Goal: Task Accomplishment & Management: Manage account settings

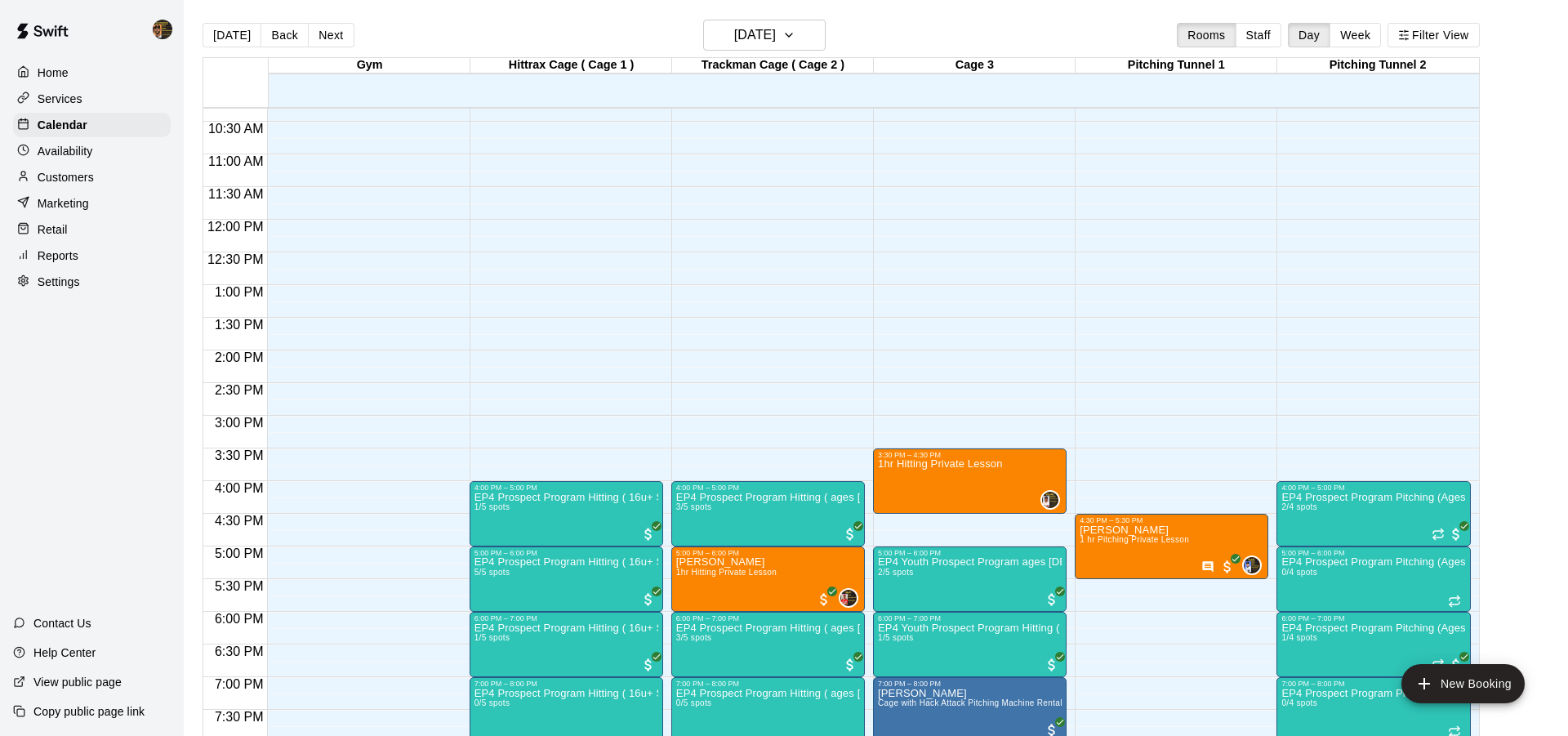
scroll to position [673, 0]
click at [322, 39] on button "Next" at bounding box center [330, 34] width 46 height 24
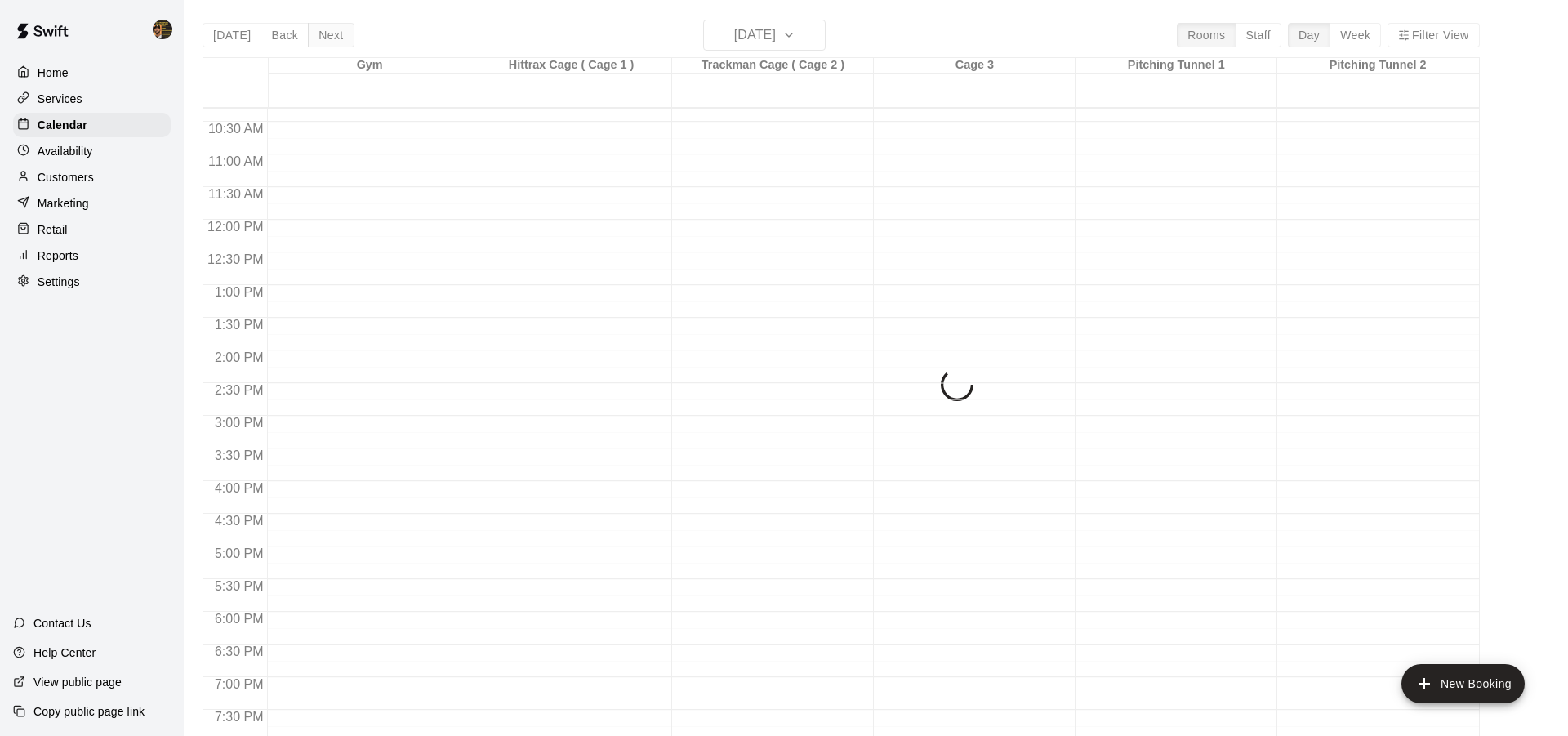
click at [322, 39] on div "[DATE] Back [DATE][DATE] Rooms Staff Day Week Filter View Gym 18 Thu Hittrax Ca…" at bounding box center [841, 388] width 1277 height 736
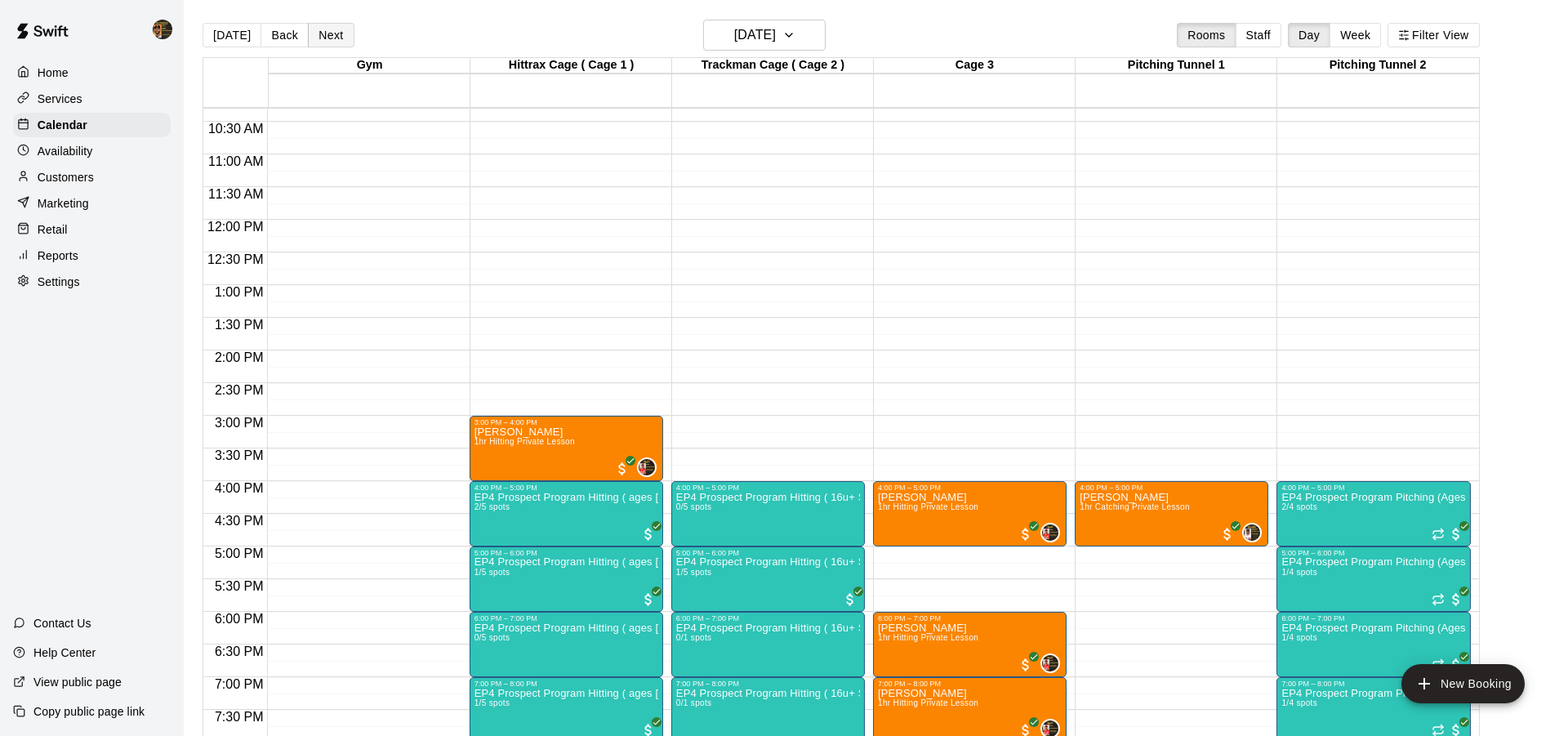
click at [322, 39] on button "Next" at bounding box center [330, 34] width 46 height 24
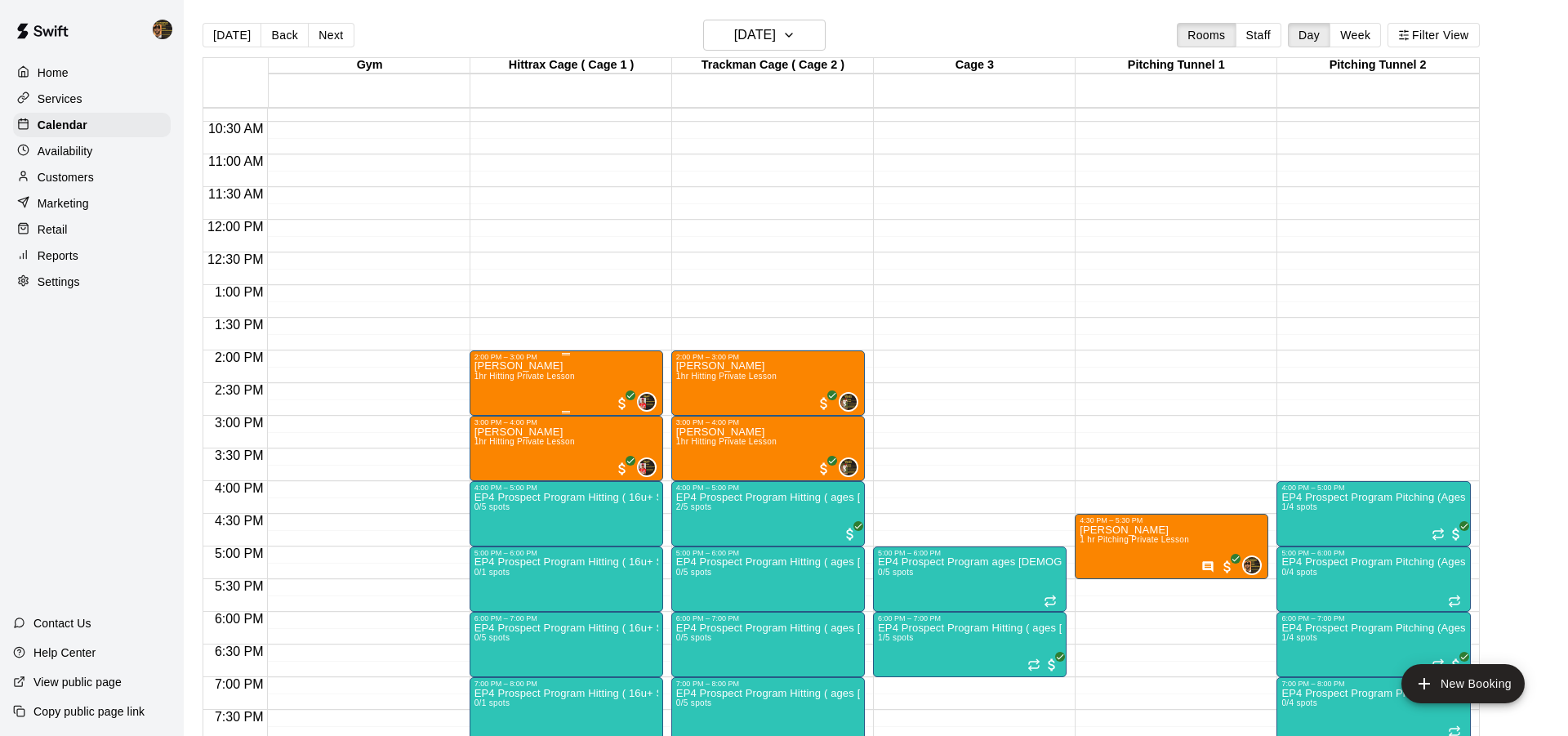
click at [605, 391] on div "[PERSON_NAME] 1hr Hitting Private Lesson 0" at bounding box center [566, 729] width 184 height 736
click at [489, 424] on img "edit" at bounding box center [490, 417] width 19 height 19
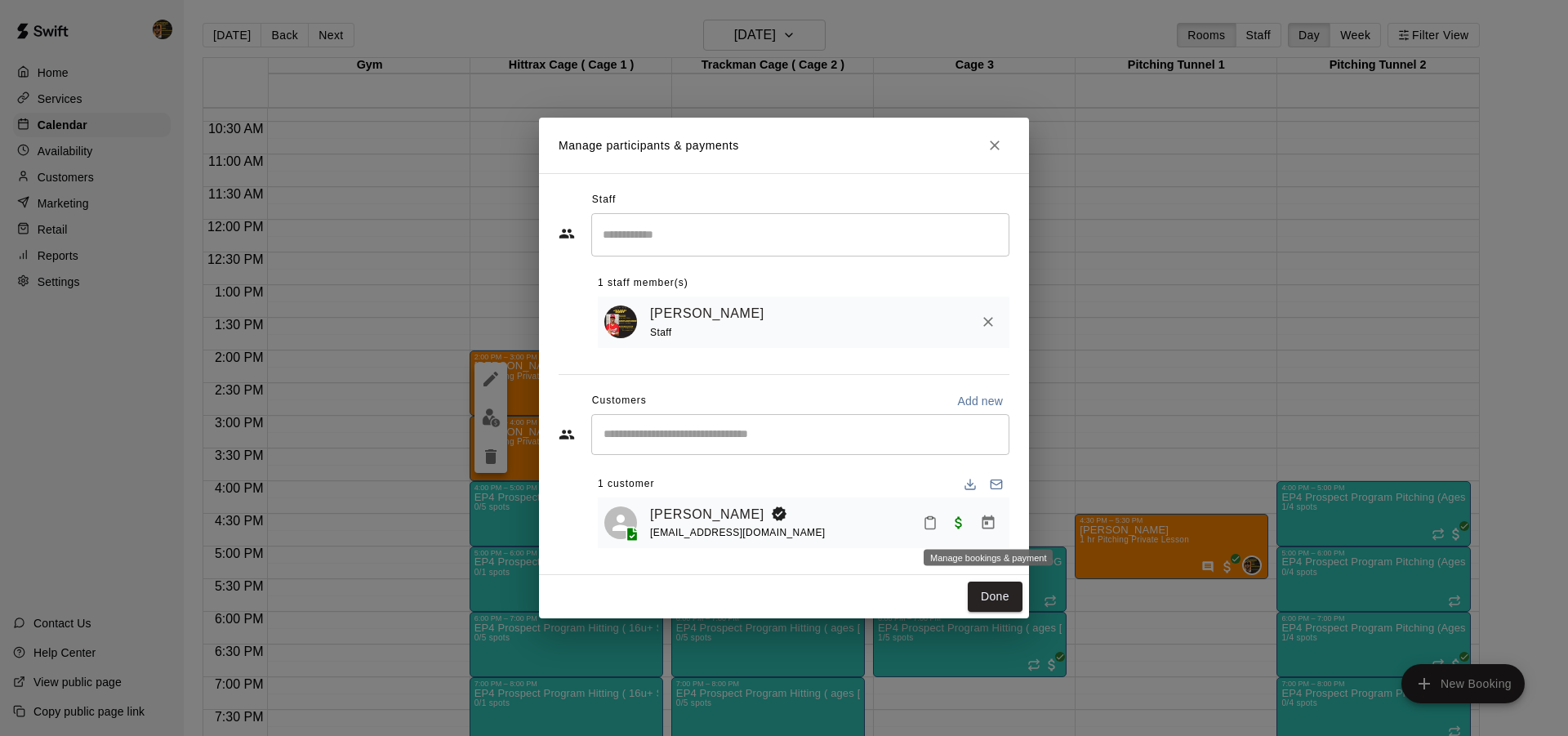
click at [992, 526] on icon "Manage bookings & payment" at bounding box center [988, 522] width 17 height 17
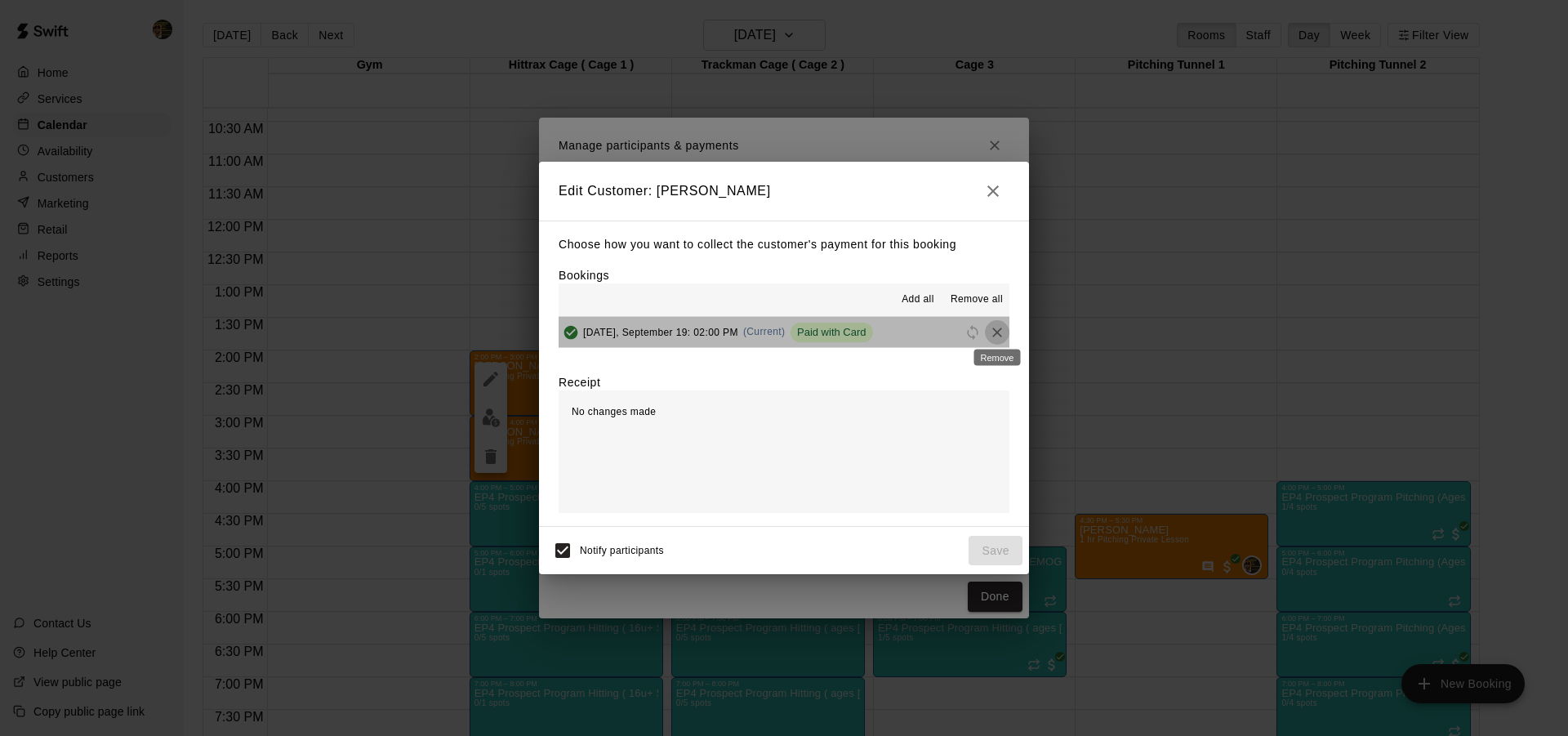
click at [1001, 328] on icon "Remove" at bounding box center [997, 332] width 10 height 10
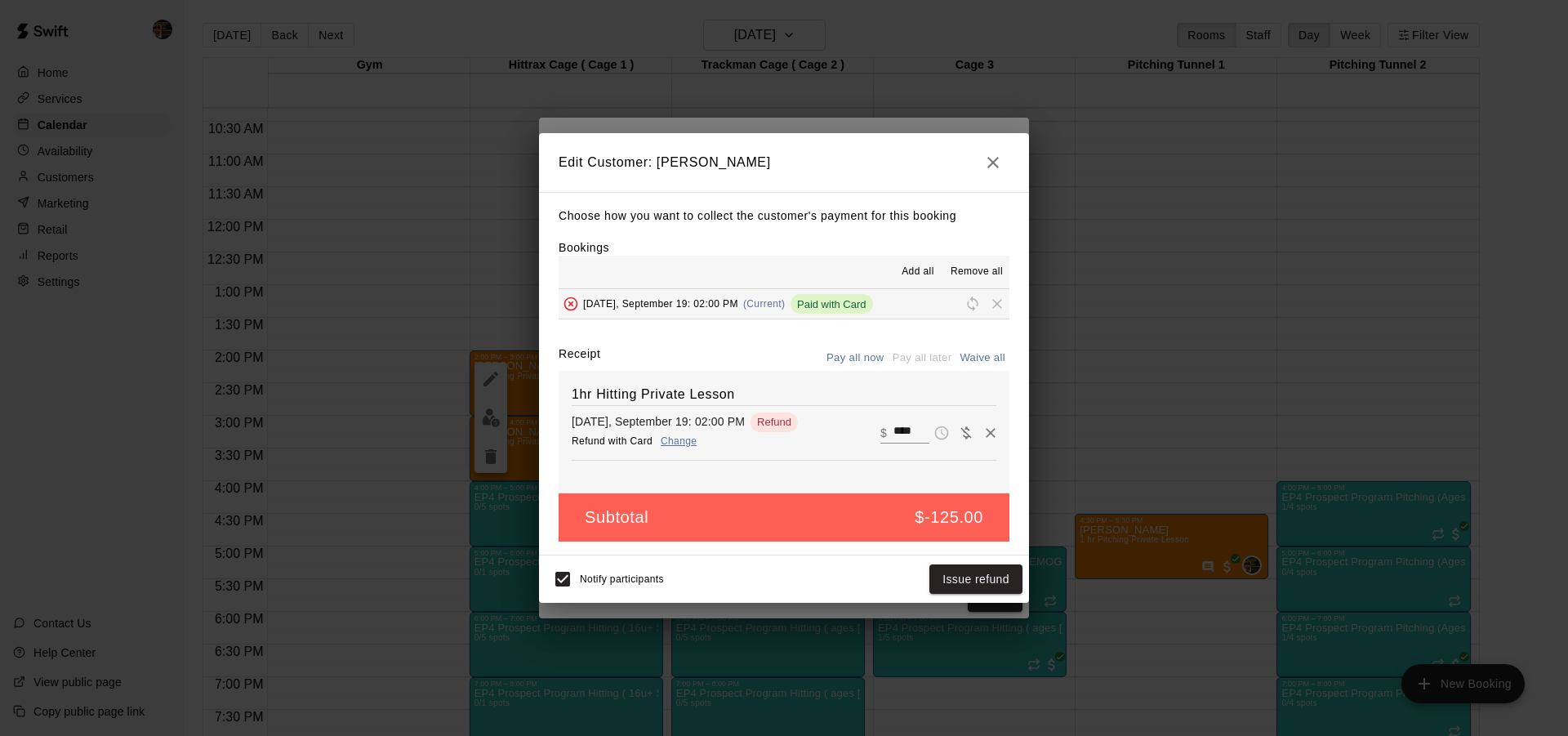
click at [855, 254] on div "Bookings Add all Remove all [DATE], September 19: 02:00 PM (Current) Paid with …" at bounding box center [784, 279] width 451 height 81
click at [970, 305] on span "Reschedule" at bounding box center [972, 303] width 24 height 13
click at [990, 157] on icon "button" at bounding box center [993, 162] width 20 height 20
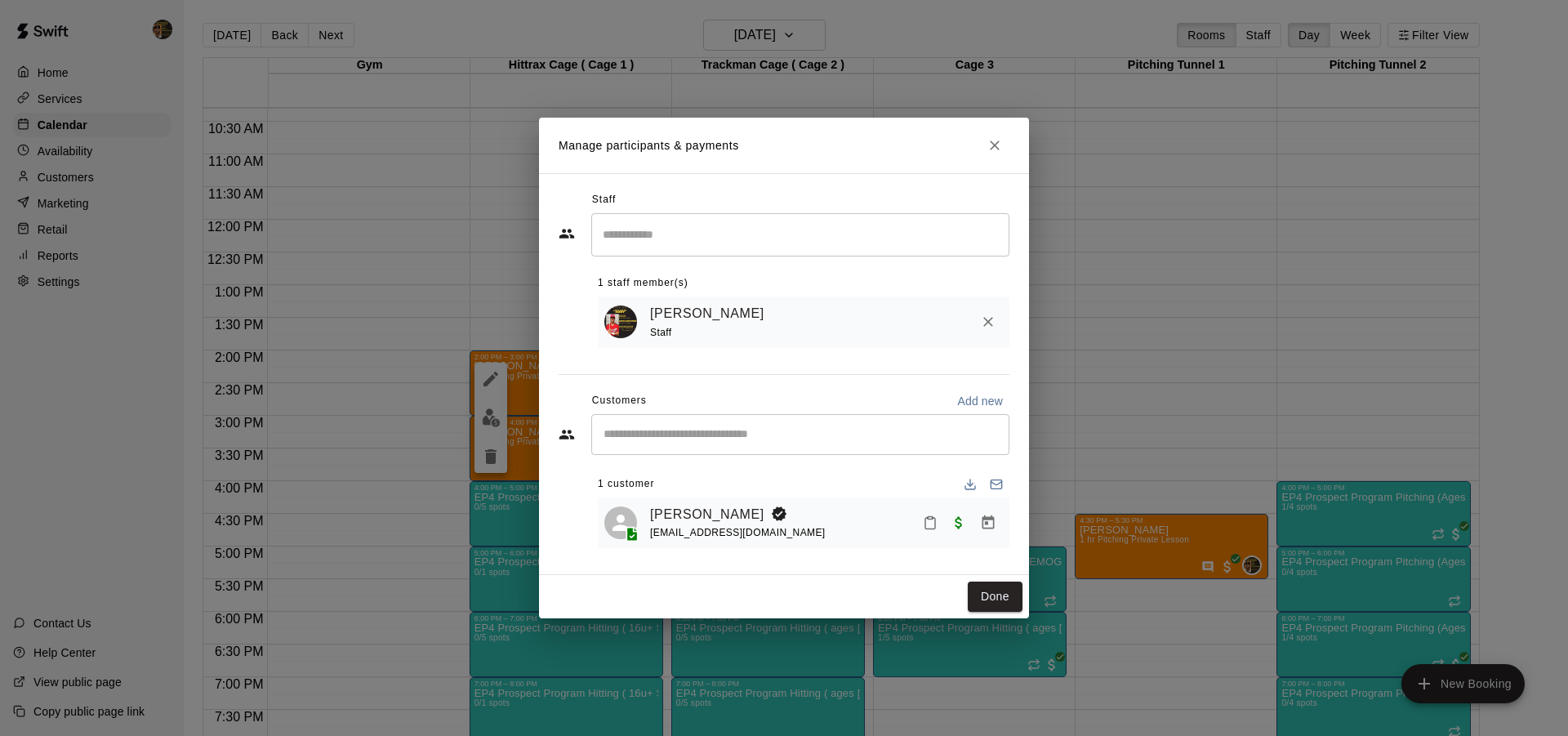
click at [921, 434] on input "Start typing to search customers..." at bounding box center [800, 434] width 403 height 17
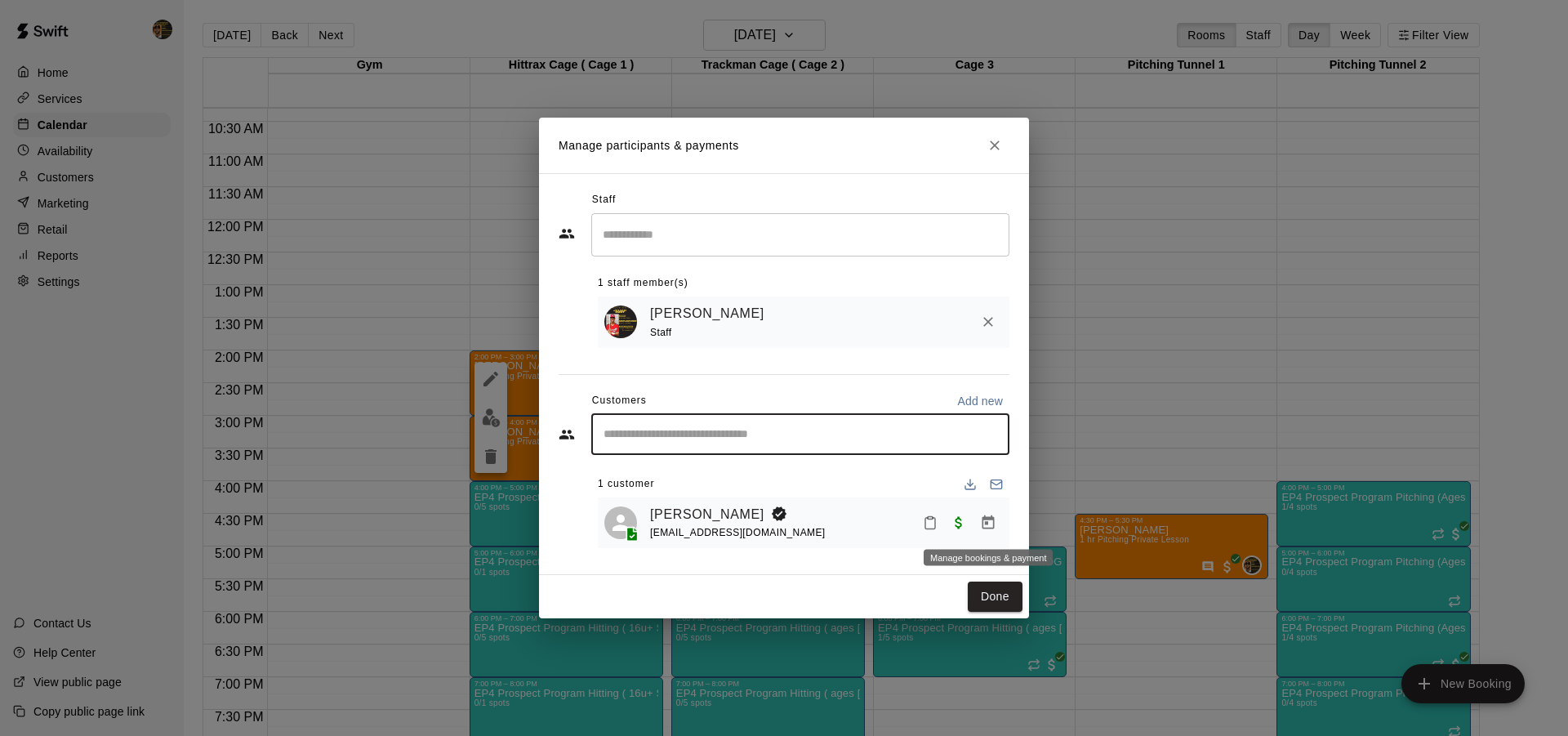
click at [980, 518] on icon "Manage bookings & payment" at bounding box center [988, 522] width 17 height 17
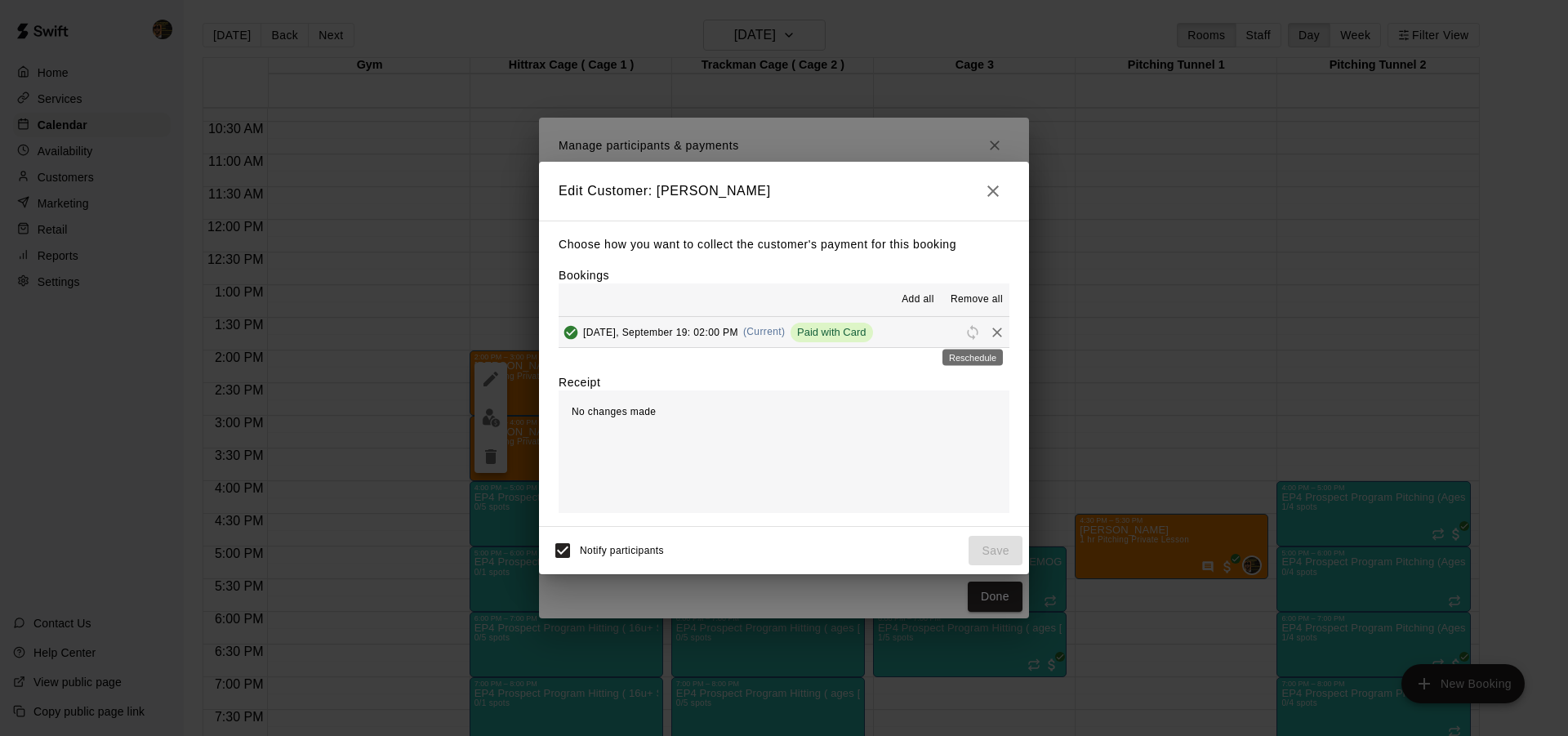
click at [970, 327] on span "Reschedule" at bounding box center [972, 331] width 24 height 13
click at [761, 333] on span "(Current)" at bounding box center [763, 332] width 42 height 12
click at [961, 332] on span "Reschedule" at bounding box center [972, 331] width 24 height 13
click at [991, 332] on icon "Remove" at bounding box center [997, 332] width 17 height 17
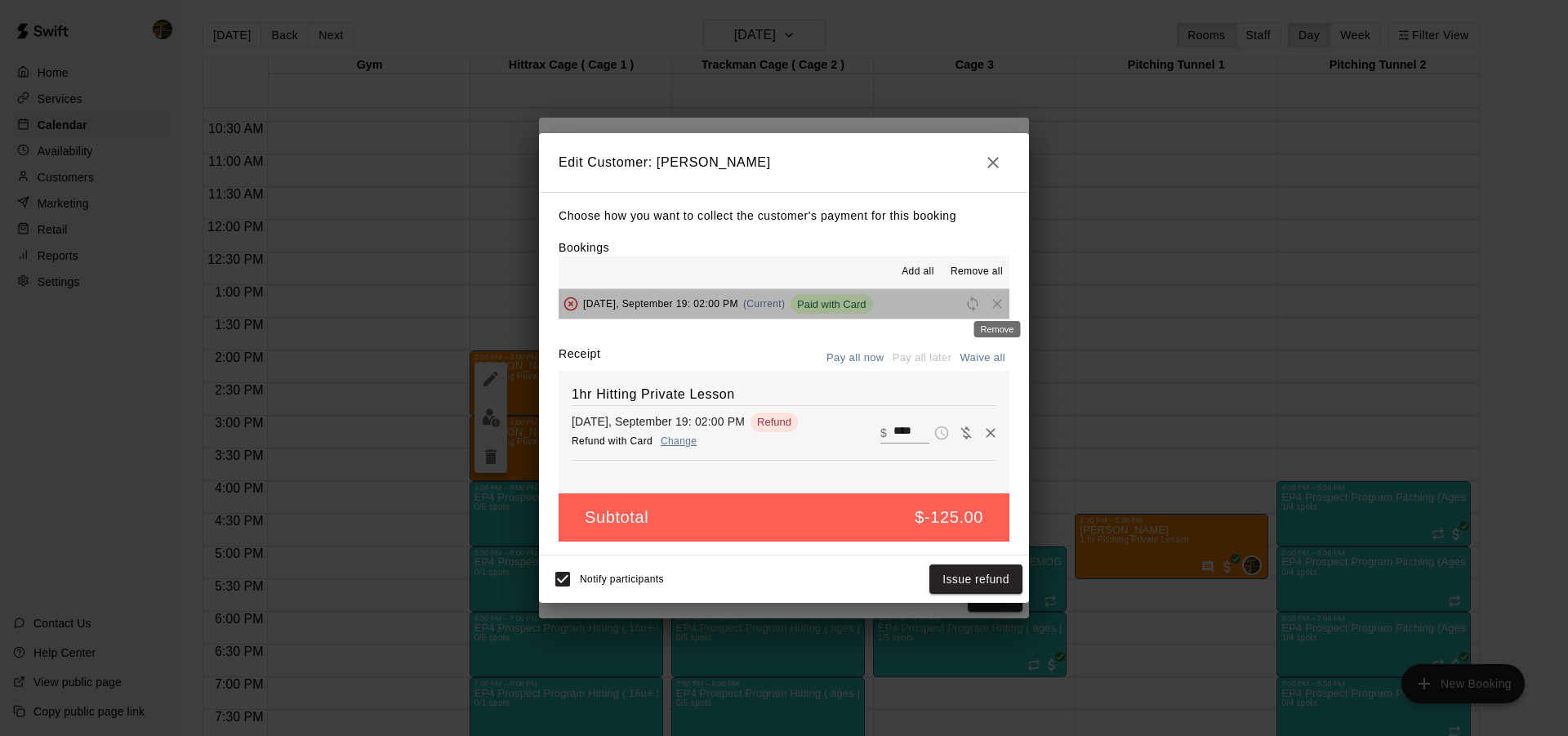
click at [1001, 304] on span "Remove" at bounding box center [997, 303] width 24 height 13
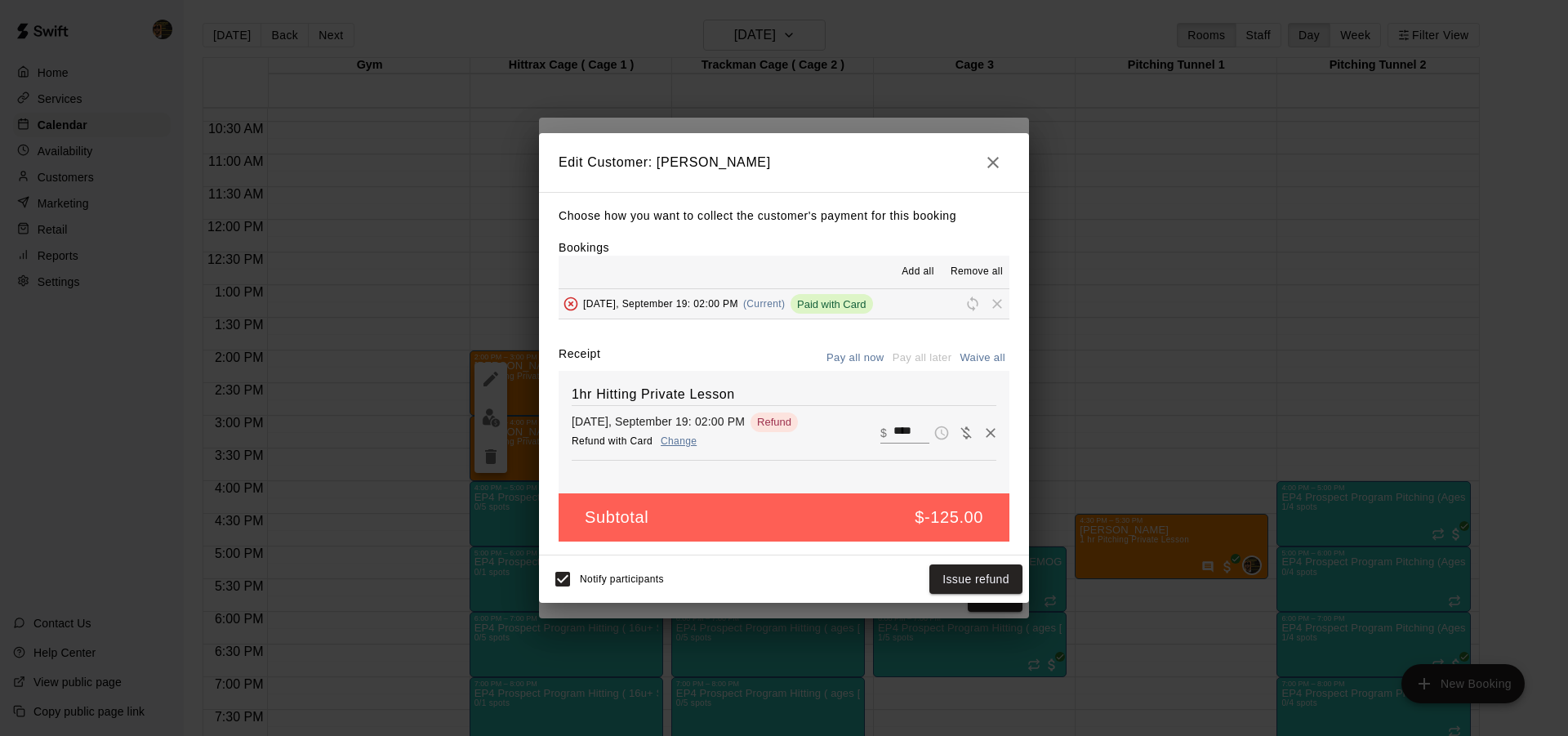
click at [998, 167] on icon "button" at bounding box center [993, 163] width 12 height 12
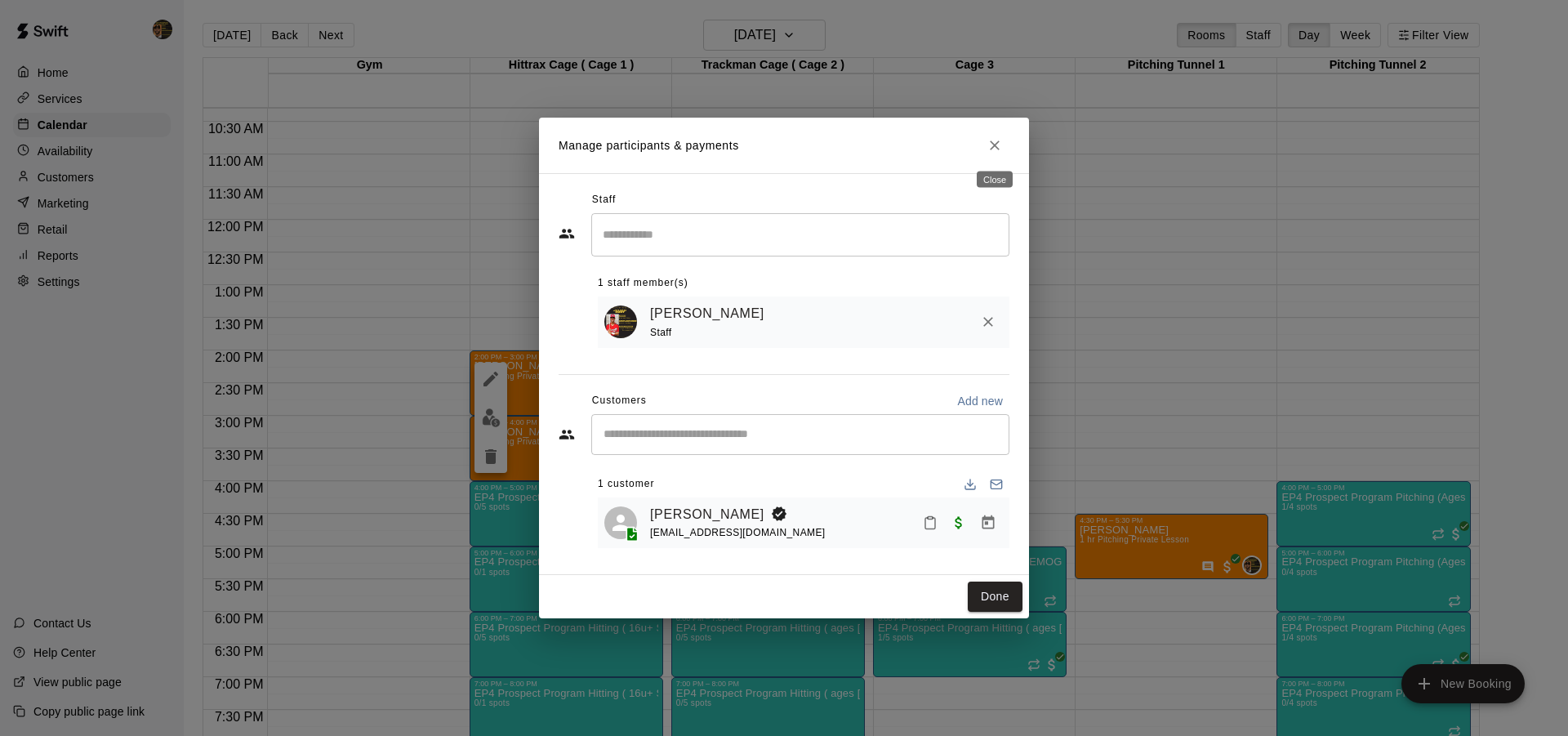
click at [983, 143] on button "Close" at bounding box center [995, 145] width 29 height 29
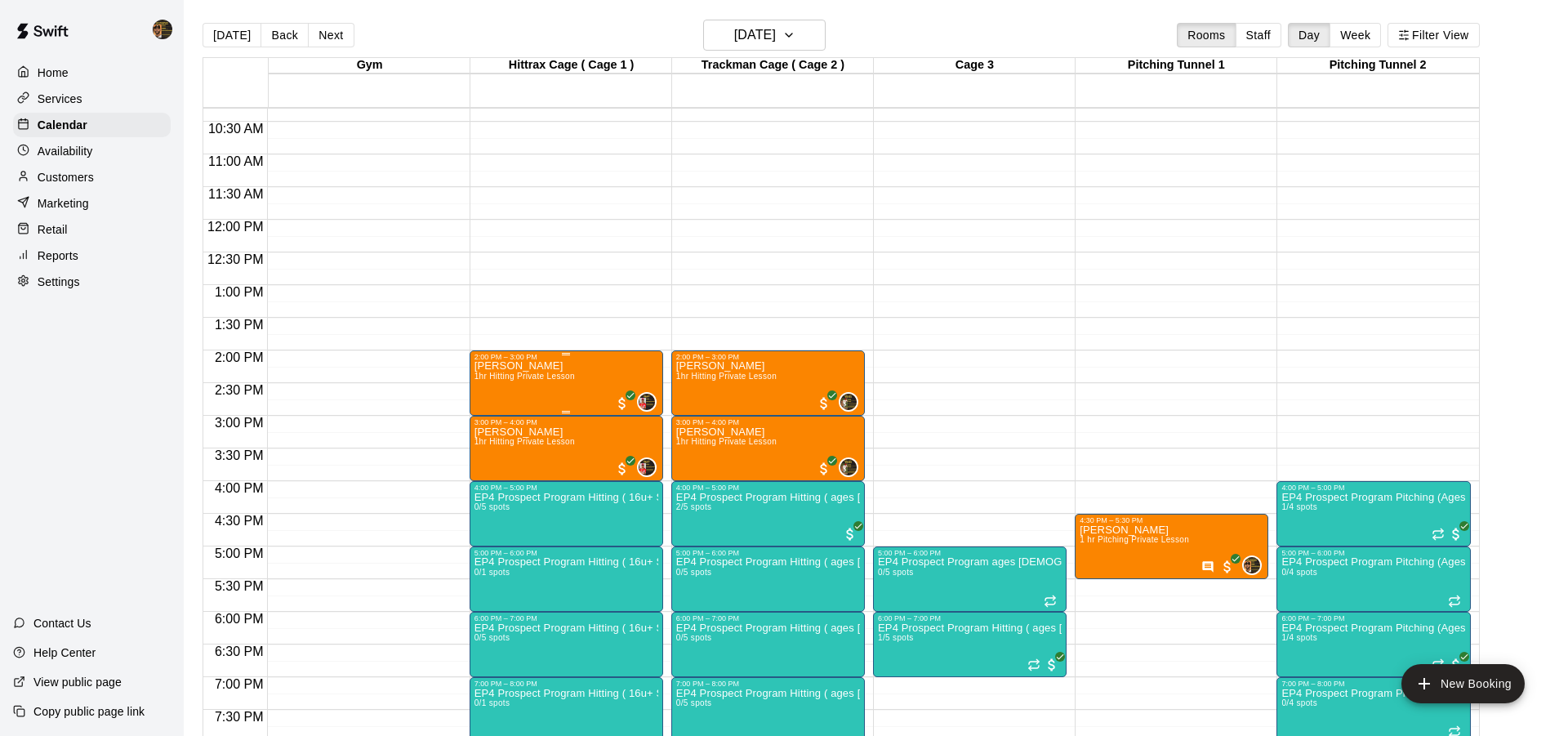
click at [587, 390] on div "[PERSON_NAME] 1hr Hitting Private Lesson 0" at bounding box center [566, 729] width 184 height 736
click at [499, 462] on icon "delete" at bounding box center [491, 456] width 20 height 20
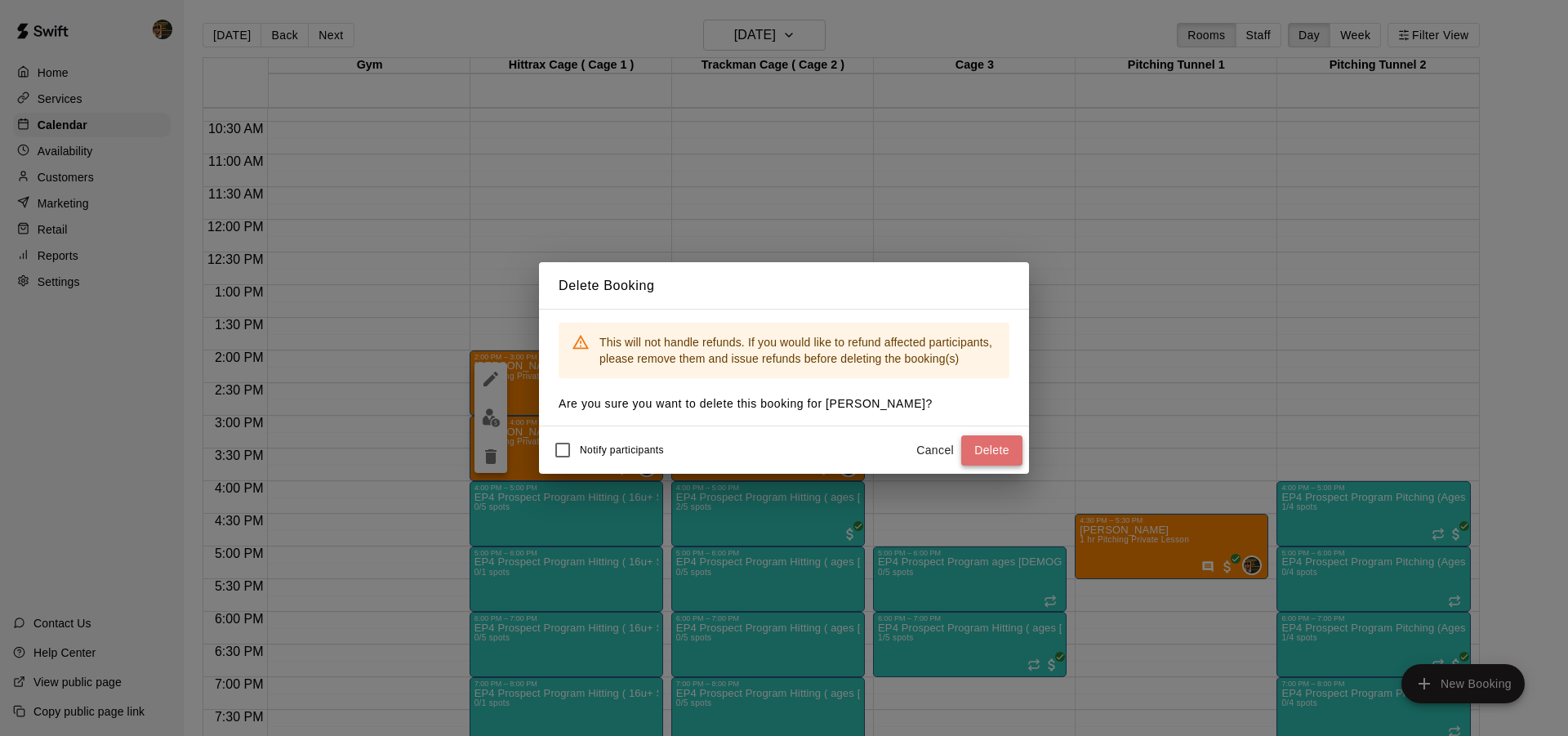
click at [992, 451] on button "Delete" at bounding box center [991, 450] width 62 height 30
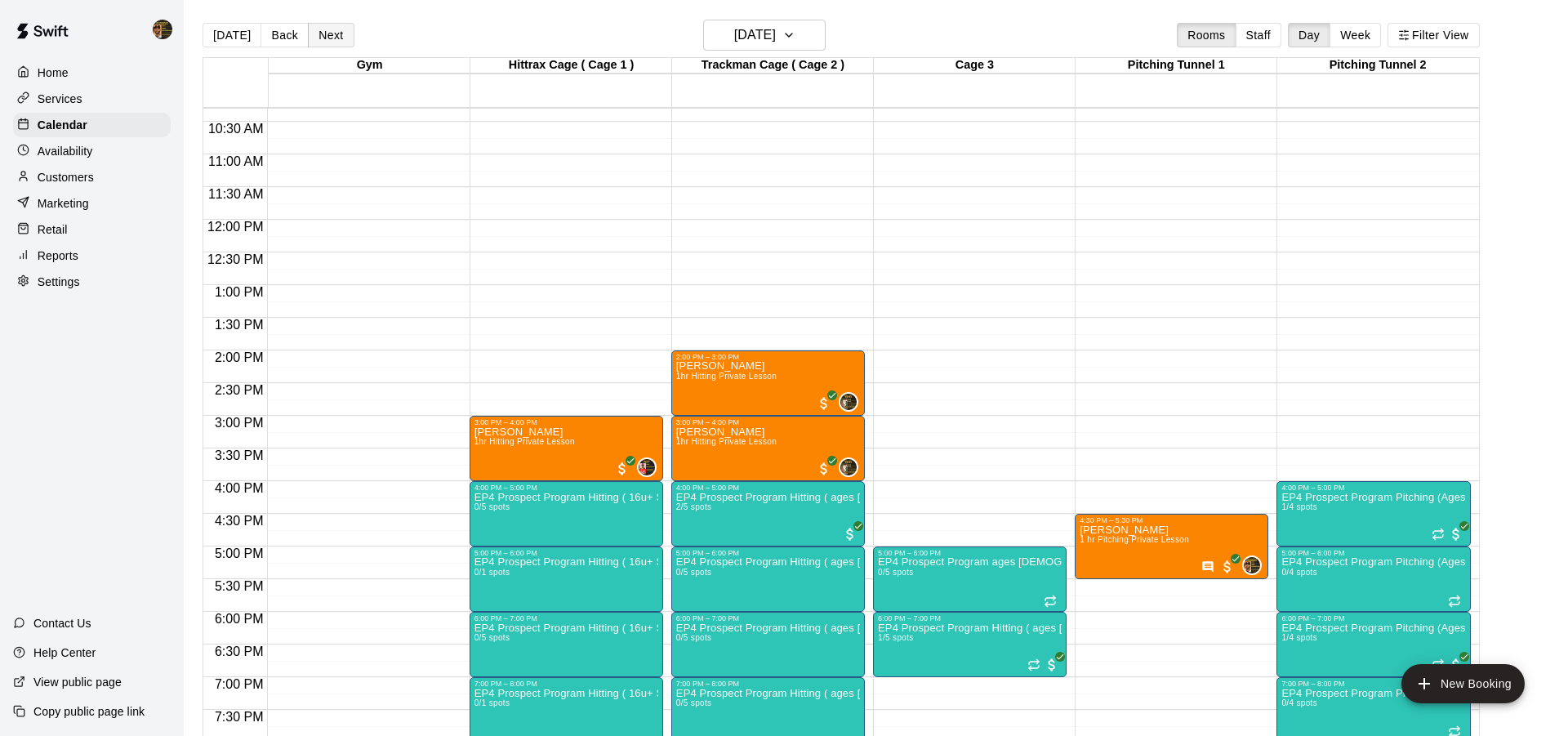
click at [324, 37] on button "Next" at bounding box center [330, 34] width 46 height 24
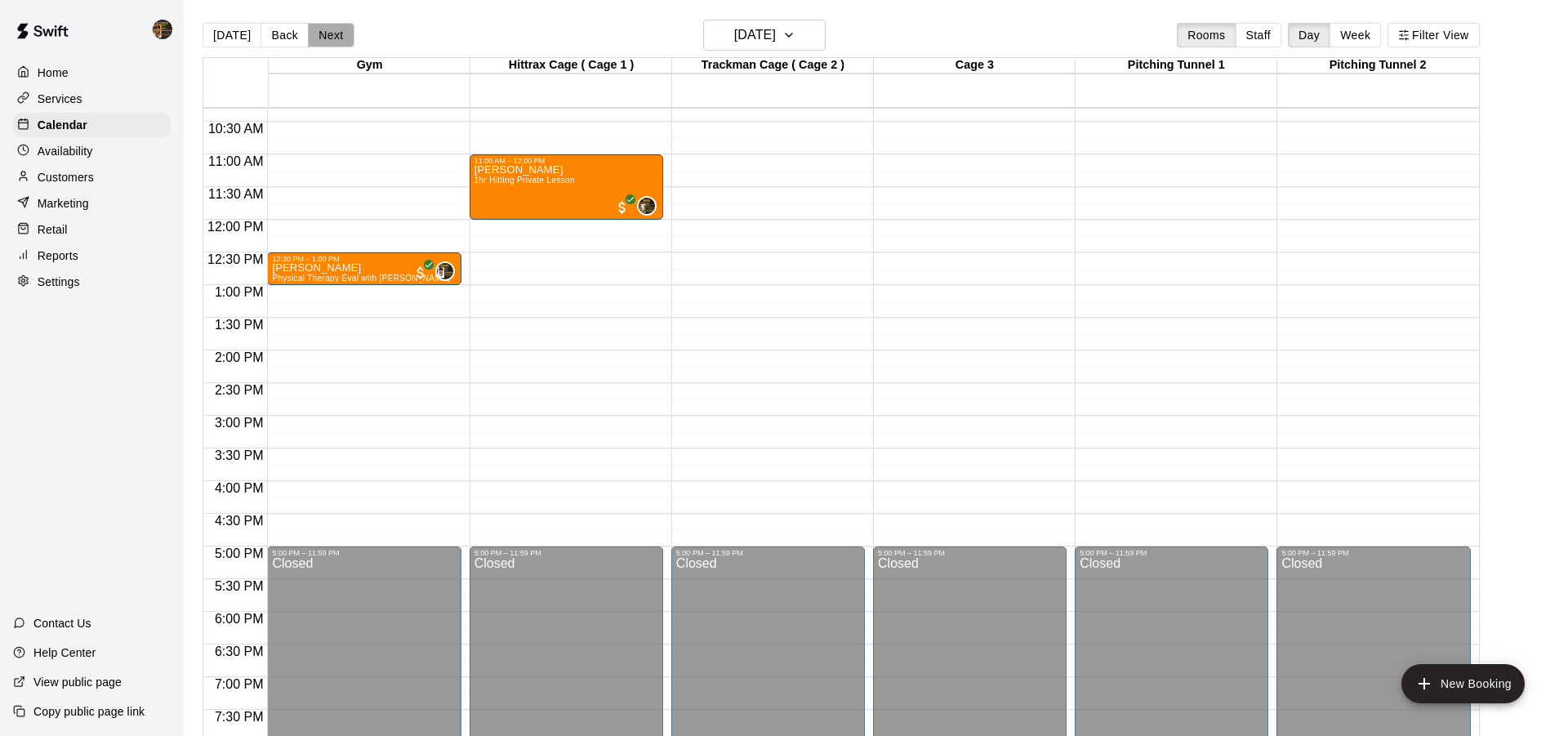
click at [324, 37] on button "Next" at bounding box center [330, 34] width 46 height 24
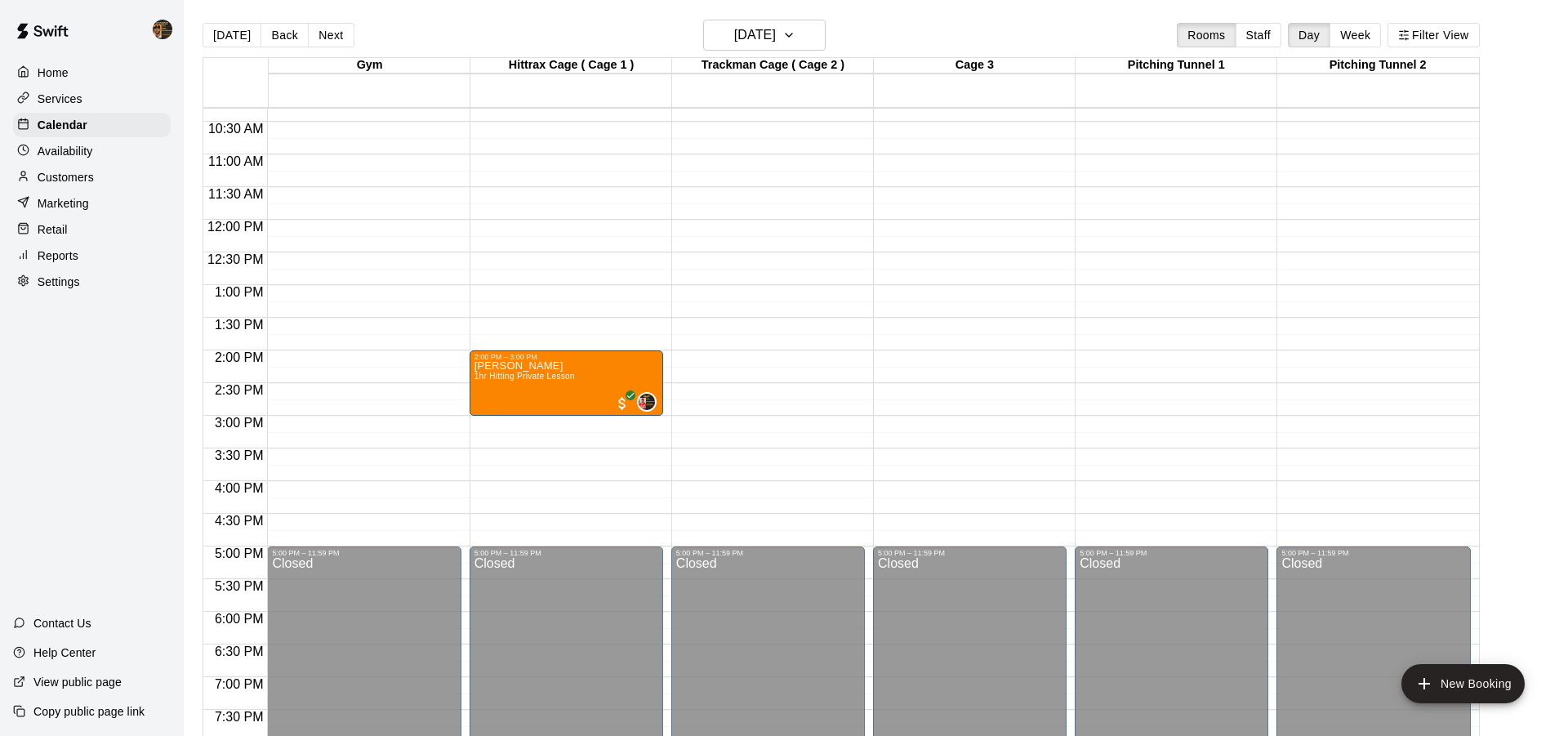
click at [500, 292] on div "12:00 AM – 8:00 AM Closed 2:00 PM – 3:00 PM [PERSON_NAME] 1hr Hitting Private L…" at bounding box center [566, 220] width 193 height 1568
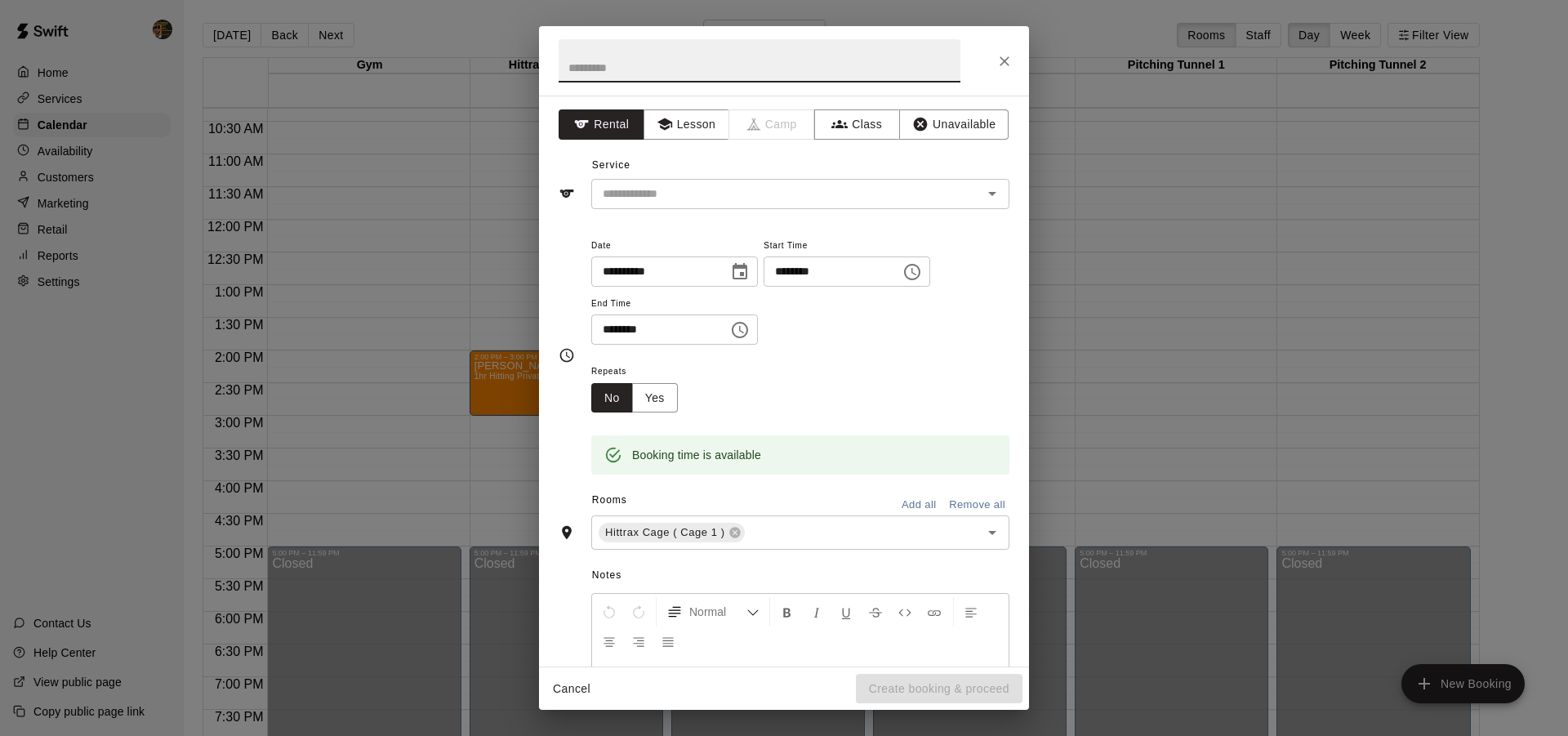
click at [603, 329] on input "********" at bounding box center [653, 329] width 126 height 30
type input "********"
click at [860, 338] on div "**********" at bounding box center [800, 290] width 418 height 110
click at [683, 107] on div "**********" at bounding box center [784, 381] width 490 height 571
click at [691, 127] on button "Lesson" at bounding box center [686, 124] width 86 height 30
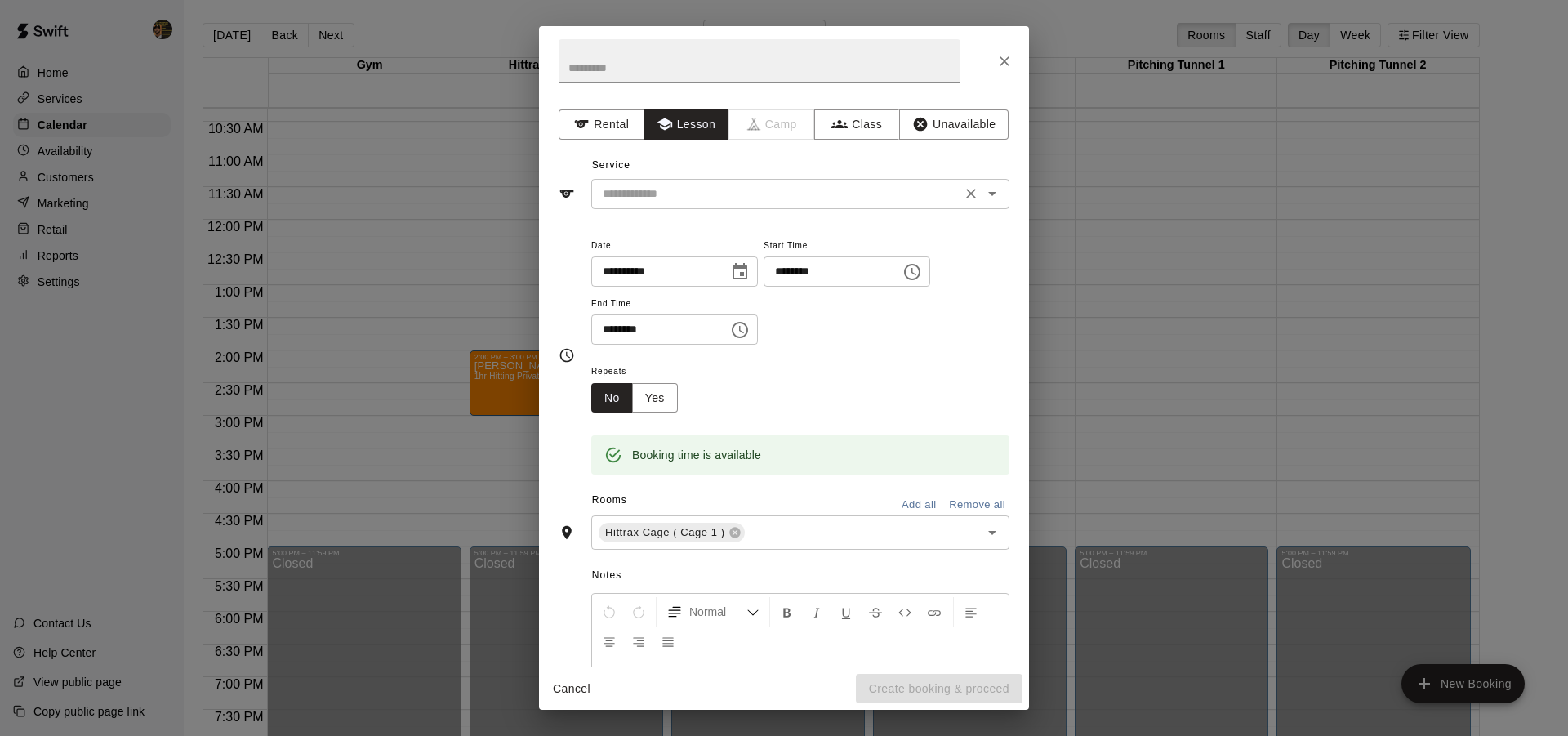
click at [720, 196] on input "text" at bounding box center [776, 193] width 360 height 20
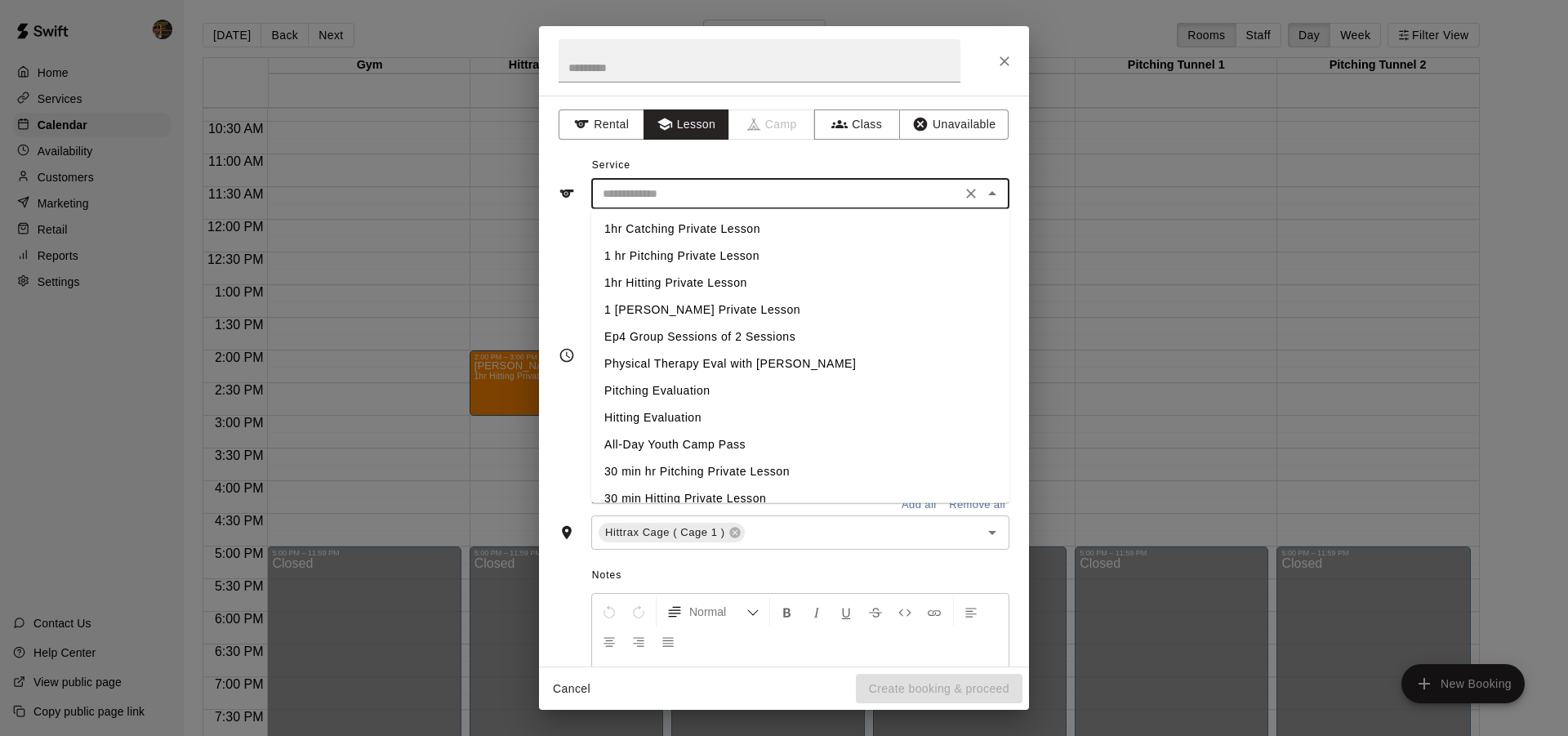
click at [754, 275] on li "1hr Hitting Private Lesson" at bounding box center [800, 283] width 418 height 27
type input "**********"
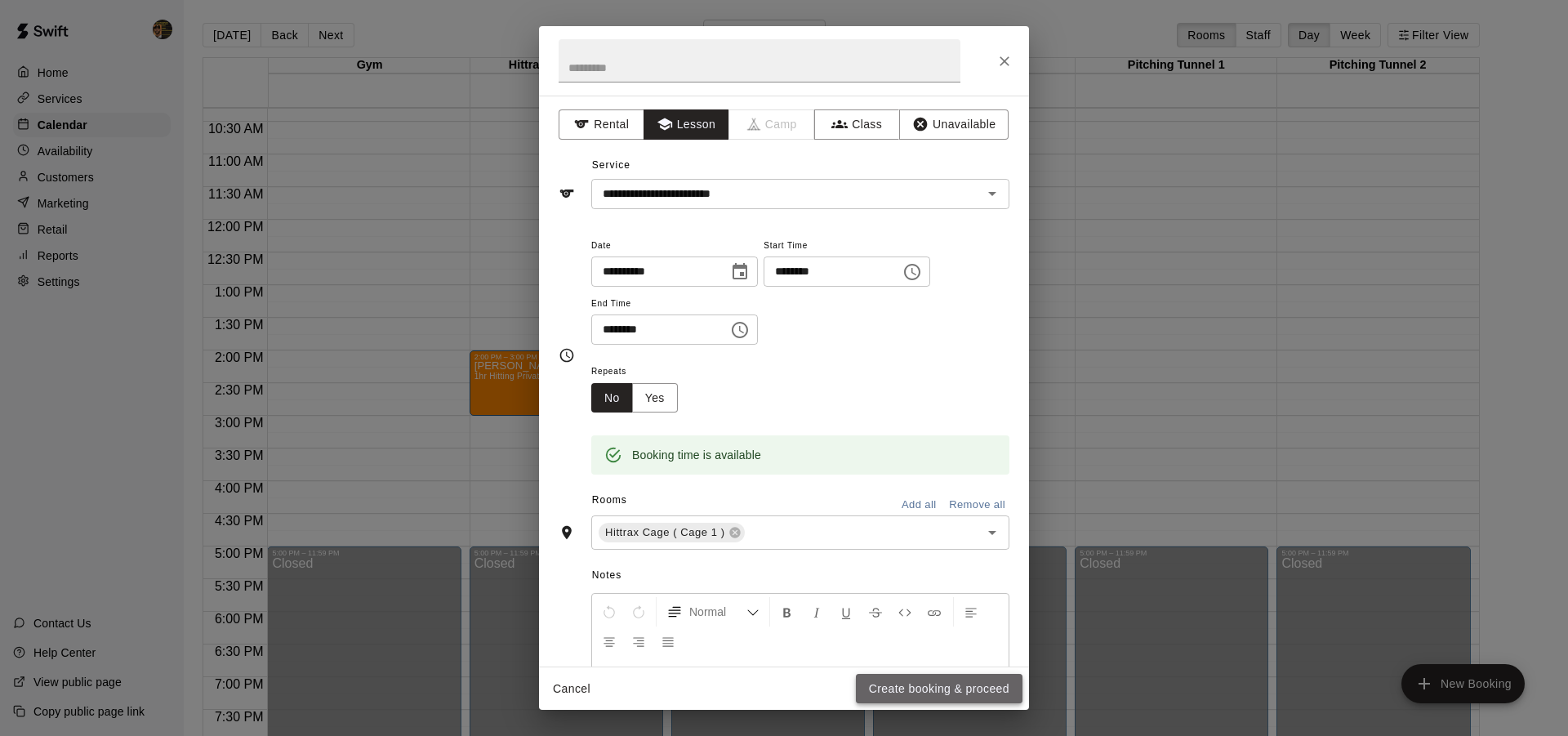
click at [930, 679] on button "Create booking & proceed" at bounding box center [938, 688] width 167 height 30
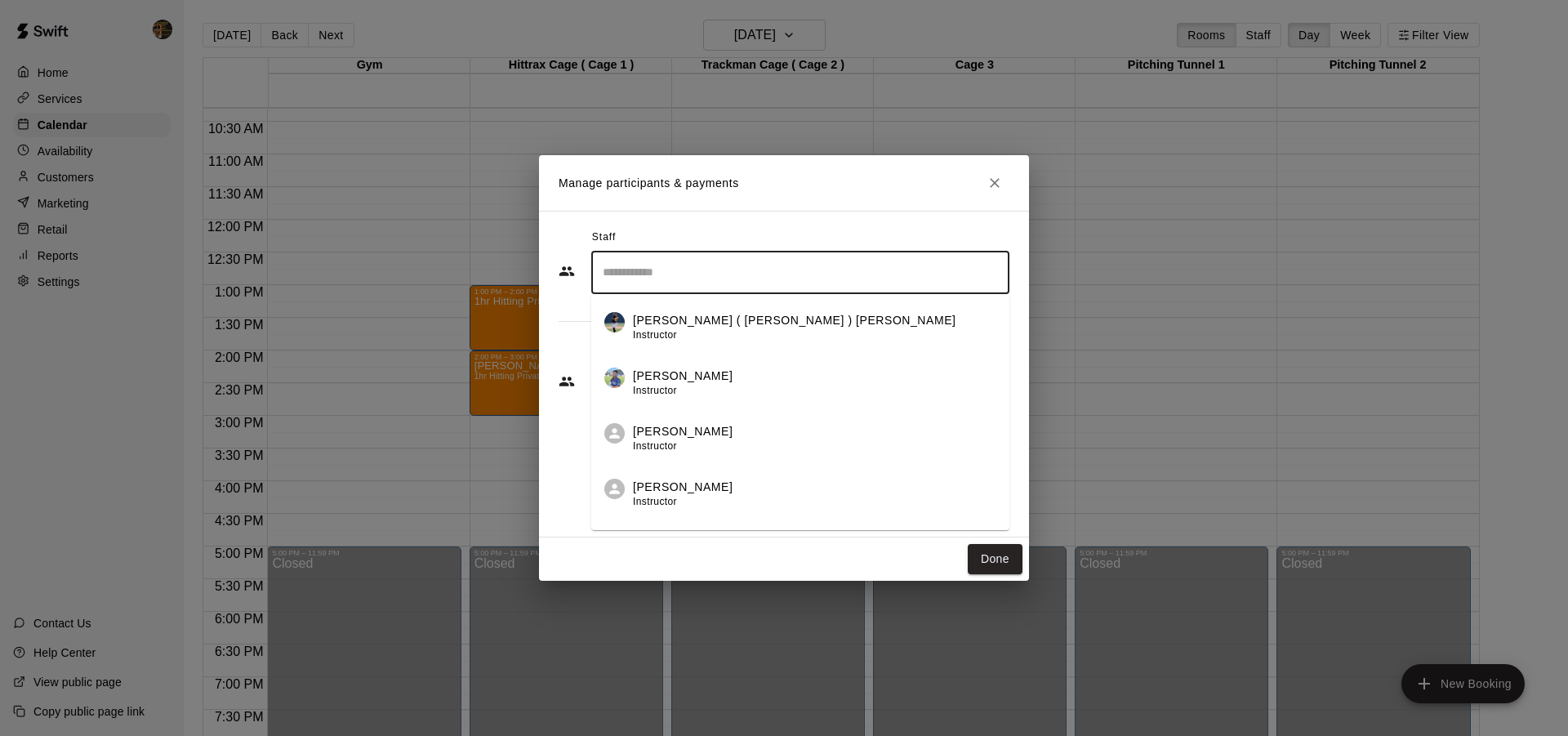
click at [720, 279] on input "Search staff" at bounding box center [800, 271] width 403 height 28
click at [716, 361] on li "[PERSON_NAME] Staff" at bounding box center [800, 377] width 418 height 56
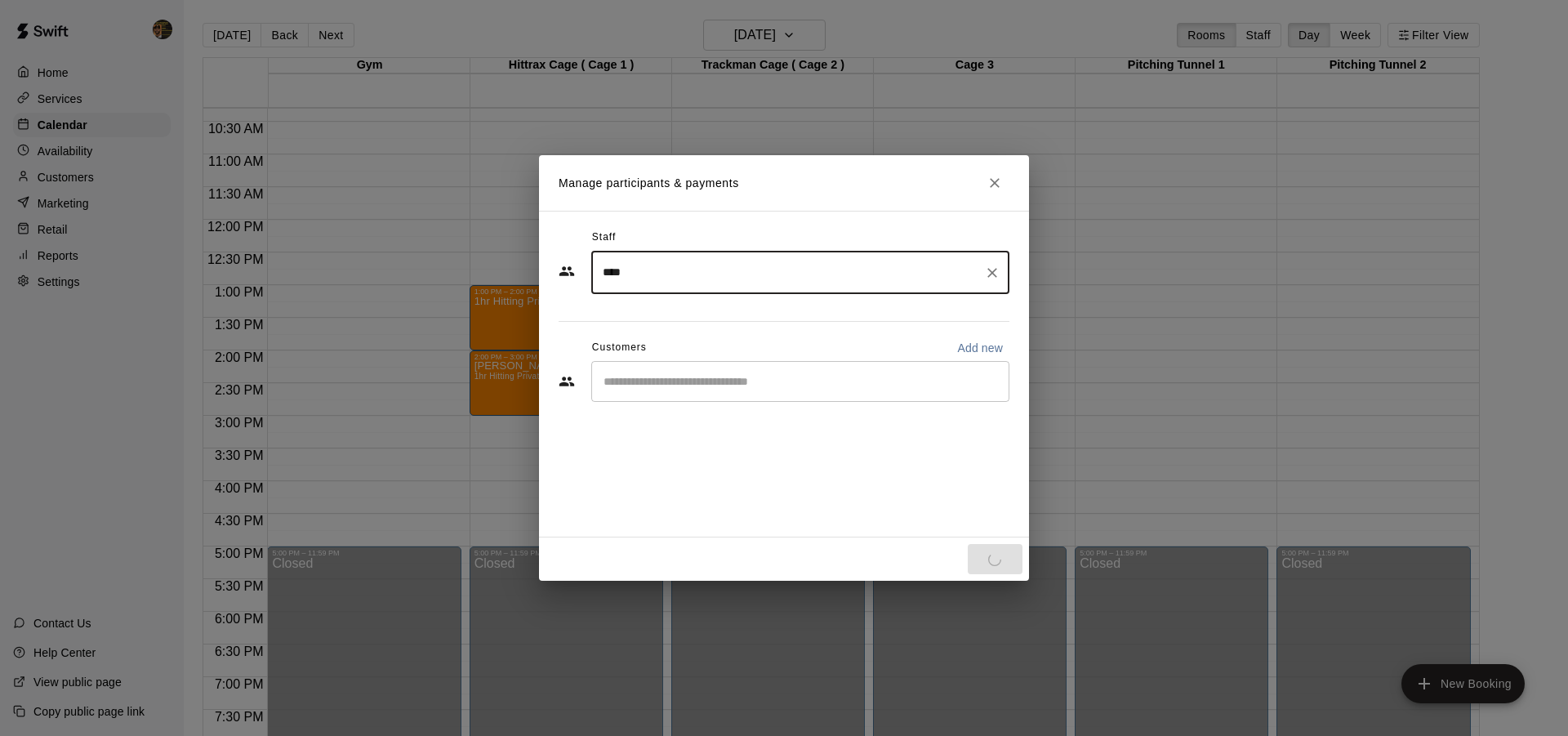
type input "****"
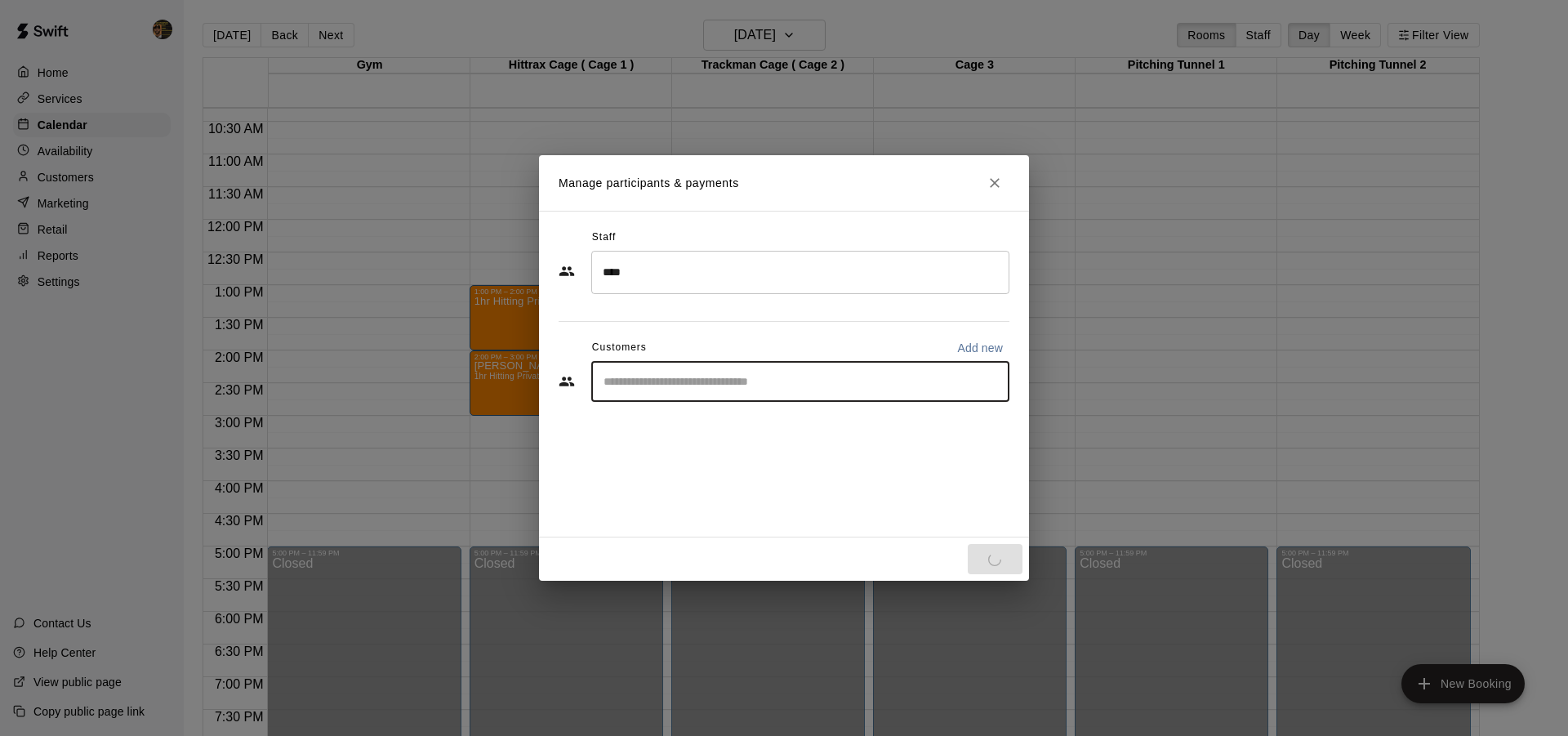
click at [701, 386] on input "Start typing to search customers..." at bounding box center [800, 381] width 403 height 17
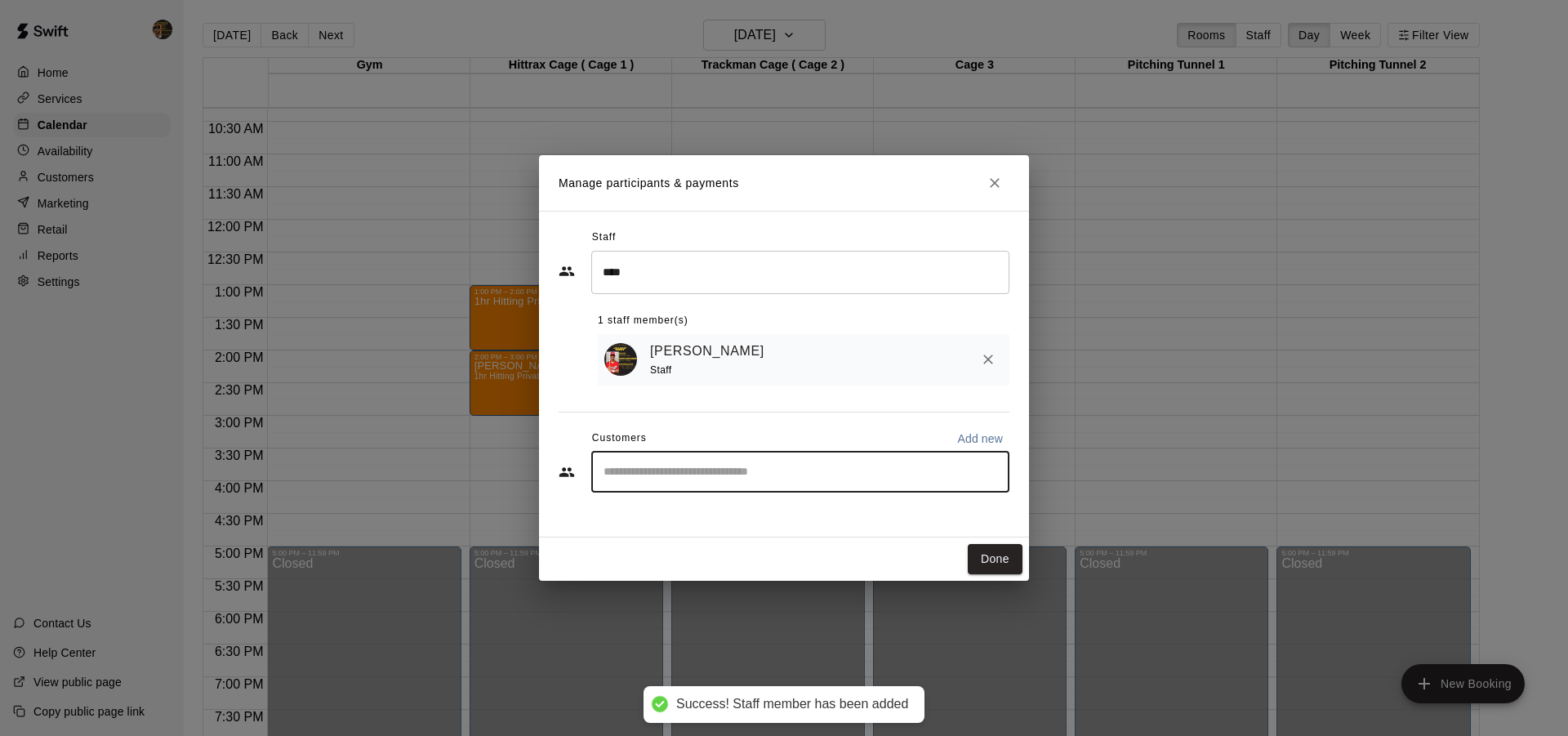
click at [693, 476] on input "Start typing to search customers..." at bounding box center [800, 471] width 403 height 17
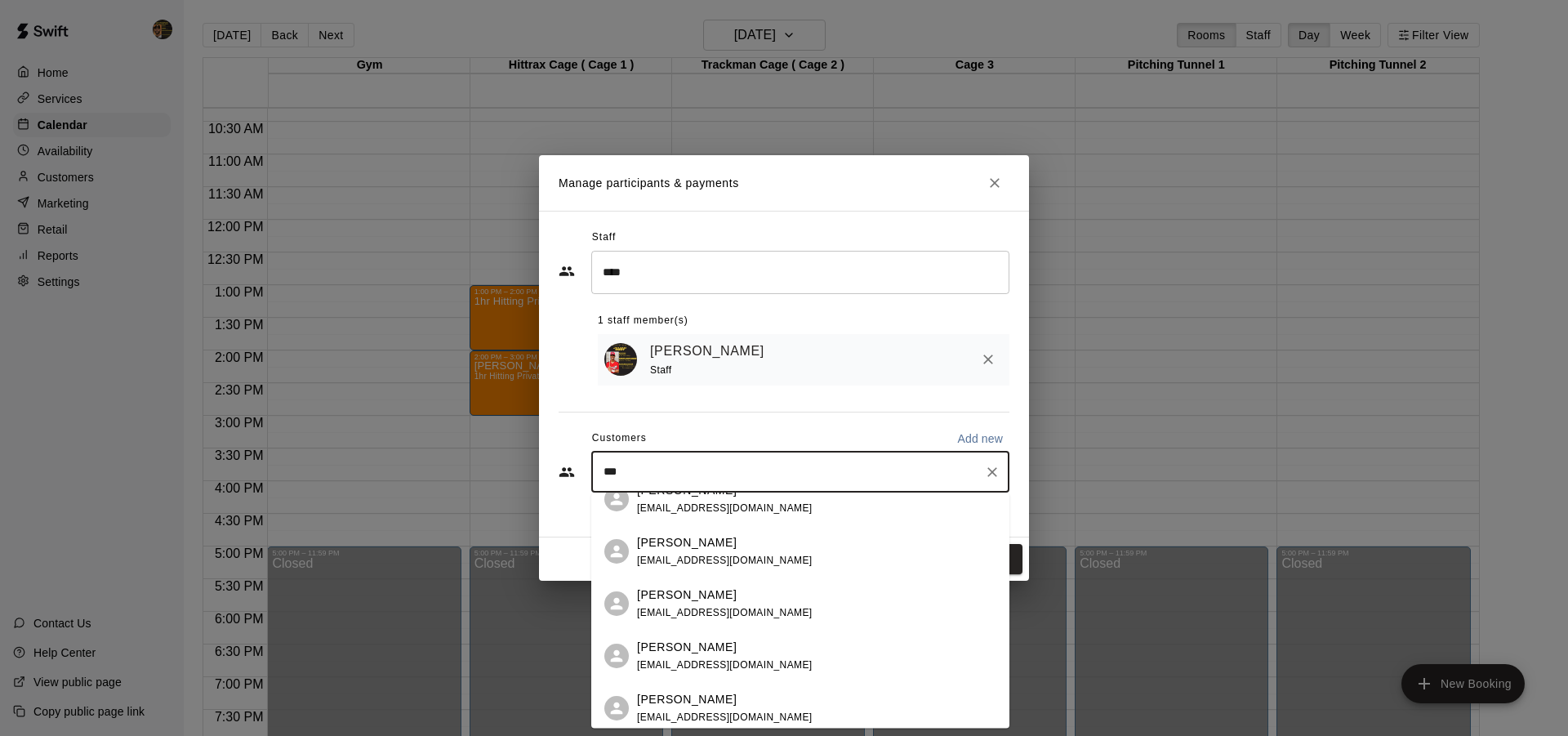
scroll to position [0, 0]
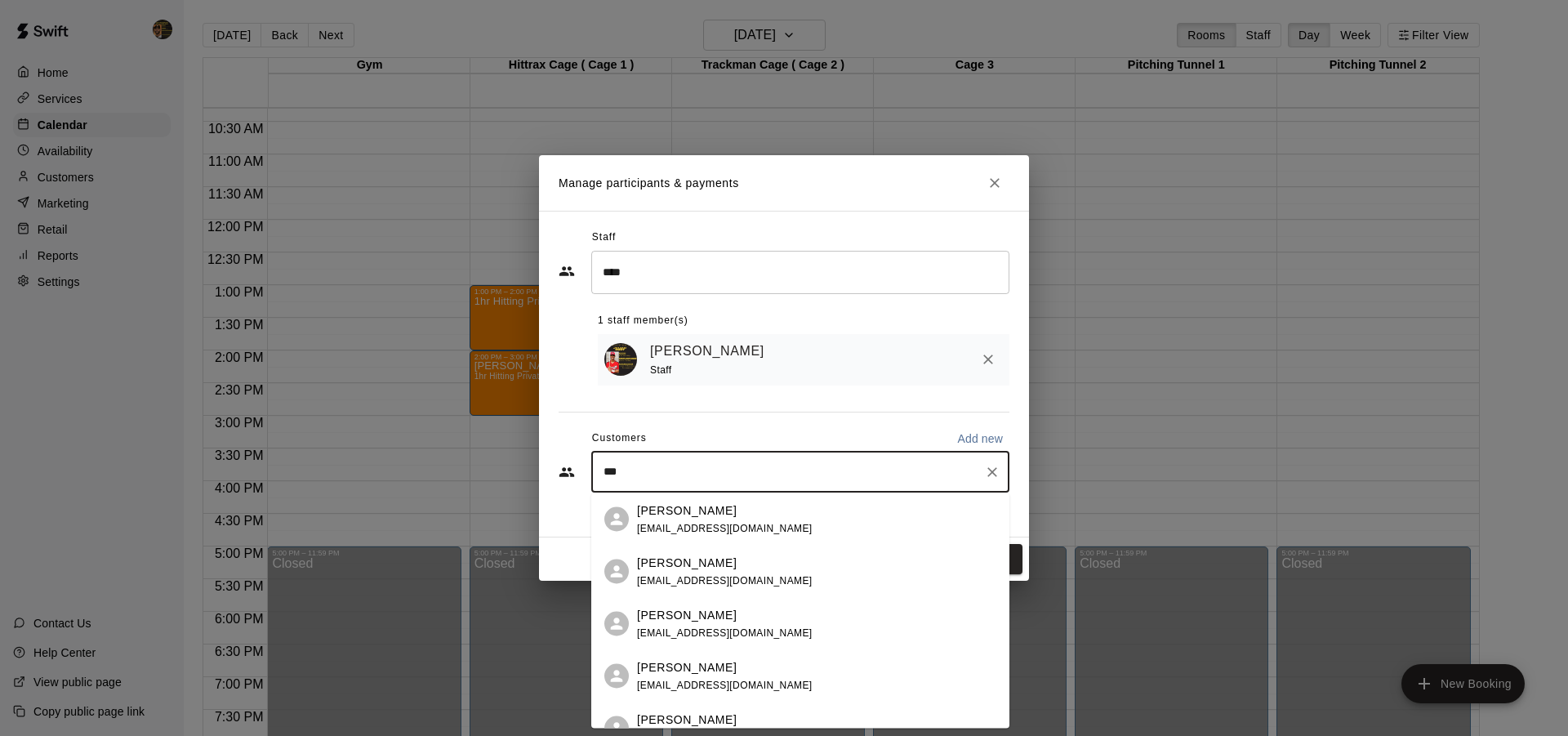
type input "****"
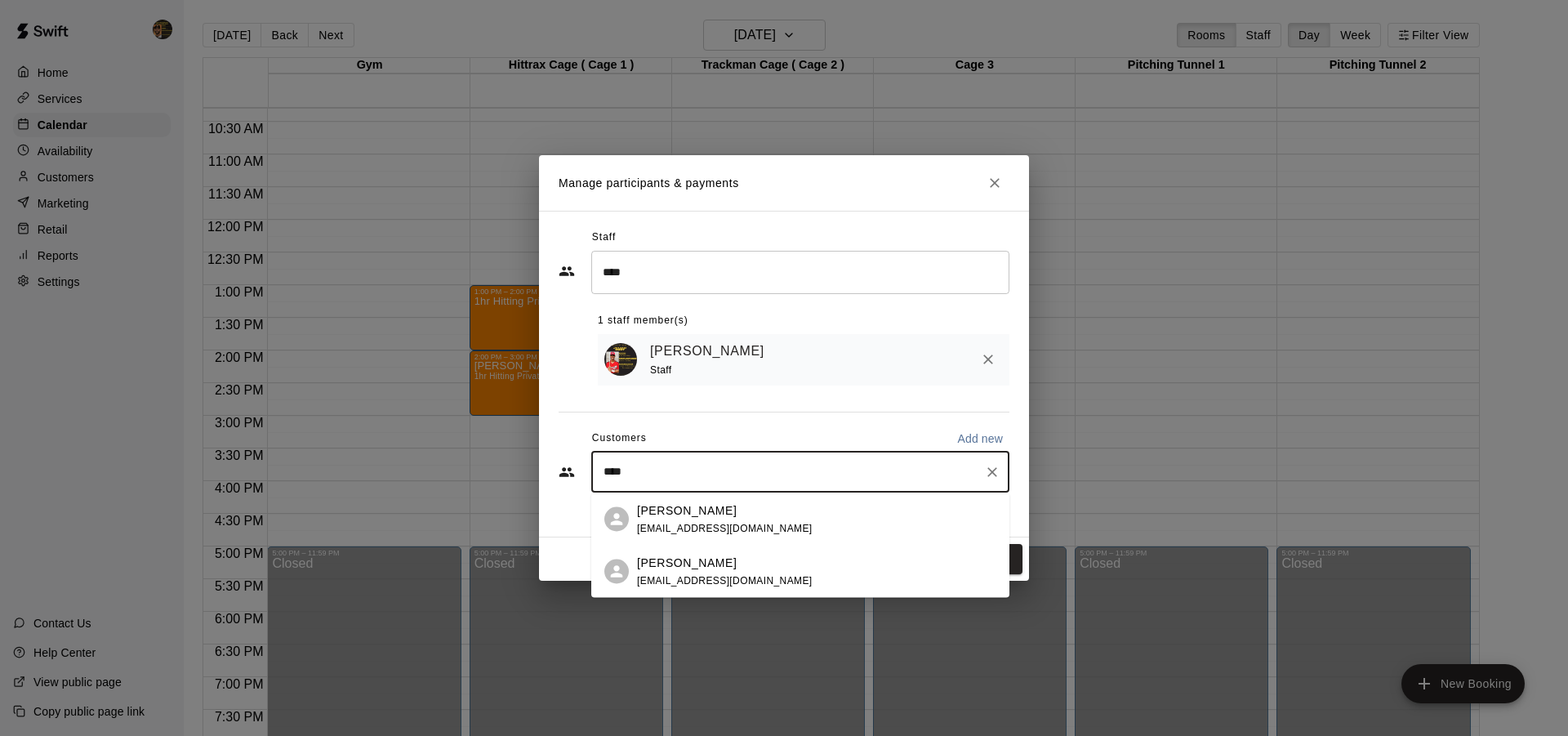
click at [747, 561] on div "[PERSON_NAME]" at bounding box center [724, 562] width 176 height 18
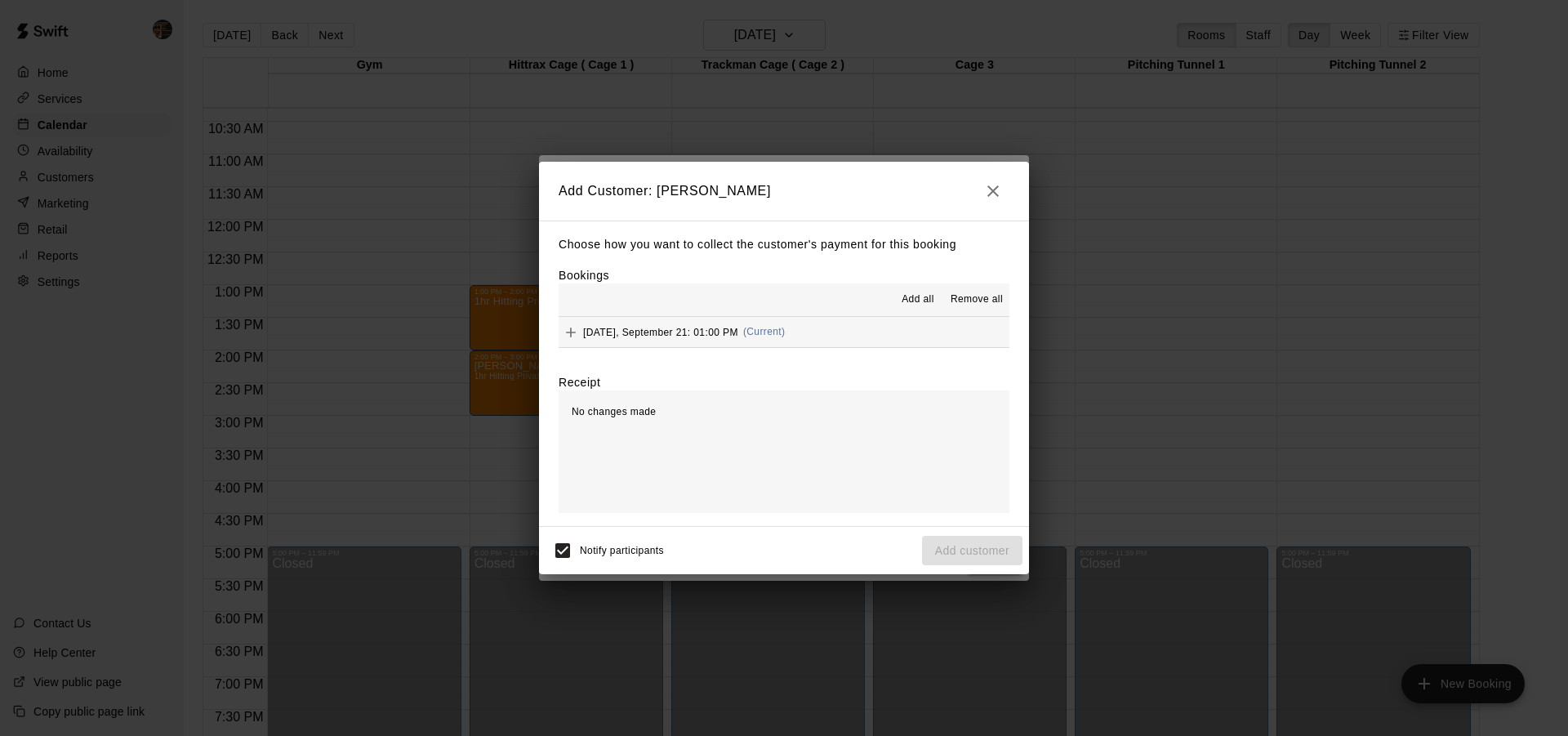
click at [721, 329] on span "[DATE], September 21: 01:00 PM" at bounding box center [660, 332] width 155 height 12
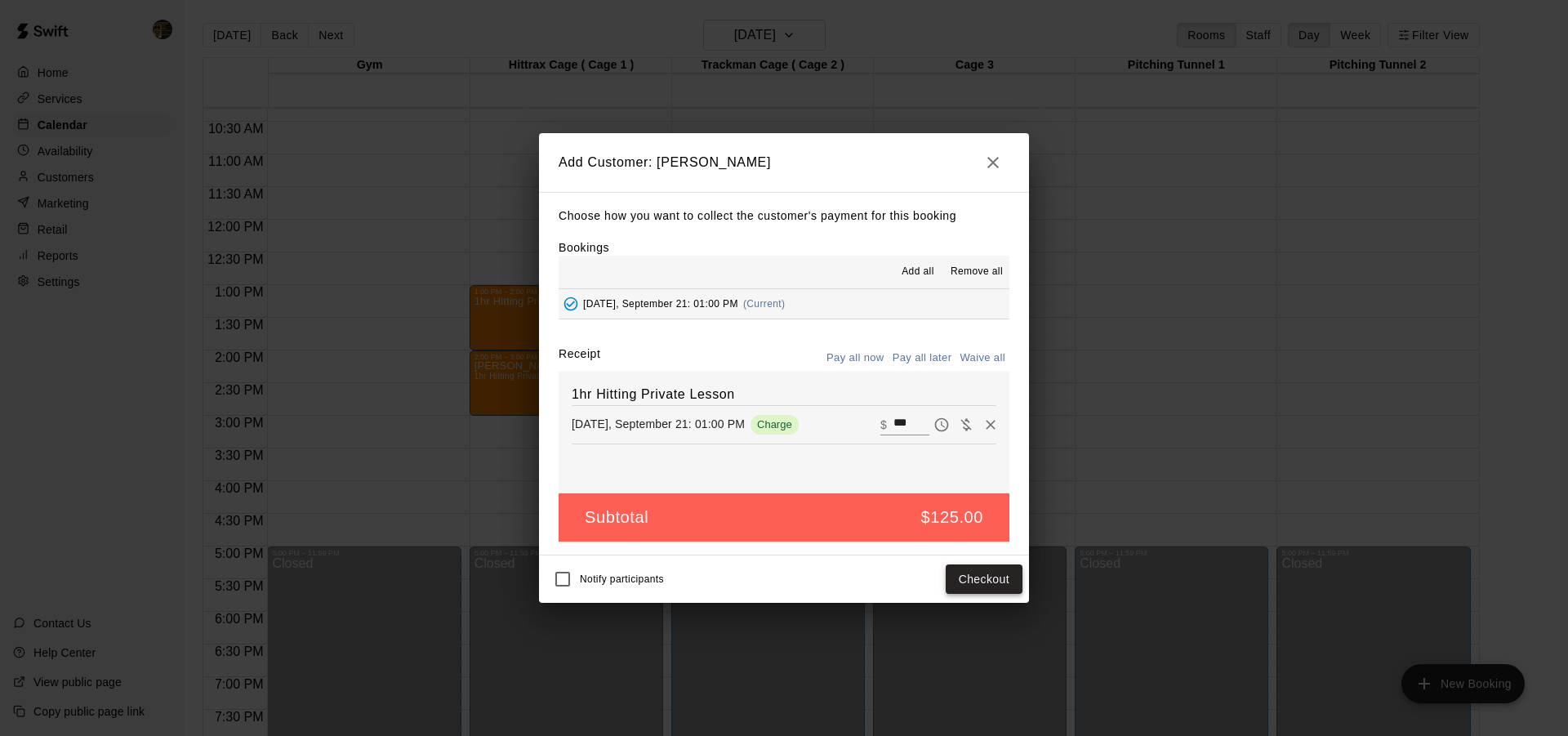
click at [984, 578] on button "Checkout" at bounding box center [983, 579] width 77 height 30
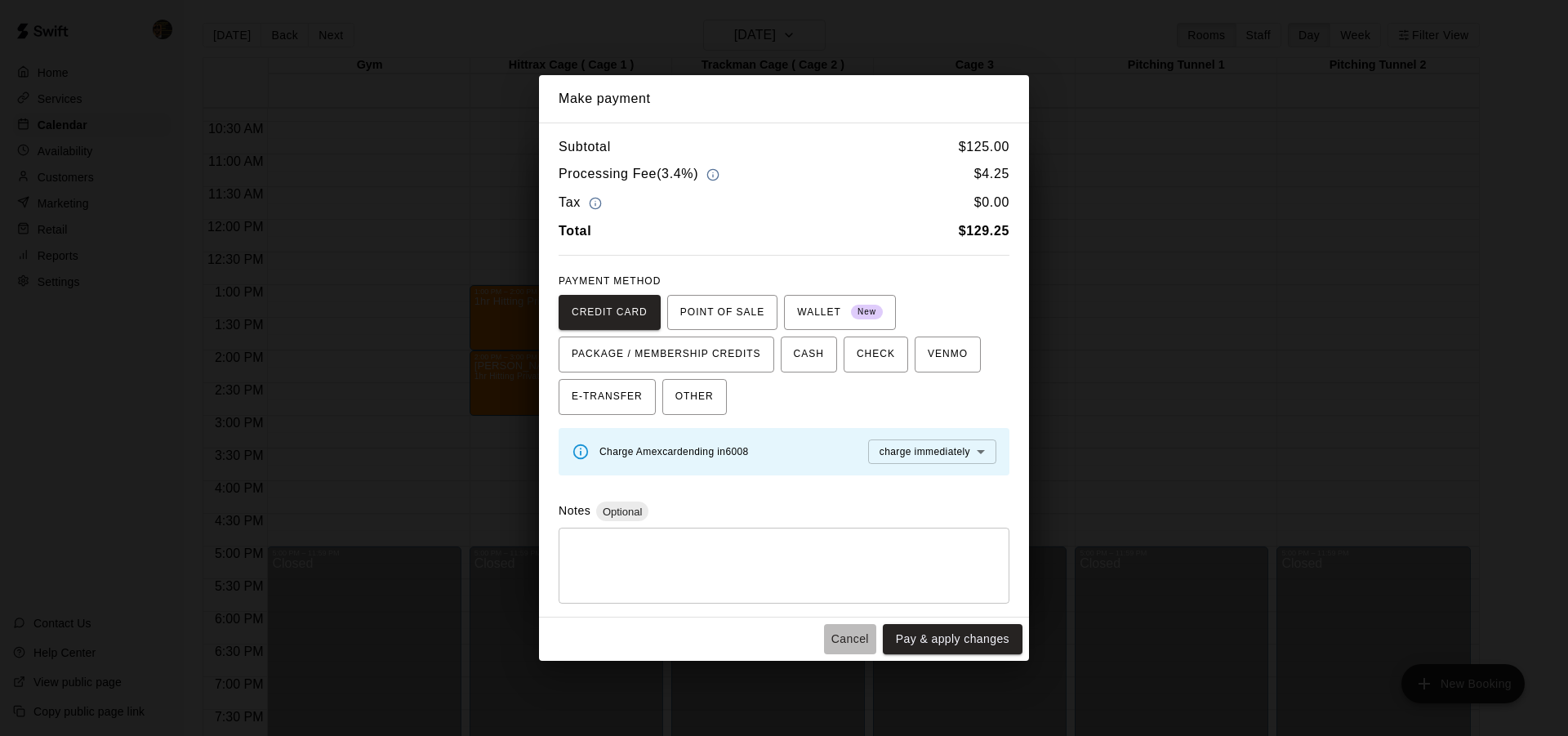
click at [865, 635] on button "Cancel" at bounding box center [850, 638] width 53 height 30
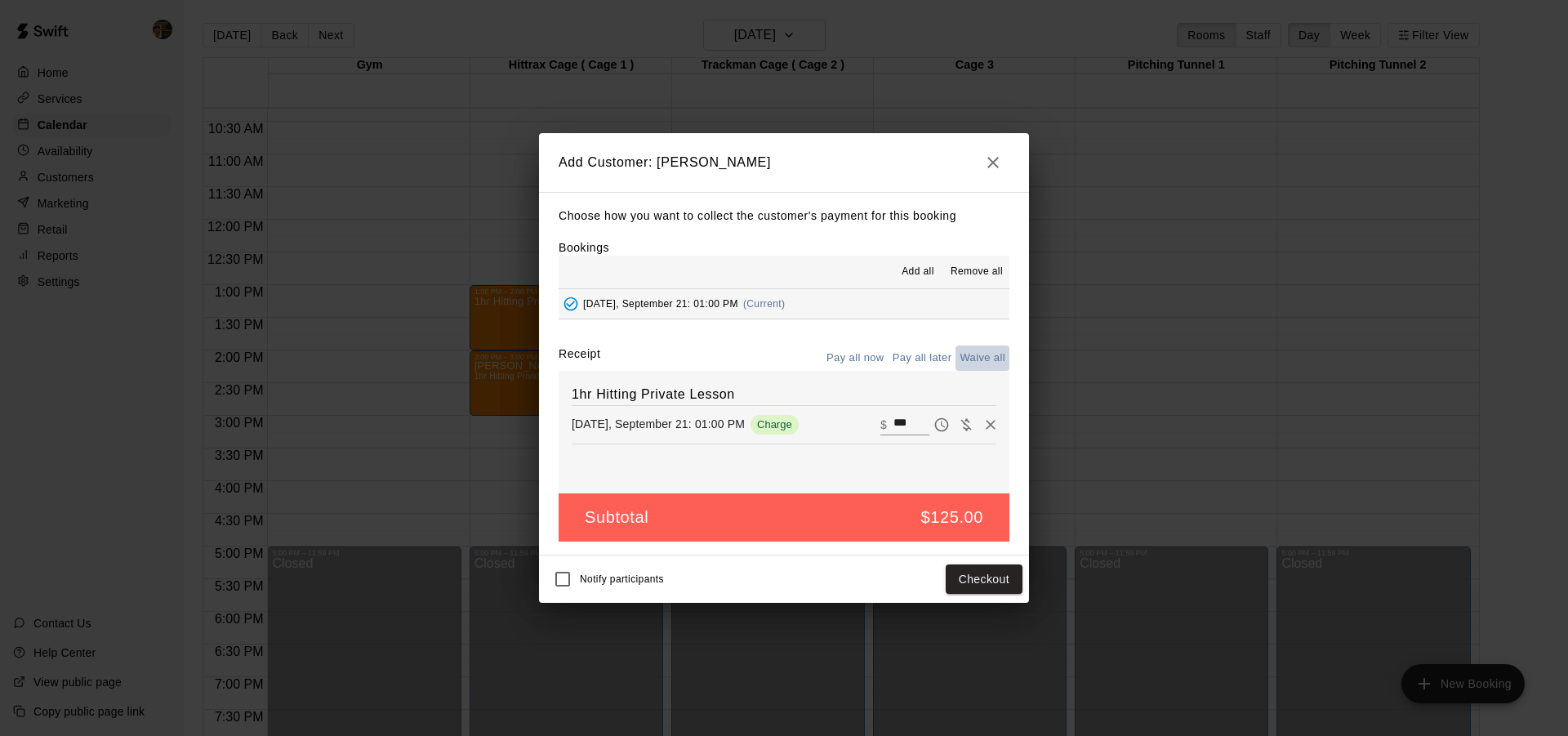
click at [970, 354] on button "Waive all" at bounding box center [981, 358] width 54 height 25
type input "*"
click at [972, 583] on button "Add customer" at bounding box center [971, 579] width 101 height 30
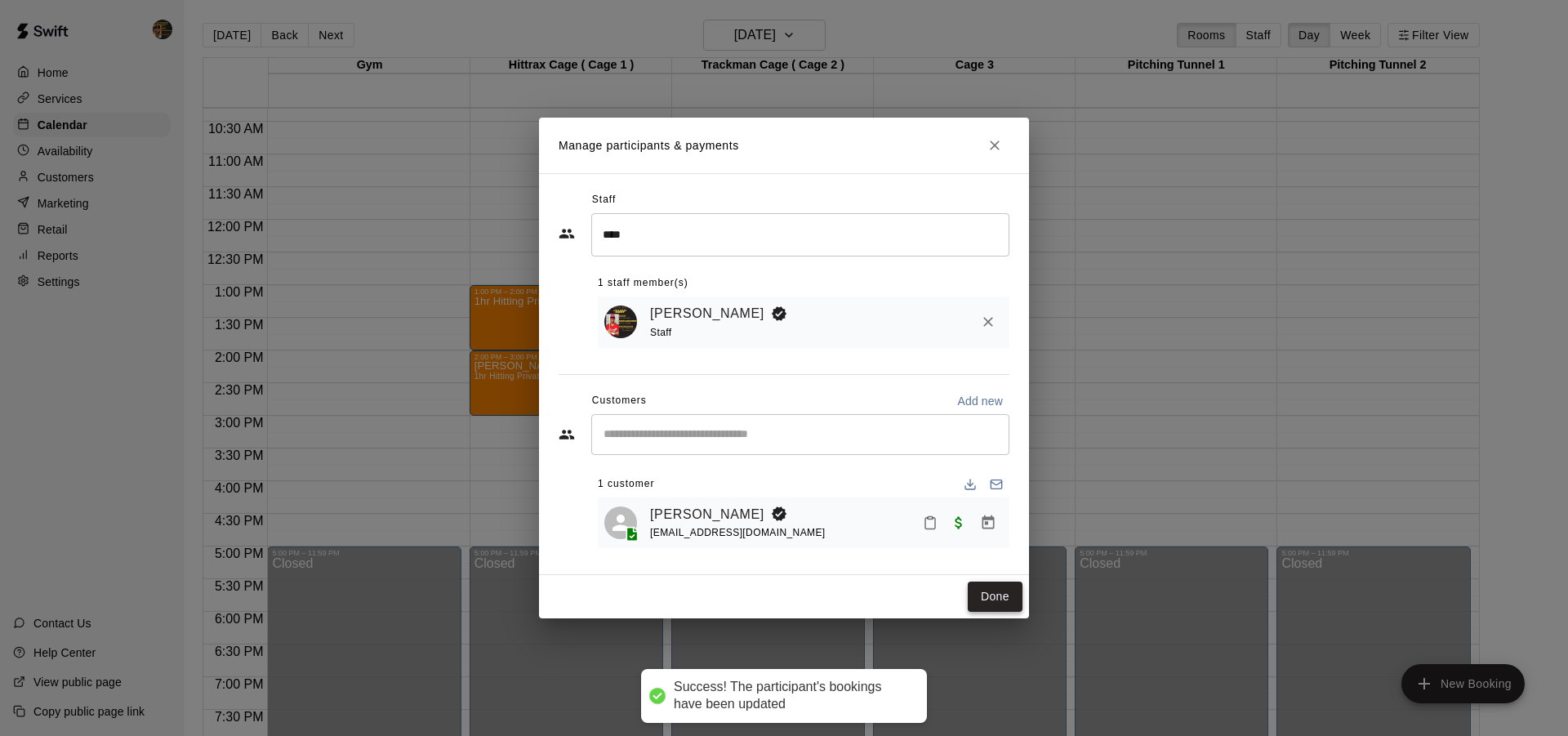
click at [985, 592] on button "Done" at bounding box center [995, 595] width 55 height 30
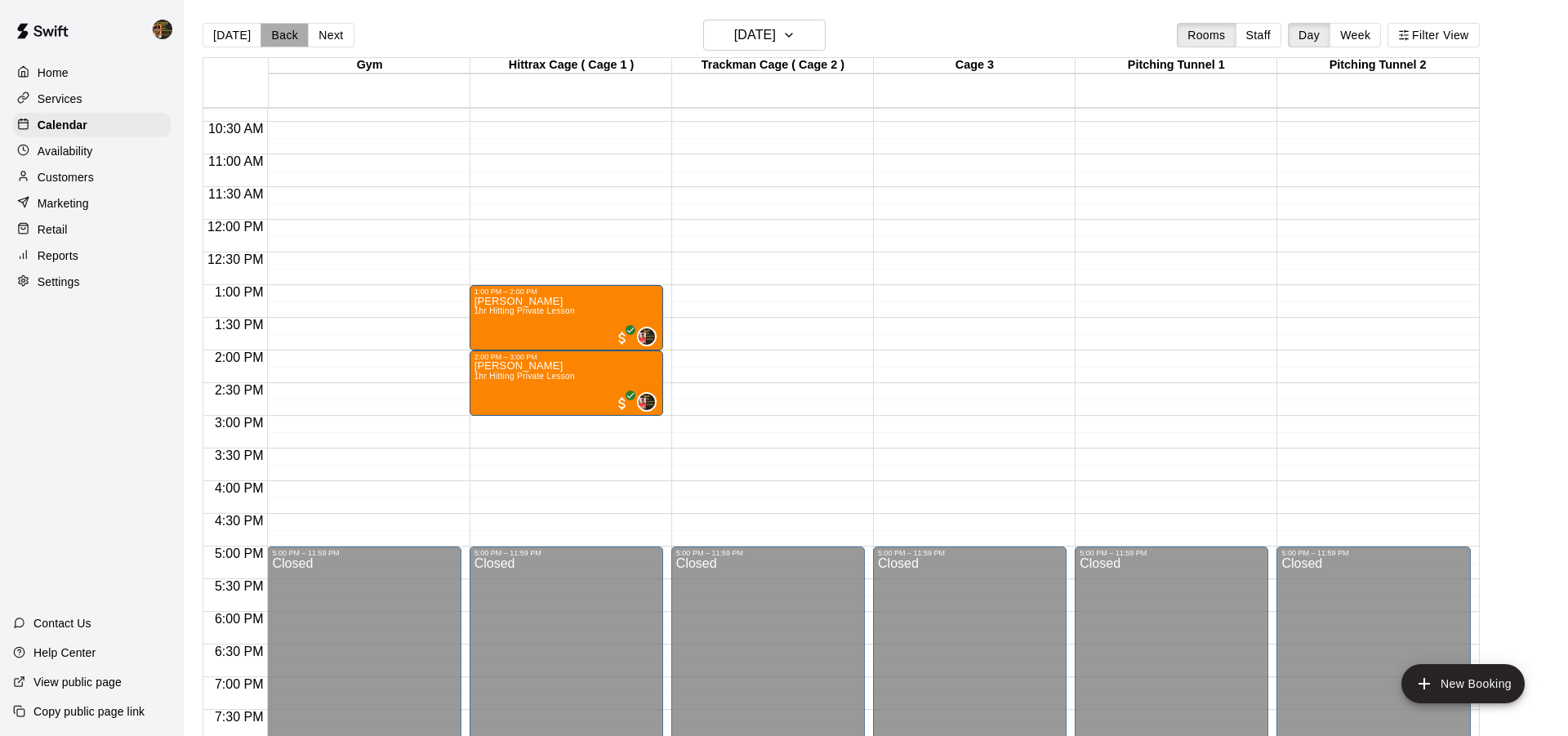
click at [287, 29] on button "Back" at bounding box center [284, 34] width 48 height 24
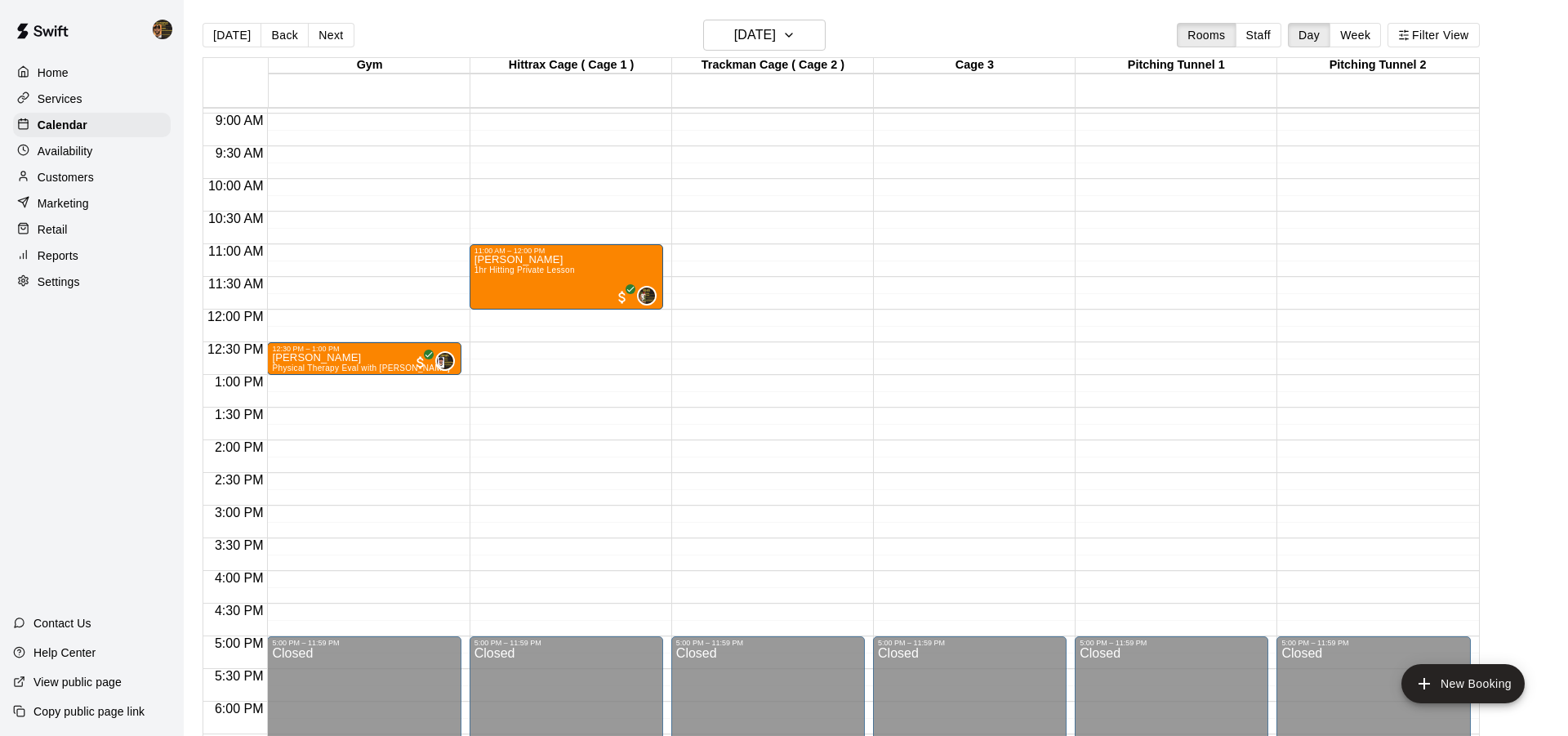
scroll to position [580, 0]
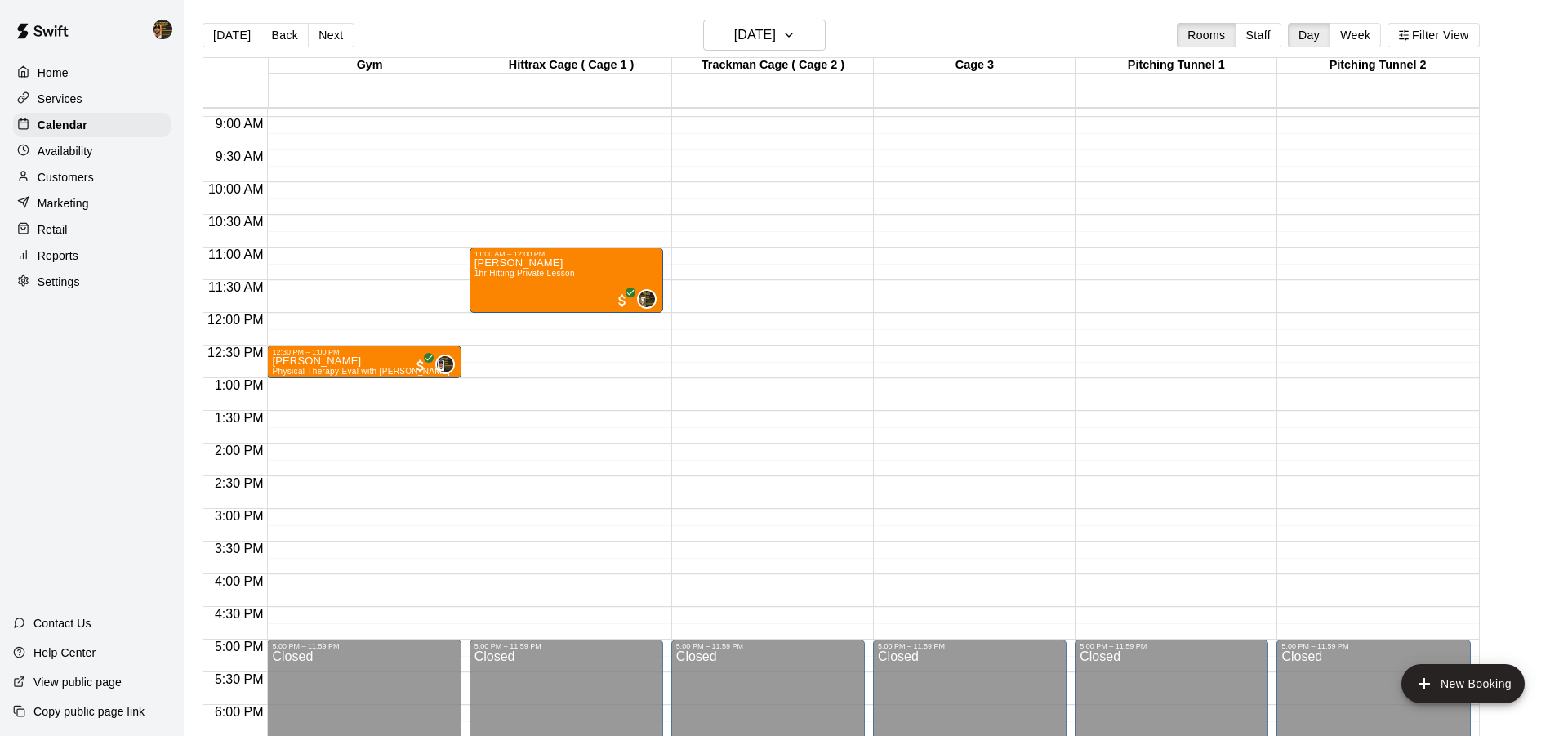
click at [487, 387] on div "12:00 AM – 8:00 AM Closed 11:00 AM – 12:00 PM [PERSON_NAME] 1hr Hitting Private…" at bounding box center [566, 312] width 193 height 1568
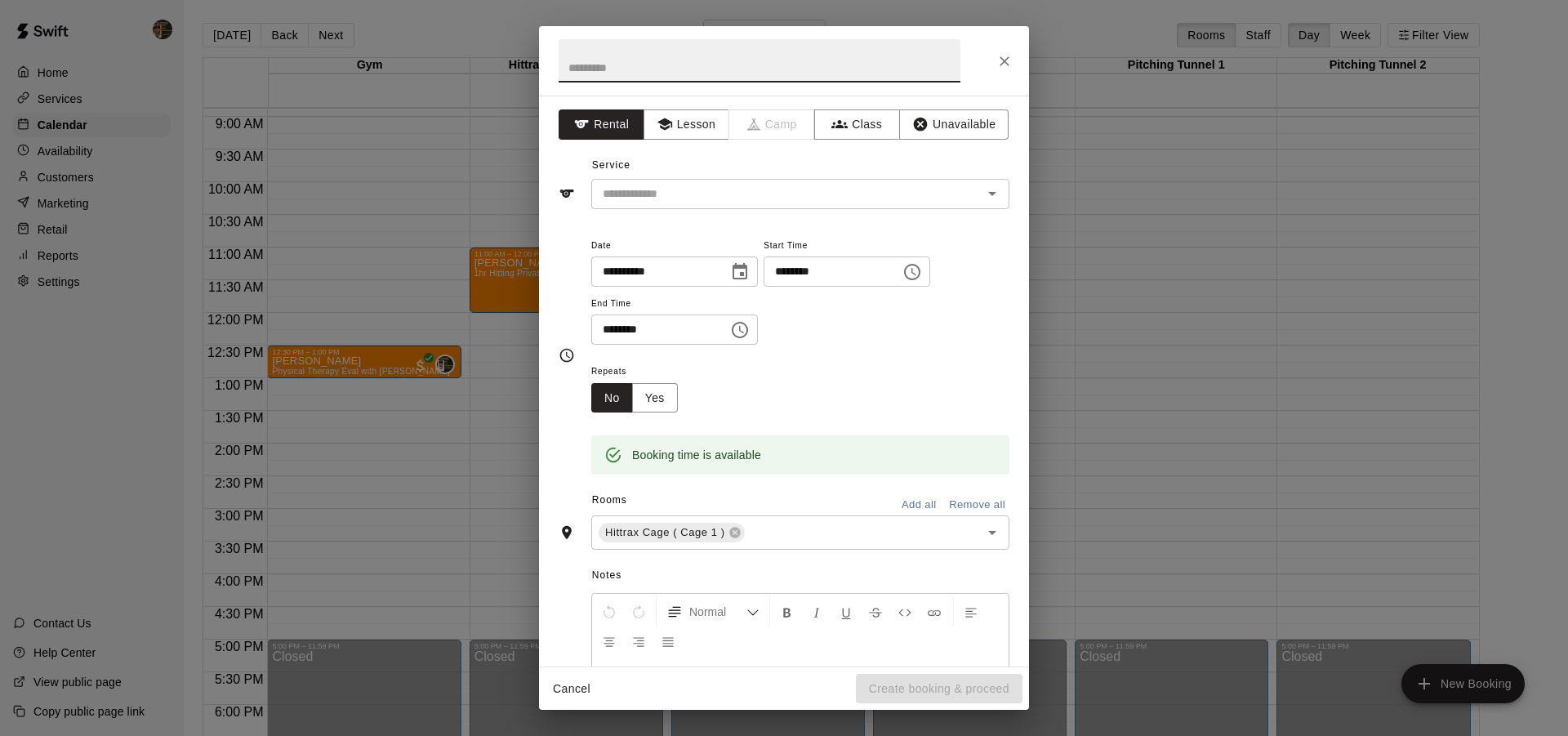
click at [621, 333] on input "********" at bounding box center [653, 329] width 126 height 30
type input "********"
click at [691, 130] on button "Lesson" at bounding box center [686, 124] width 86 height 30
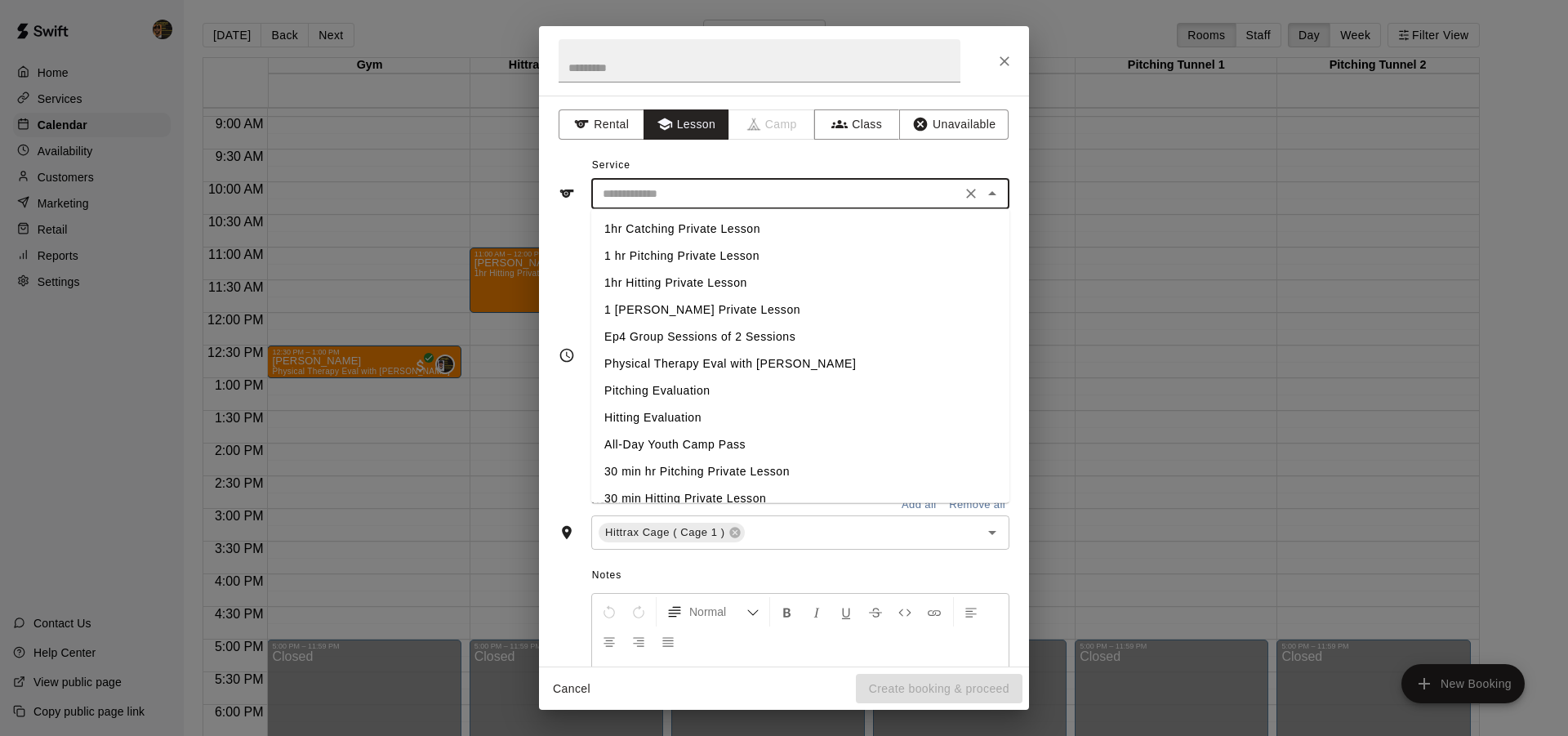
click at [721, 185] on input "text" at bounding box center [776, 193] width 360 height 20
click at [773, 245] on li "1 hr Pitching Private Lesson" at bounding box center [800, 256] width 418 height 27
type input "**********"
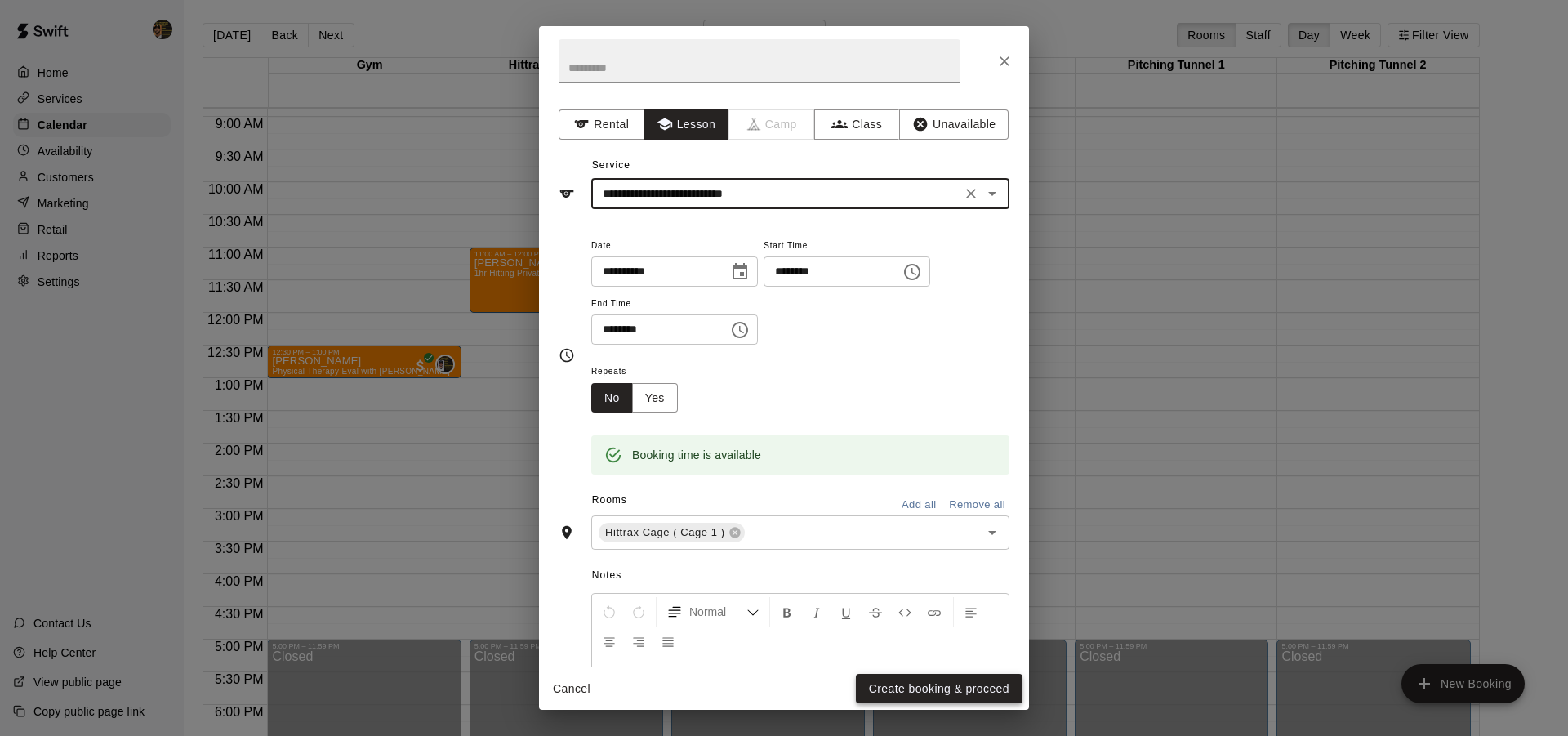
click at [975, 691] on button "Create booking & proceed" at bounding box center [938, 688] width 167 height 30
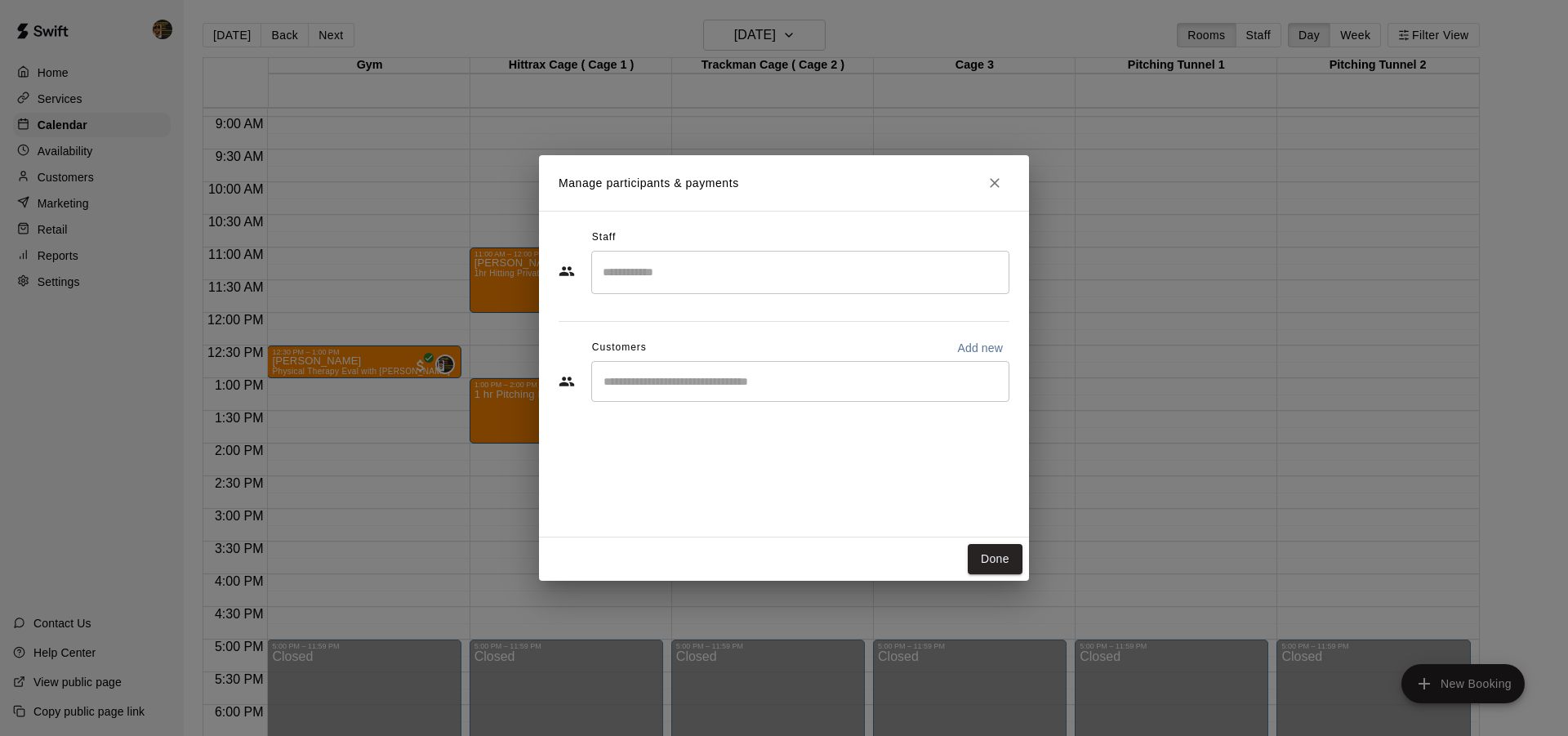
click at [689, 276] on input "Search staff" at bounding box center [800, 271] width 403 height 28
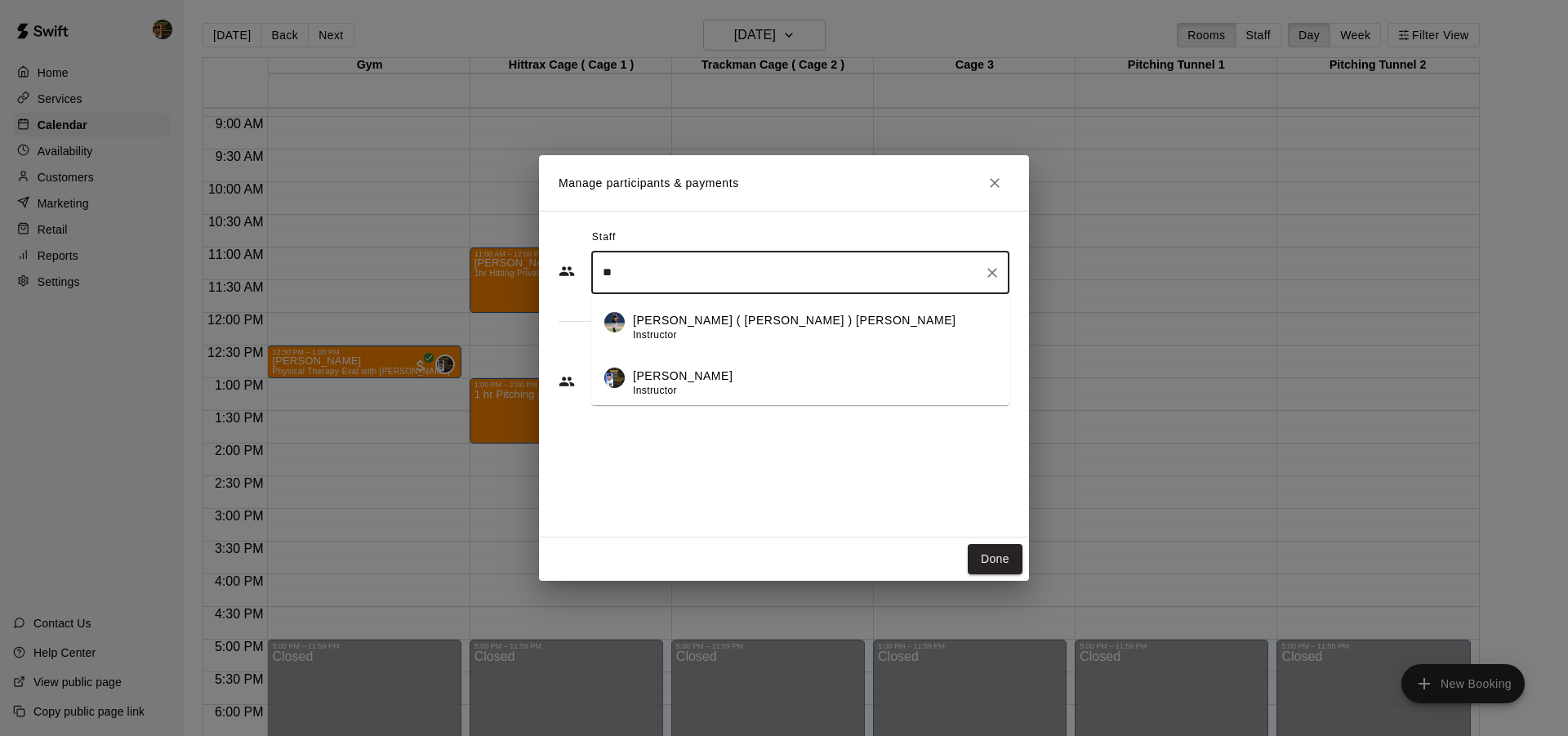
type input "*"
click at [790, 442] on div "[PERSON_NAME] Instructor" at bounding box center [814, 436] width 363 height 32
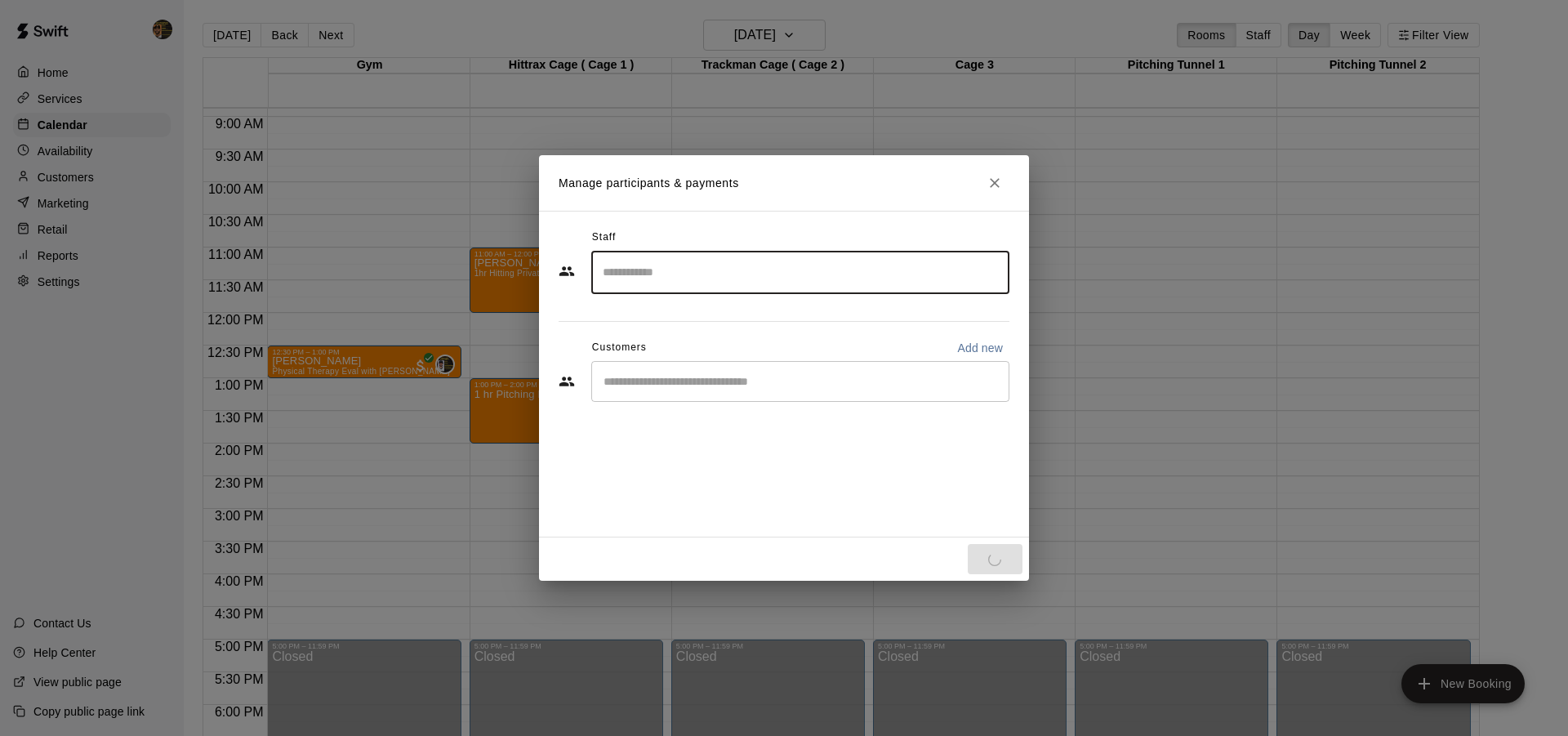
click at [810, 388] on input "Start typing to search customers..." at bounding box center [800, 381] width 403 height 17
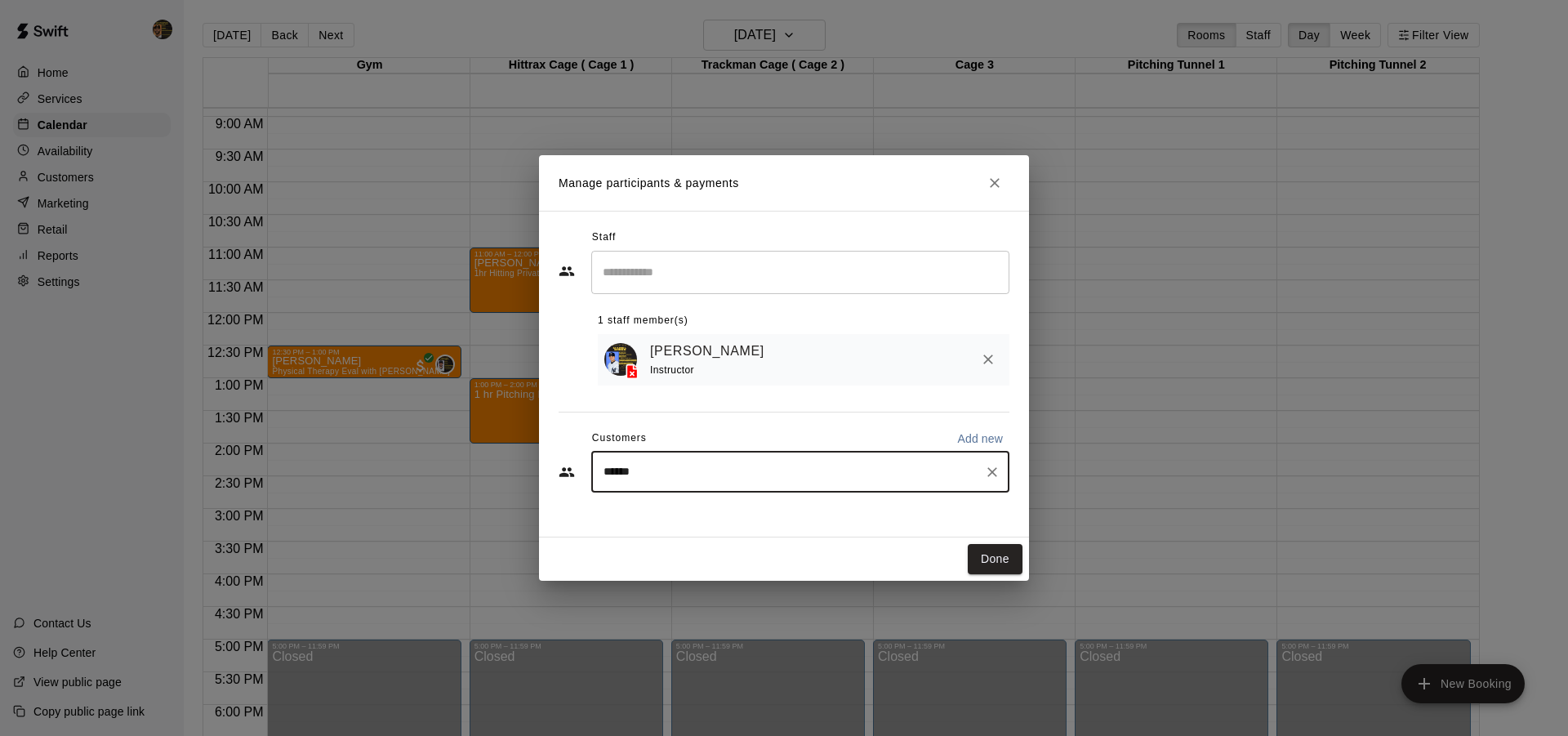
type input "*****"
click at [677, 485] on div "***** ​" at bounding box center [800, 471] width 418 height 41
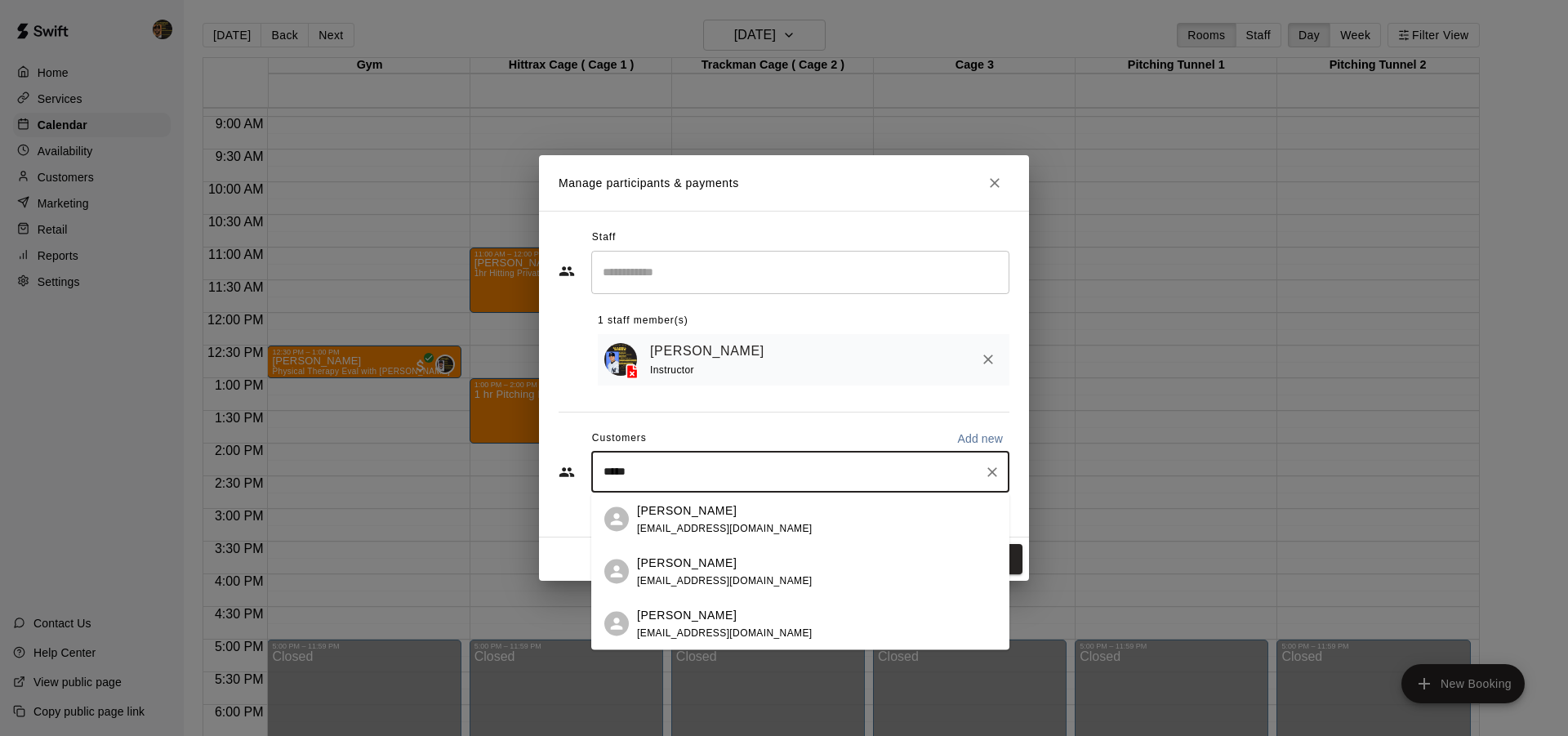
click at [685, 514] on p "[PERSON_NAME]" at bounding box center [686, 511] width 100 height 18
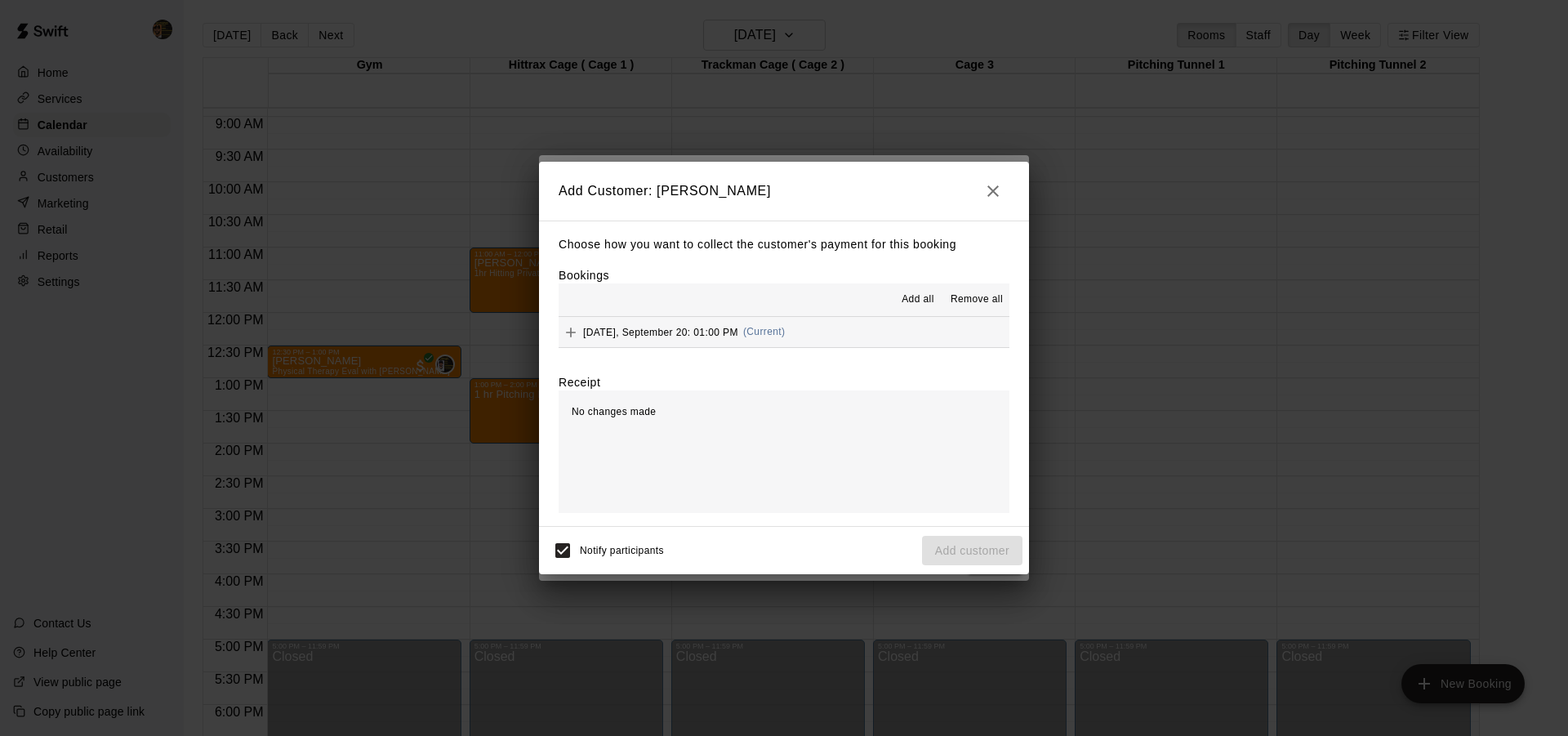
click at [990, 186] on icon "button" at bounding box center [993, 191] width 20 height 20
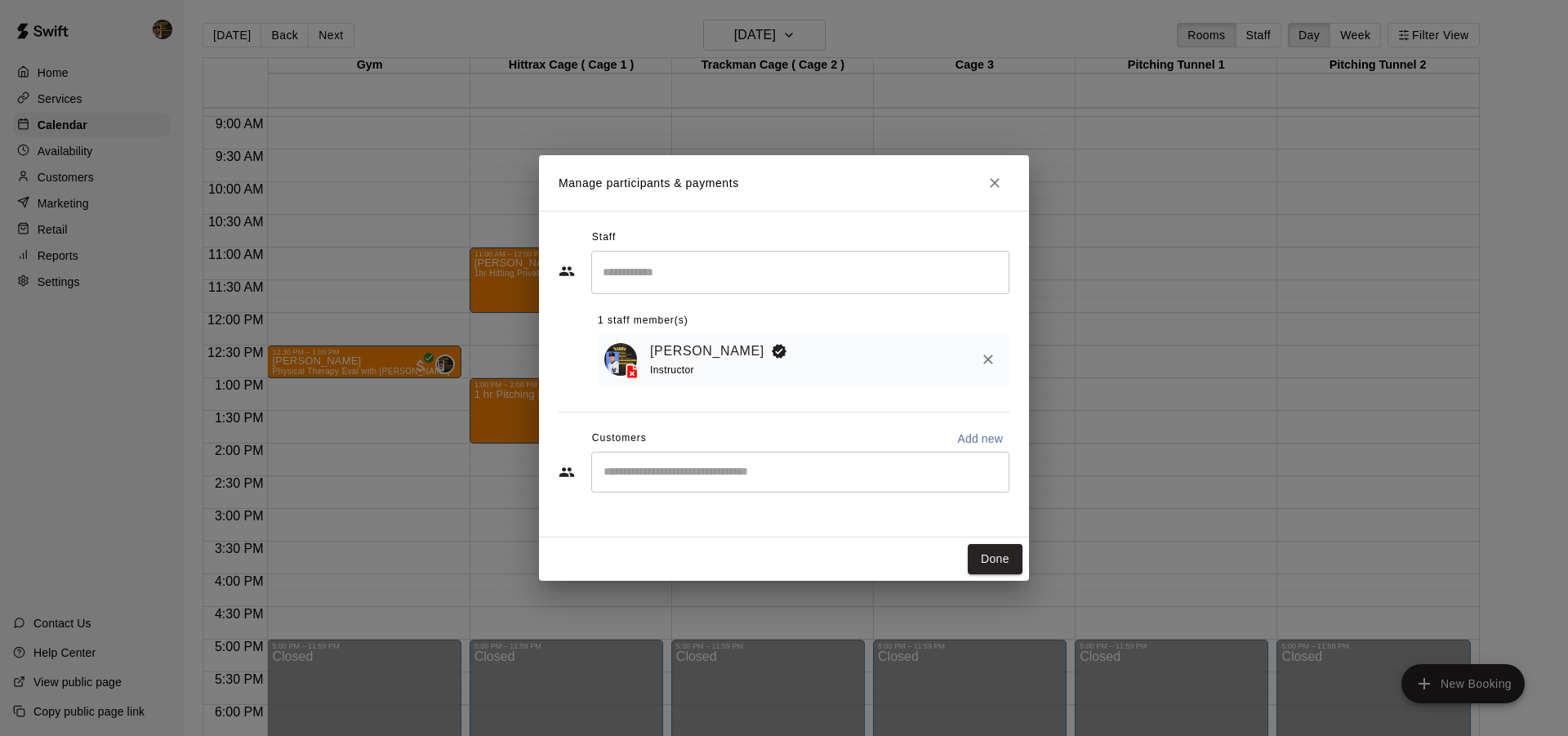
click at [765, 469] on input "Start typing to search customers..." at bounding box center [800, 471] width 403 height 17
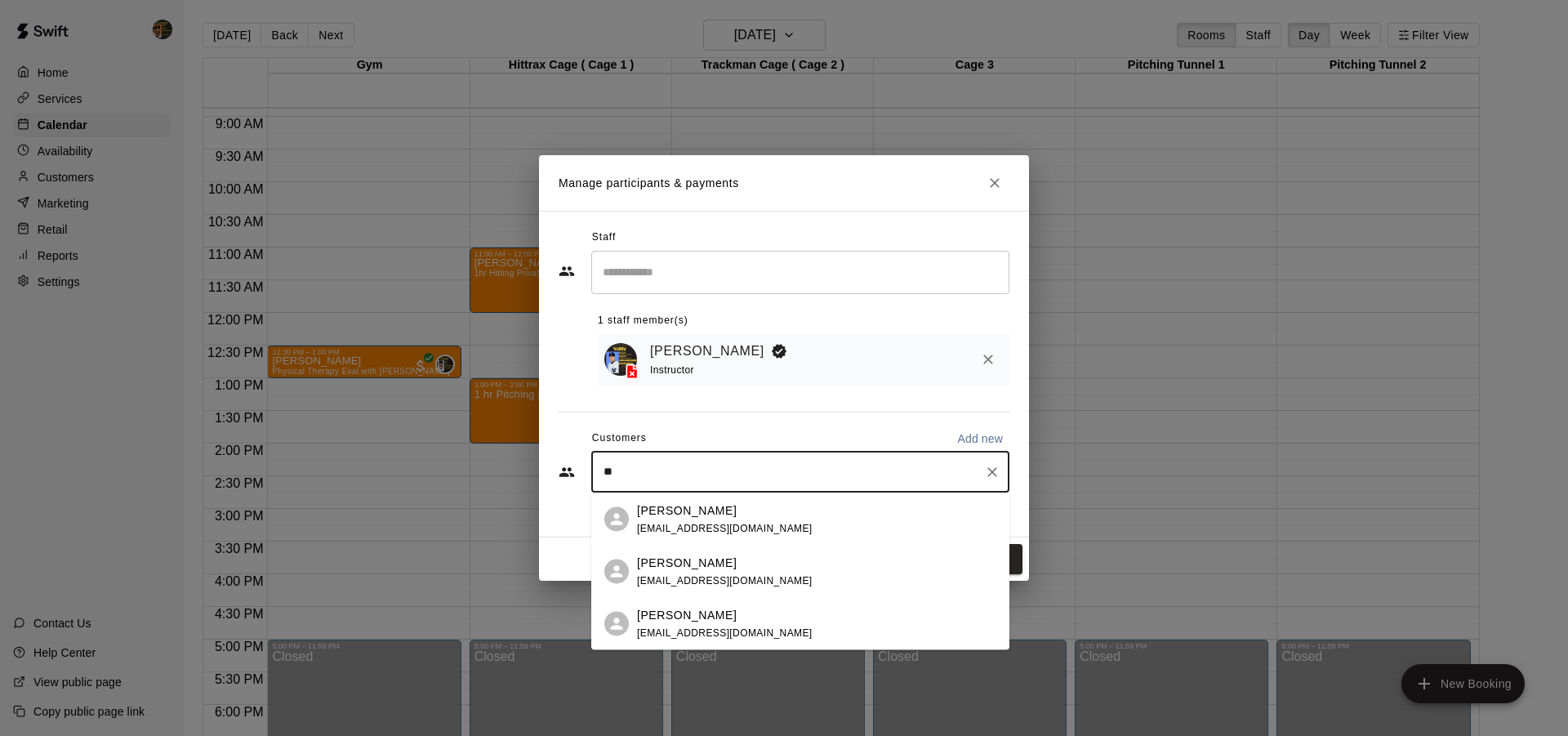
type input "***"
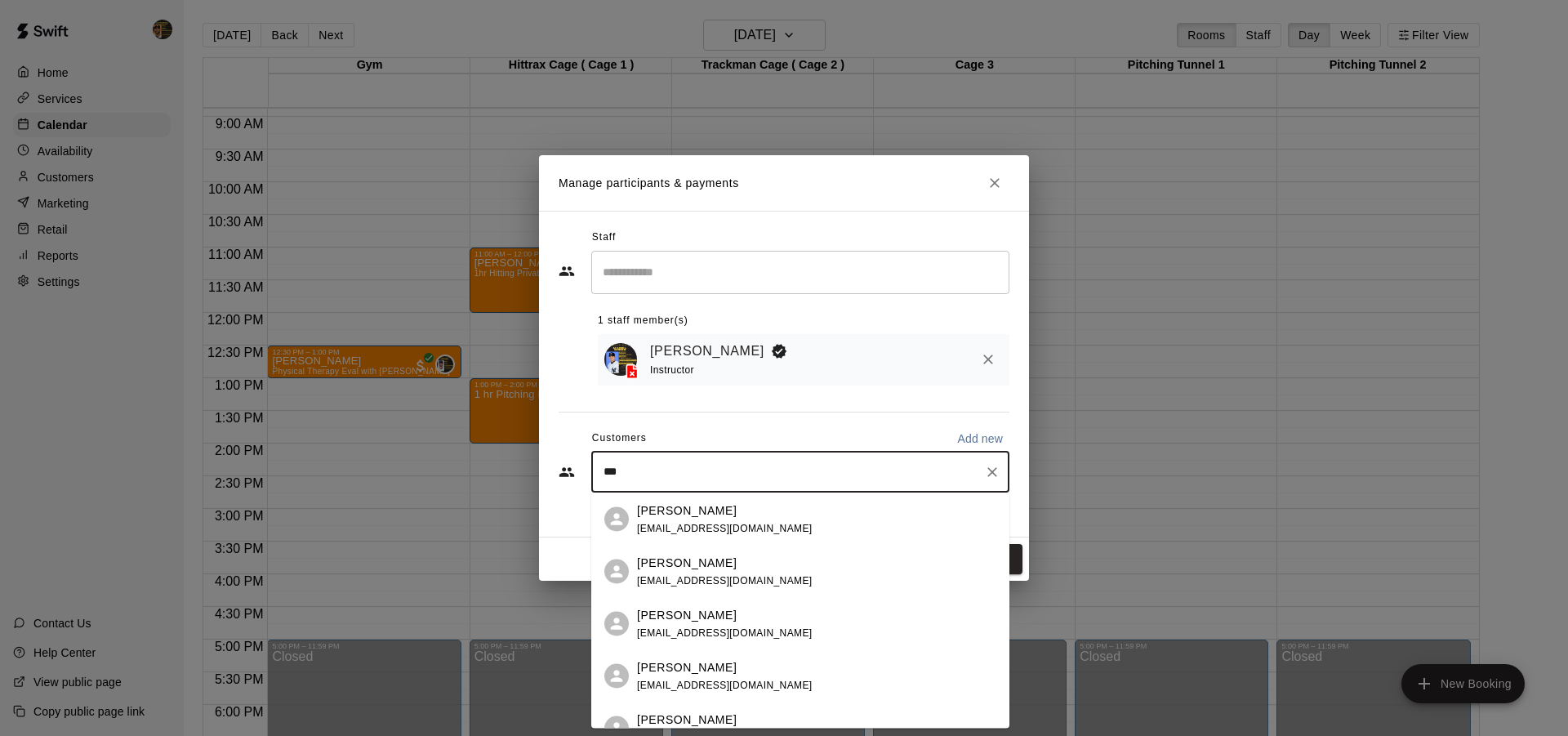
click at [756, 615] on div "[PERSON_NAME] [EMAIL_ADDRESS][DOMAIN_NAME]" at bounding box center [816, 624] width 359 height 35
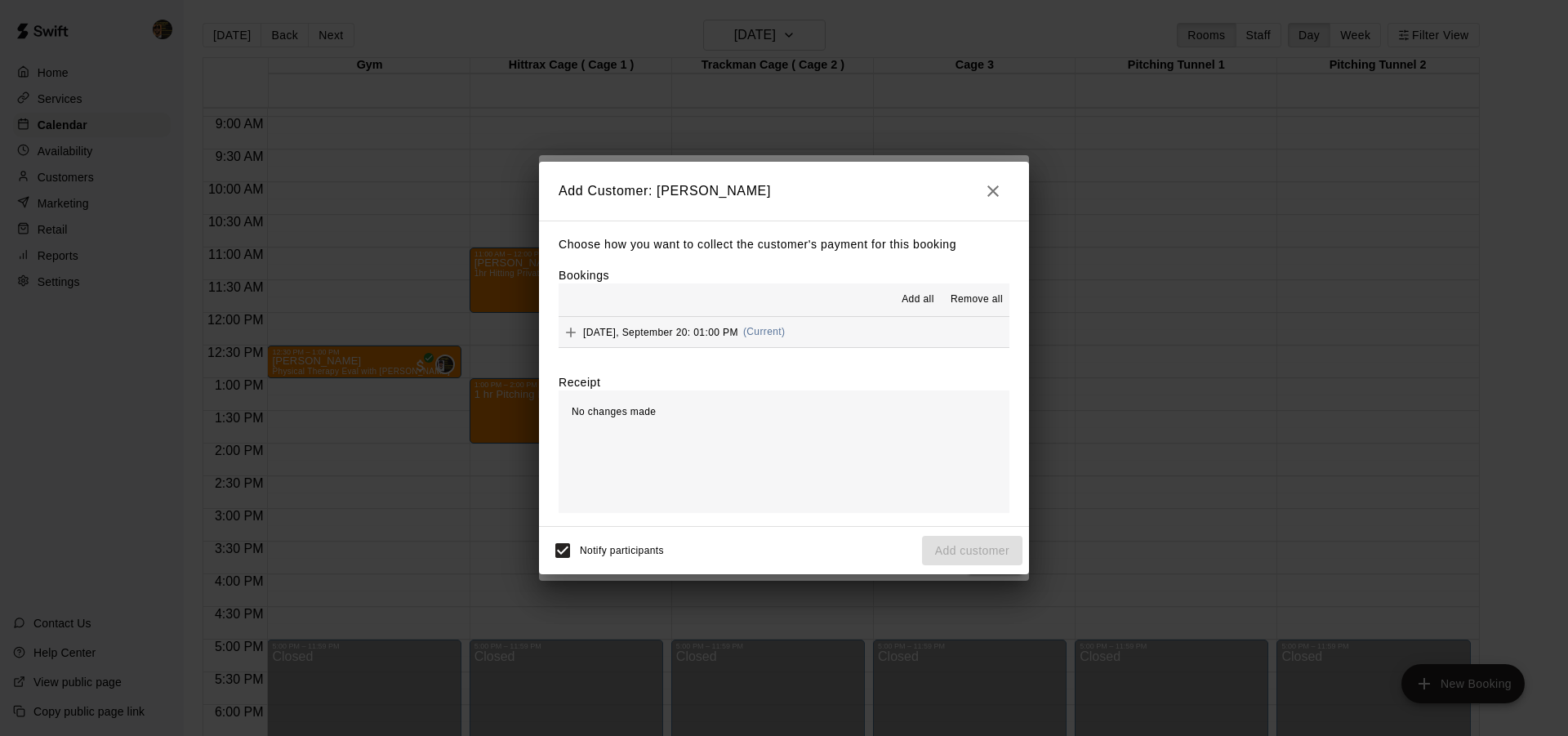
click at [688, 339] on div "[DATE], September 20: 01:00 PM (Current)" at bounding box center [672, 332] width 227 height 24
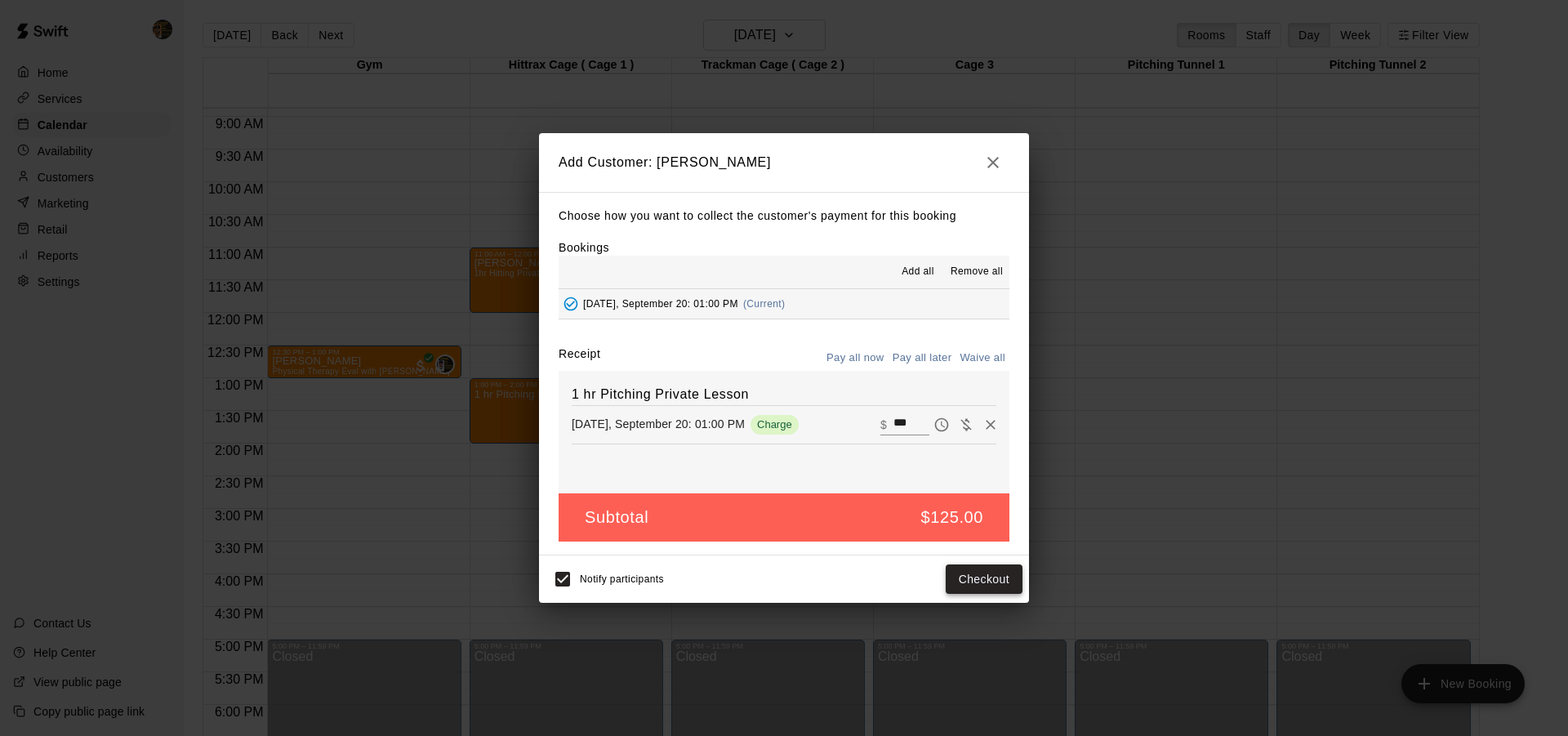
click at [990, 588] on button "Checkout" at bounding box center [983, 579] width 77 height 30
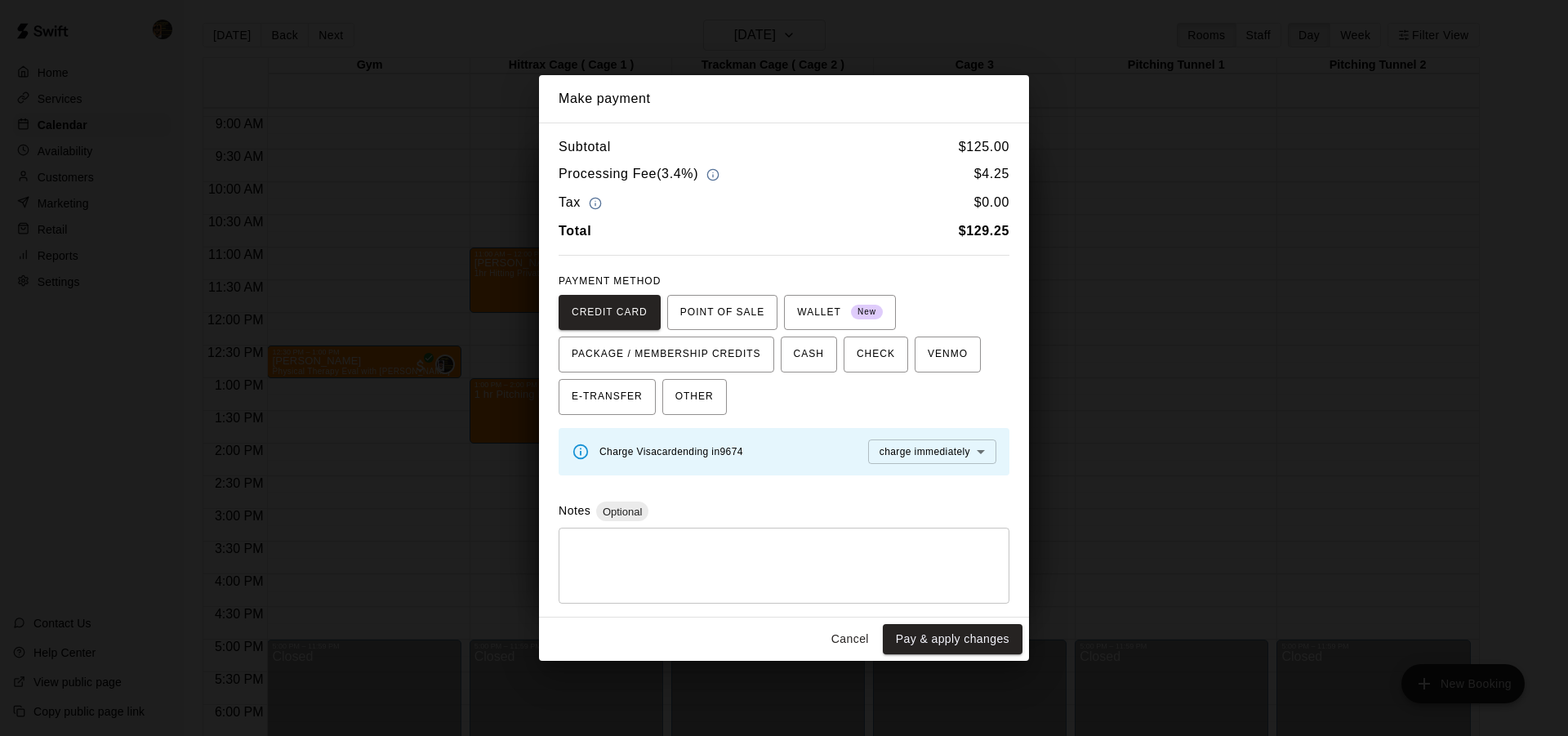
click at [830, 638] on button "Cancel" at bounding box center [850, 638] width 53 height 30
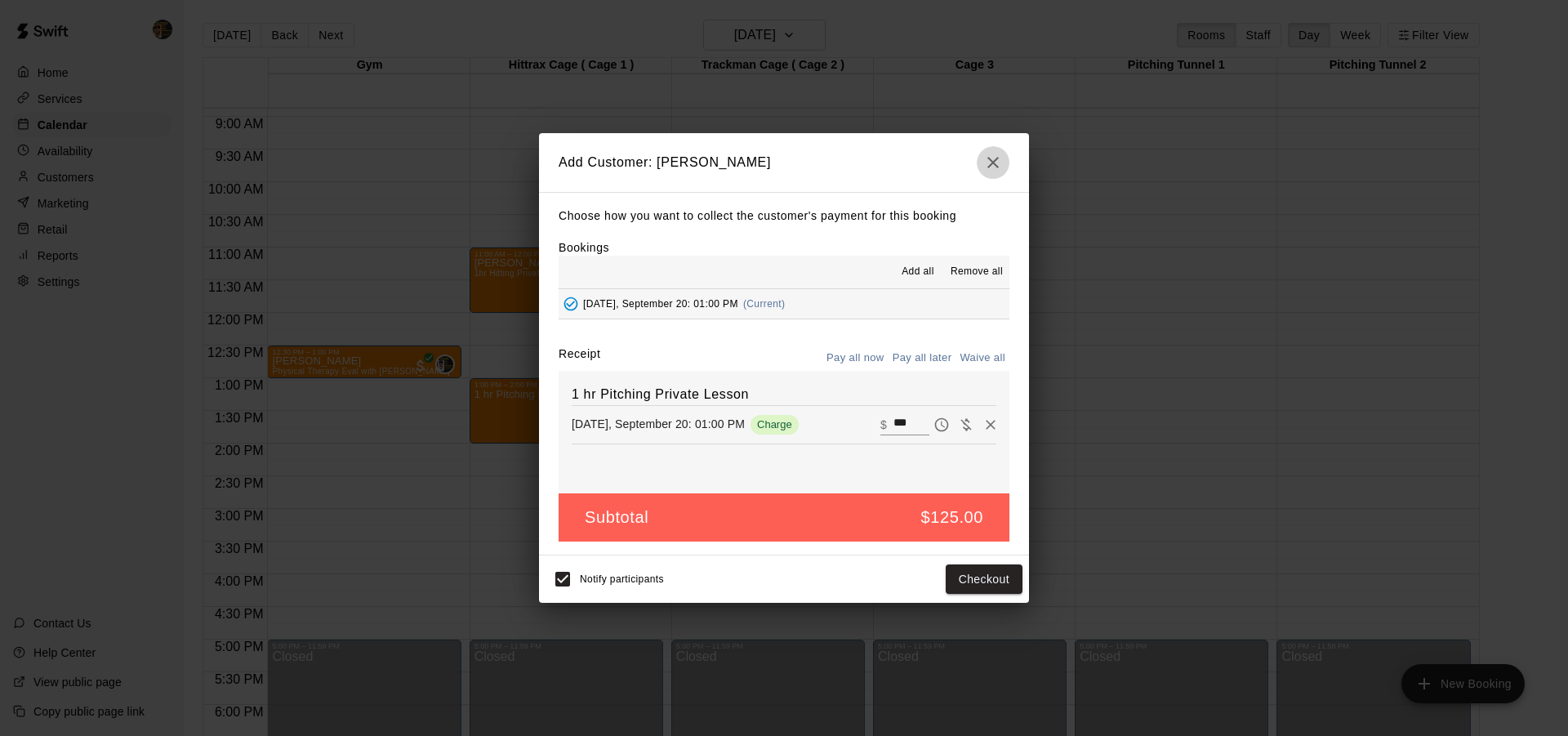
click at [989, 160] on icon "button" at bounding box center [993, 162] width 20 height 20
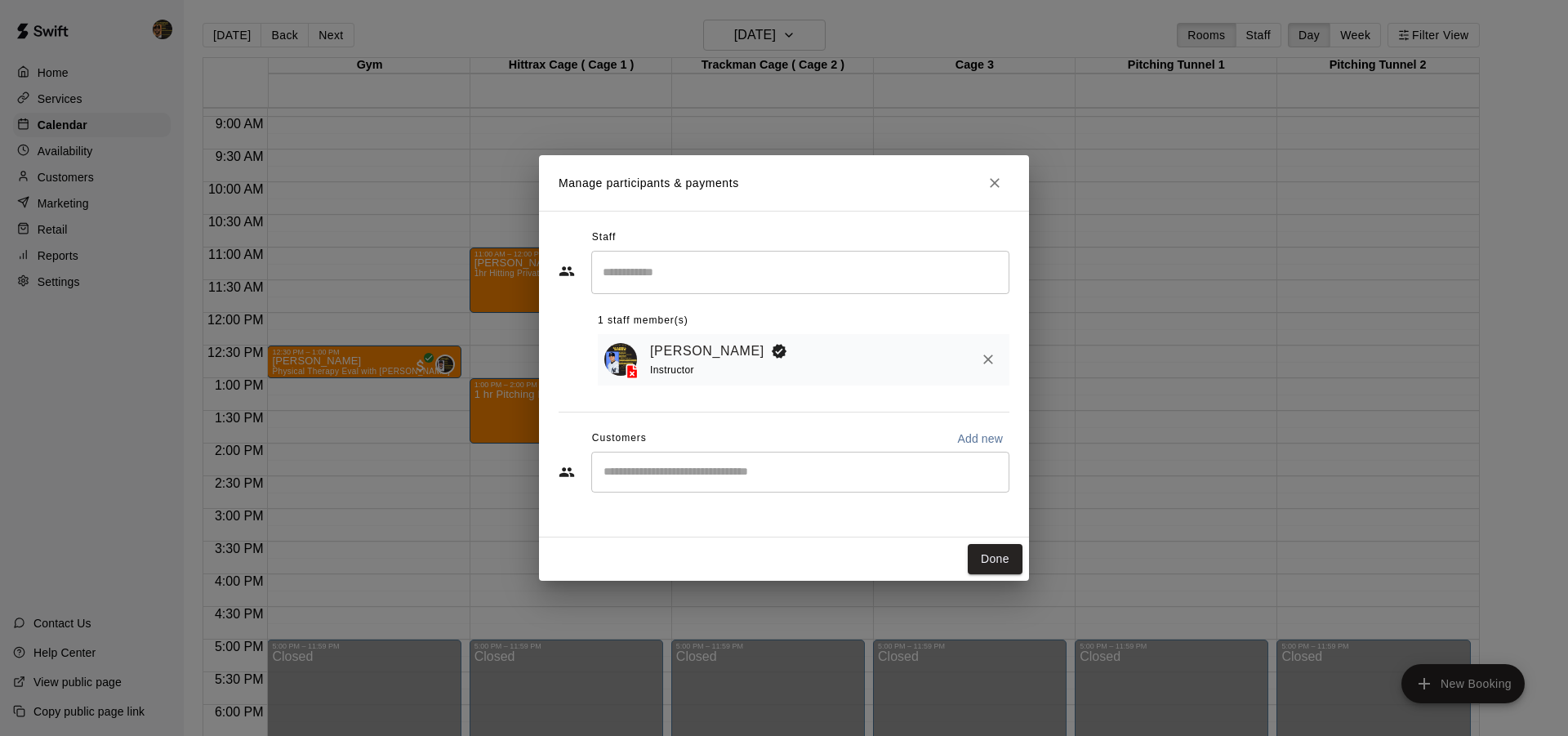
click at [784, 462] on div "​" at bounding box center [800, 471] width 418 height 41
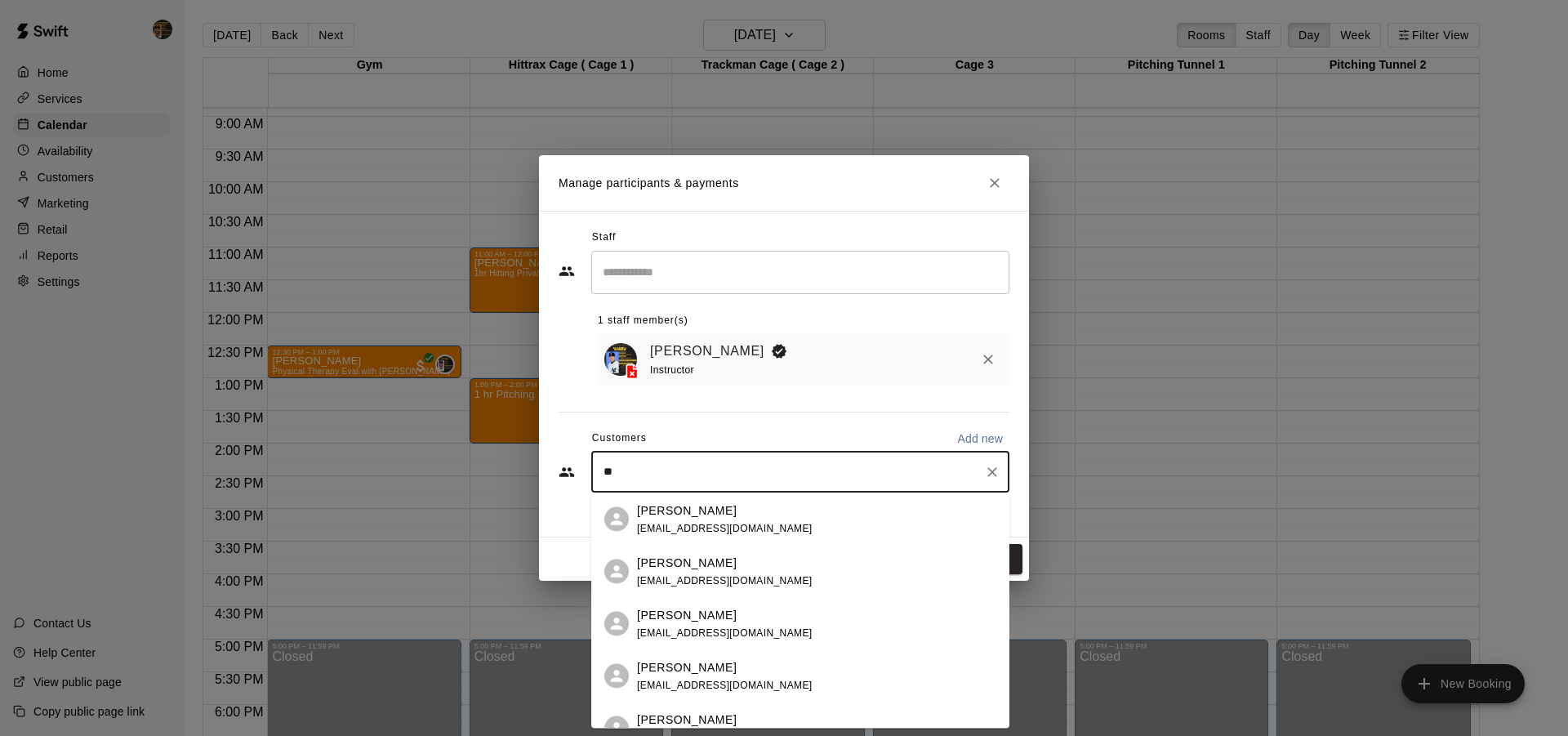
type input "*"
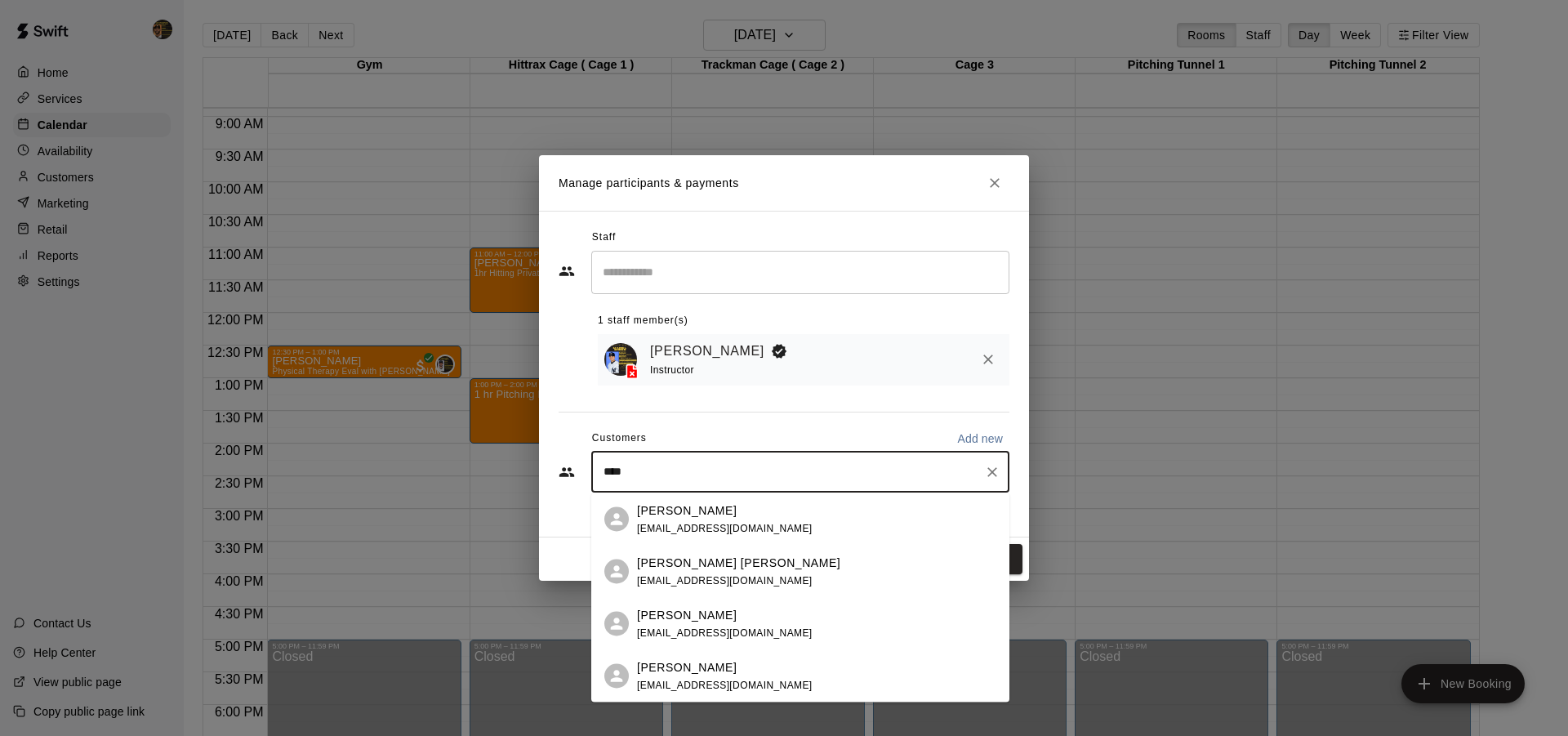
type input "****"
click at [994, 184] on icon "Close" at bounding box center [994, 183] width 17 height 17
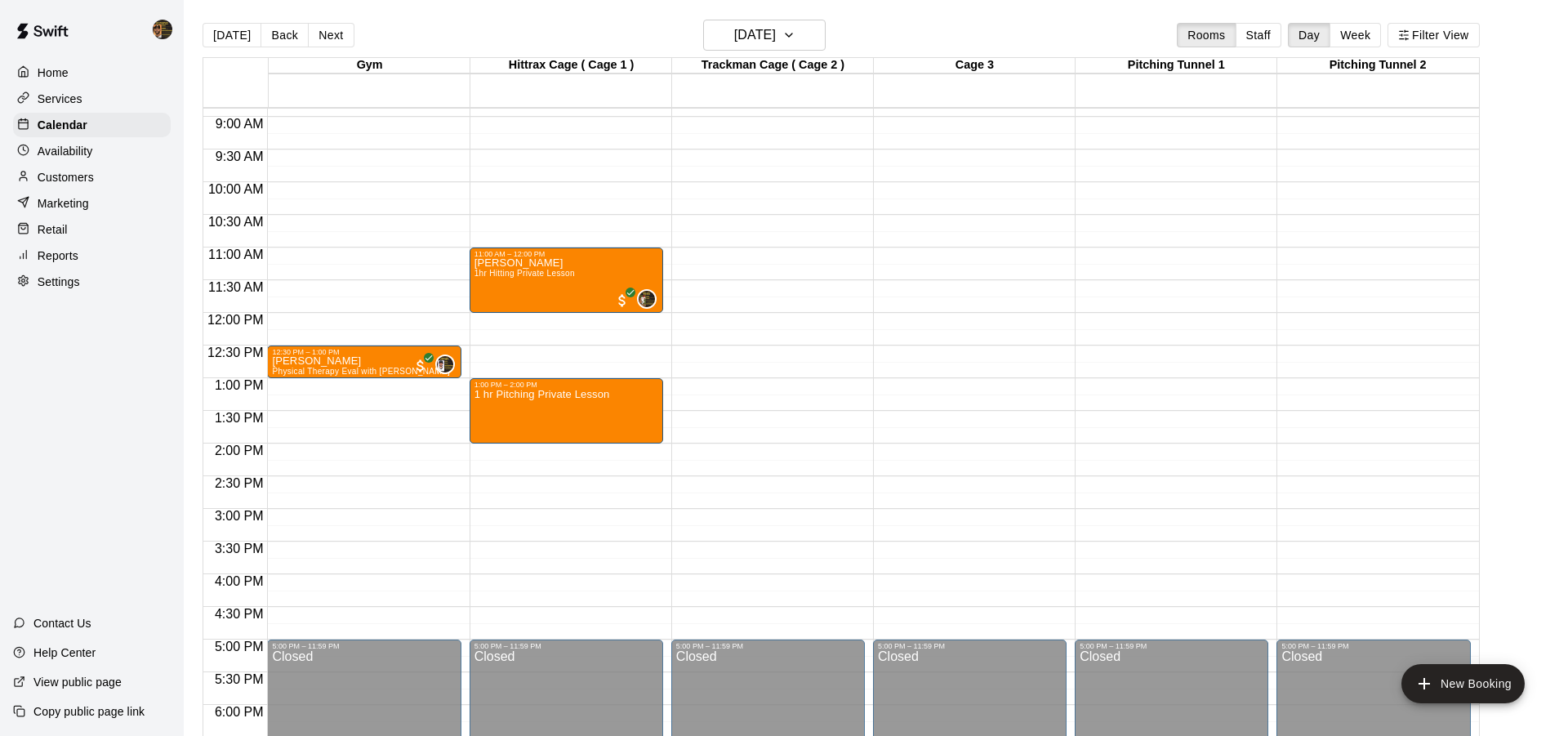
click at [62, 181] on p "Customers" at bounding box center [65, 177] width 57 height 17
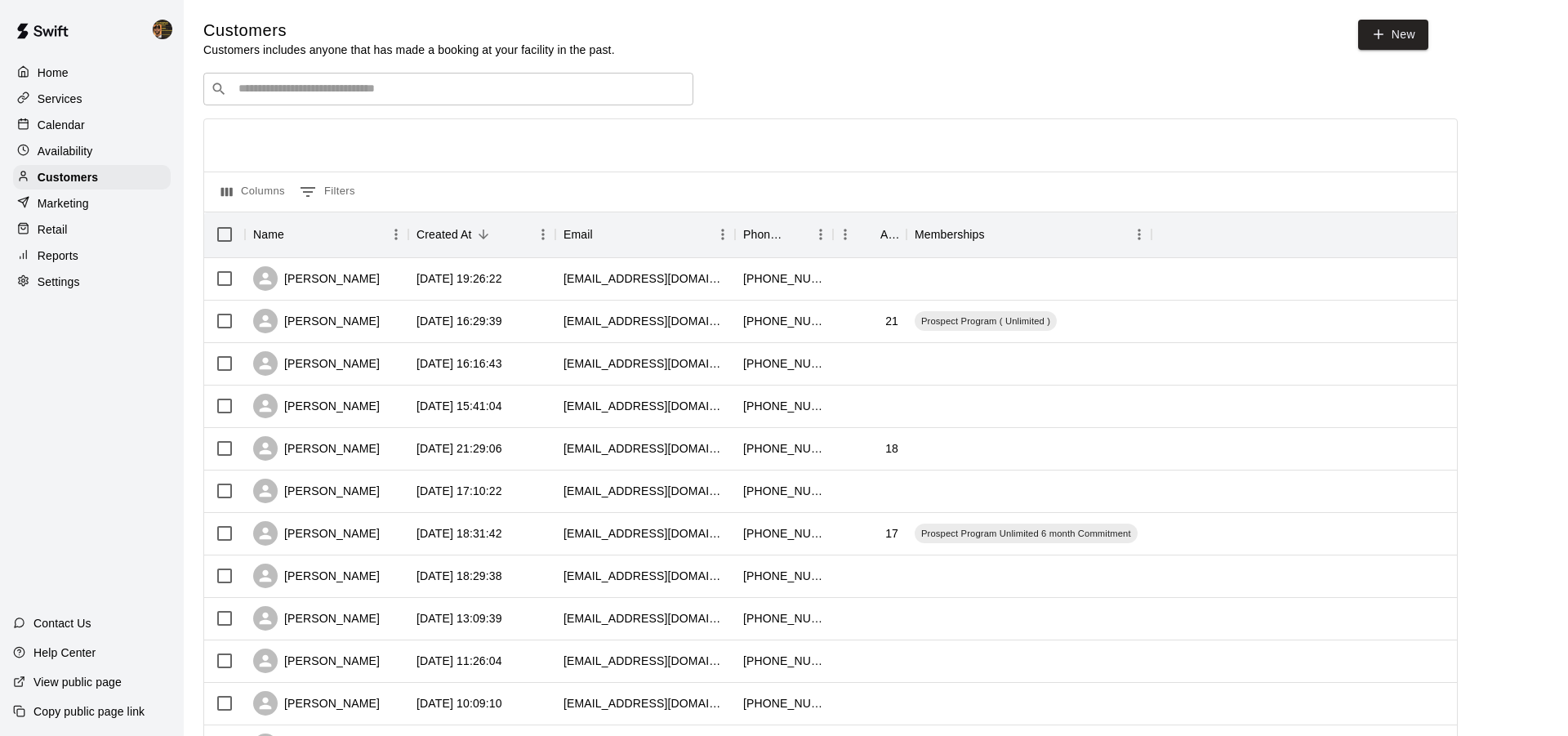
click at [563, 70] on div "Customers Customers includes anyone that has made a booking at your facility in…" at bounding box center [875, 691] width 1344 height 1344
click at [554, 86] on input "Search customers by name or email" at bounding box center [459, 89] width 452 height 17
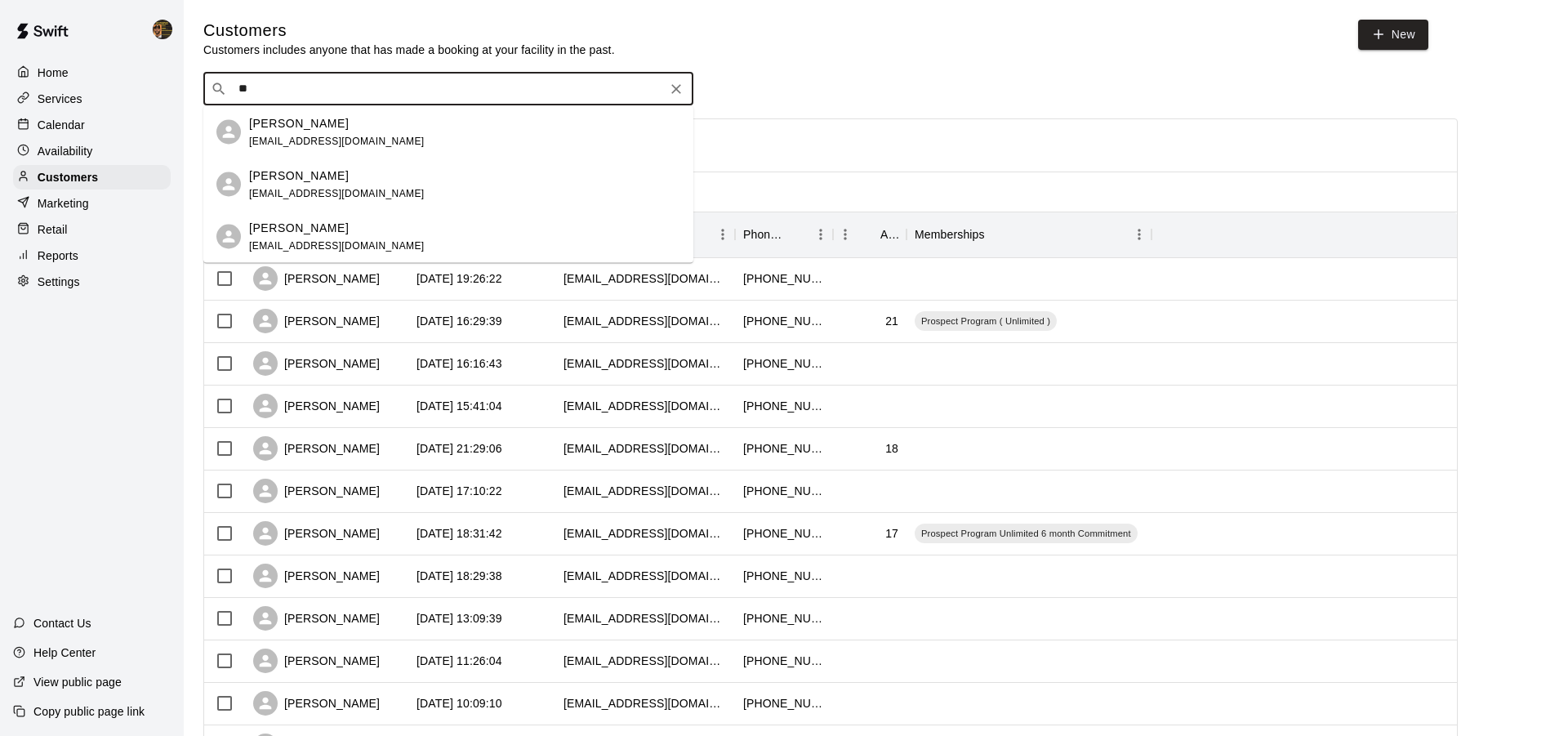
type input "*"
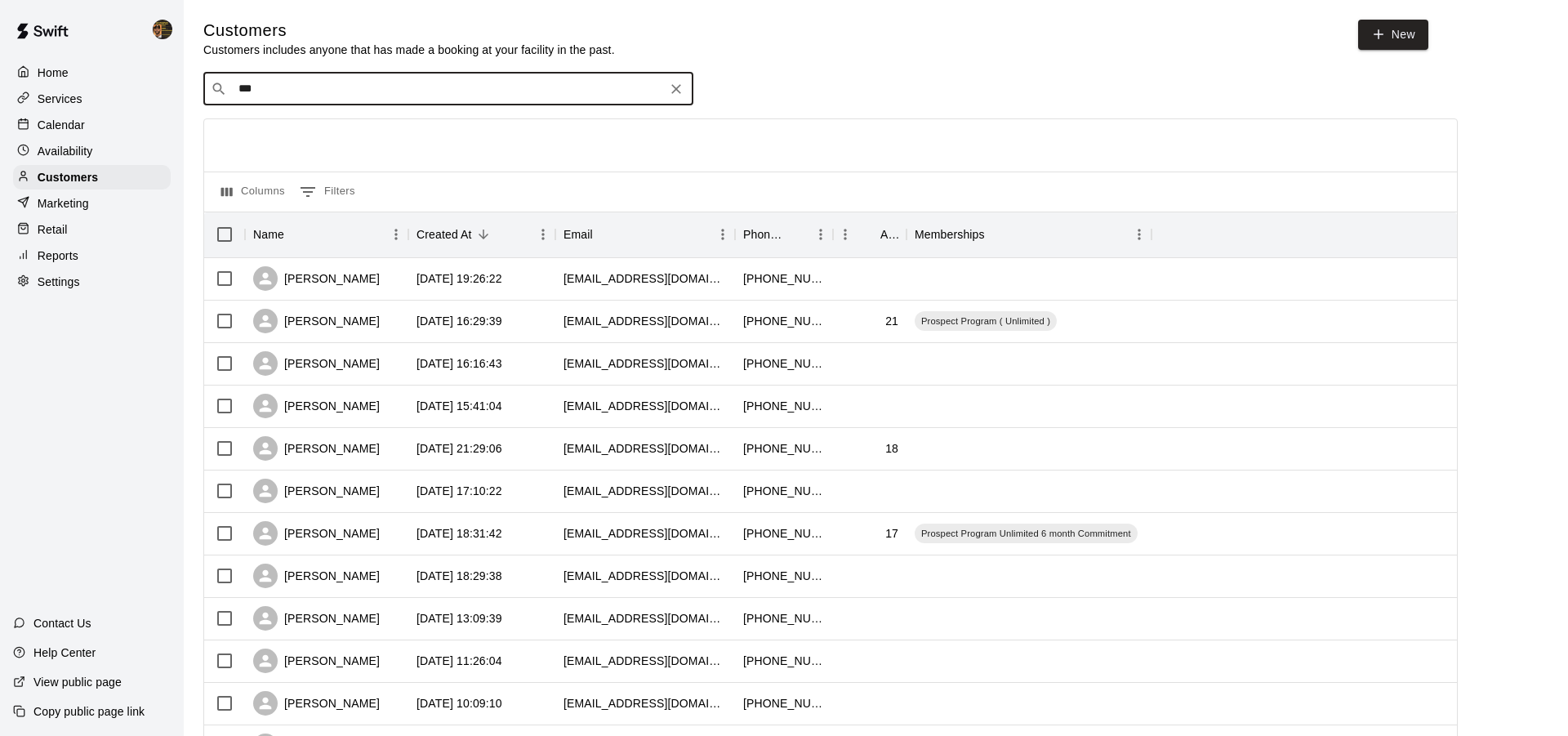
type input "****"
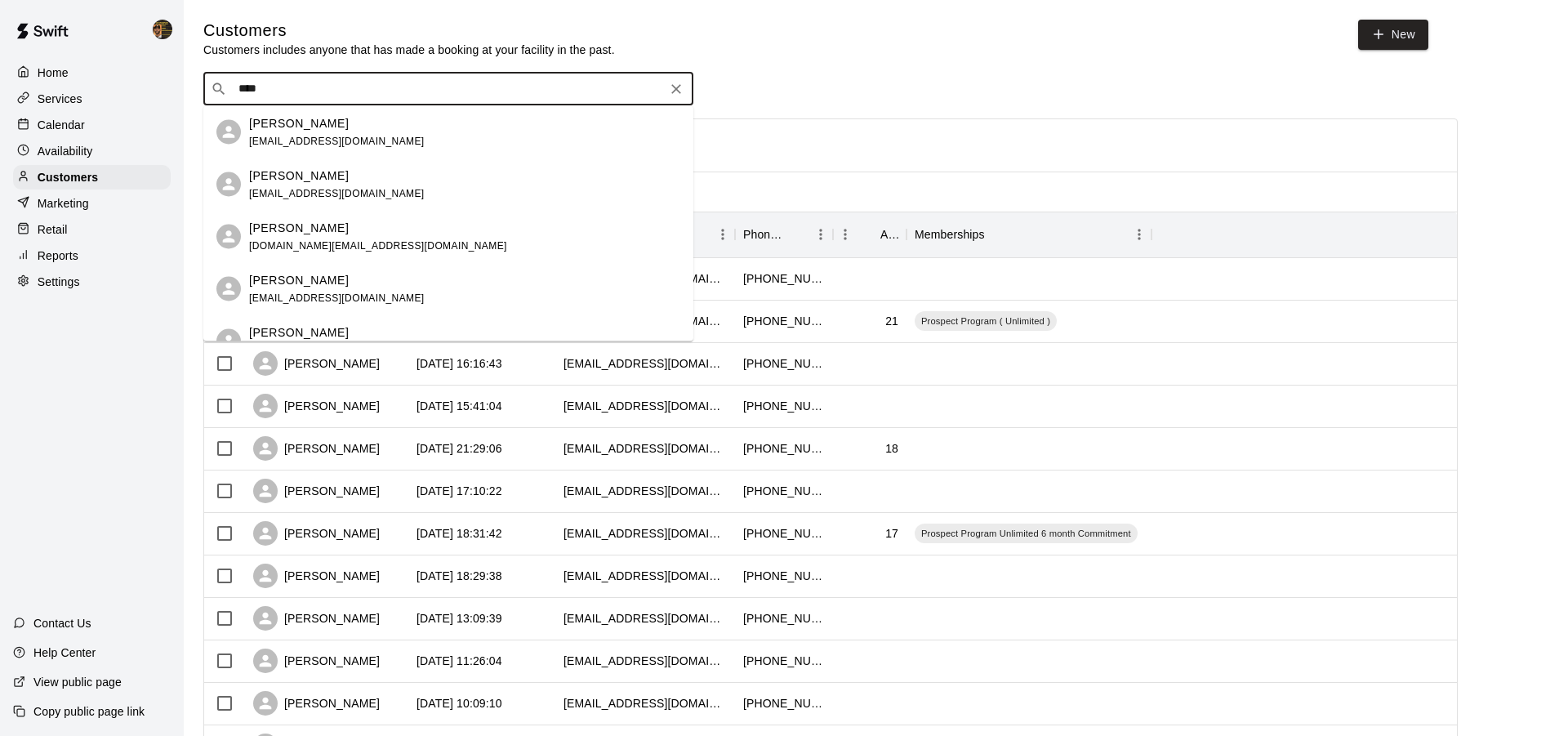
click at [449, 170] on div "[PERSON_NAME] [EMAIL_ADDRESS][DOMAIN_NAME]" at bounding box center [465, 184] width 432 height 35
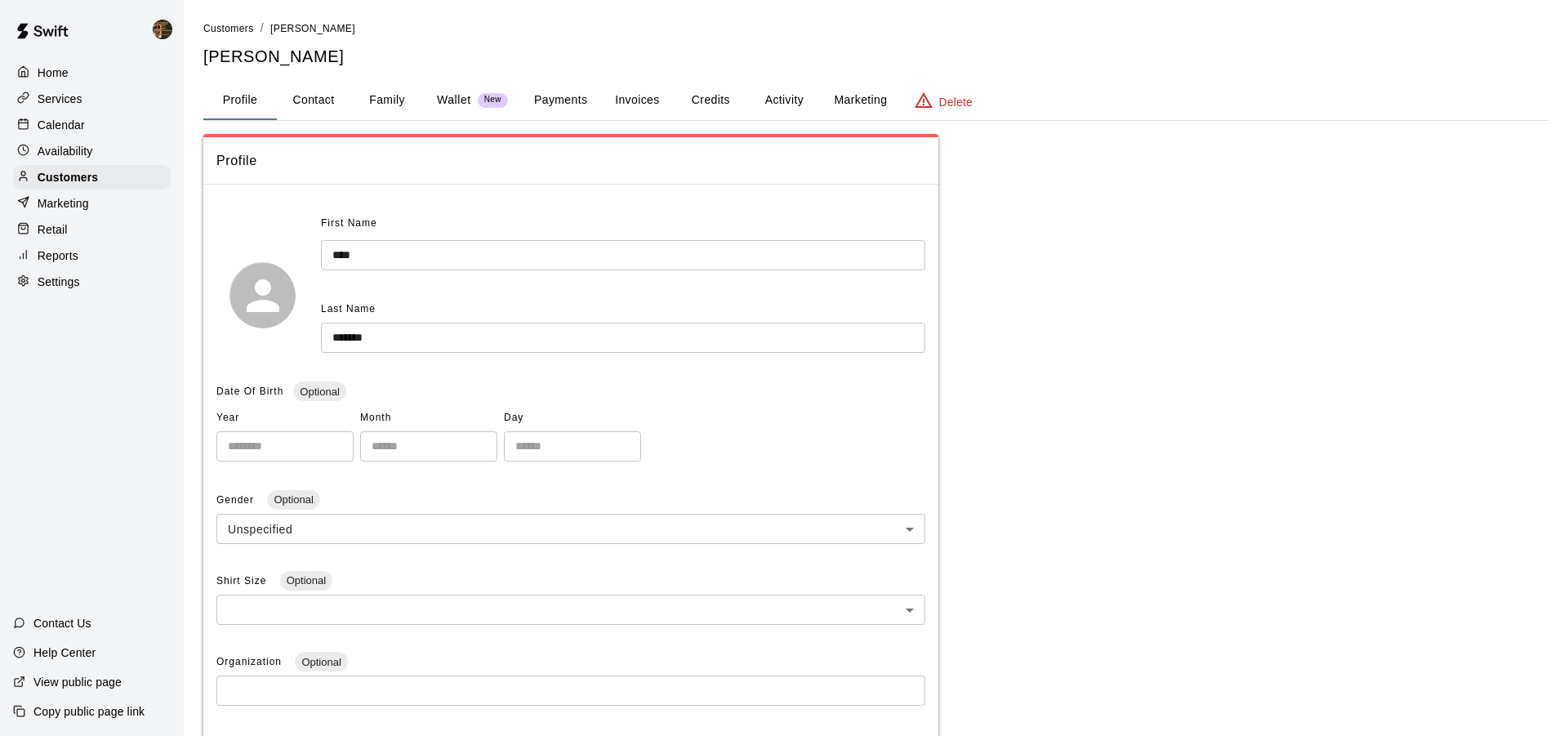
click at [577, 108] on button "Payments" at bounding box center [560, 101] width 79 height 39
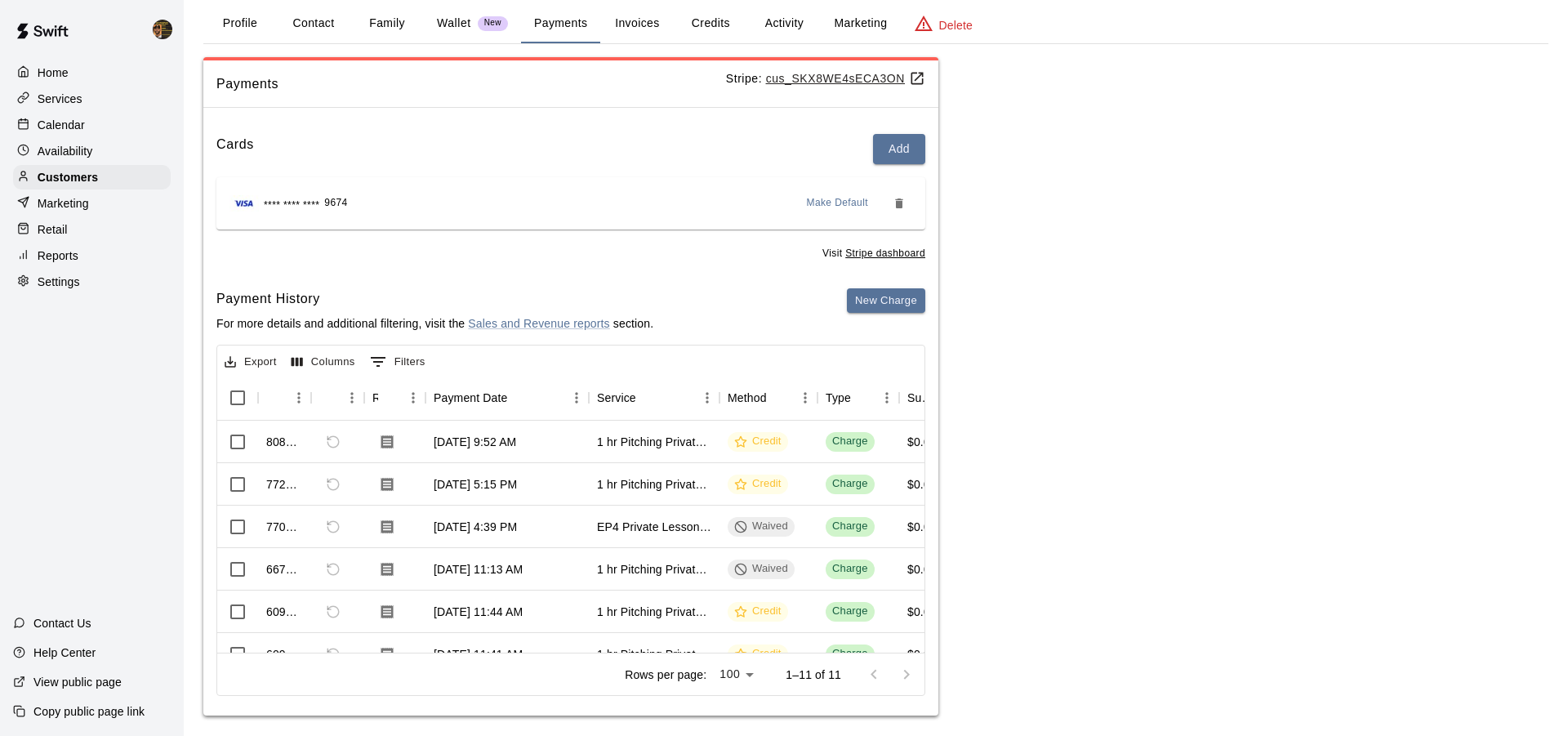
scroll to position [61, 0]
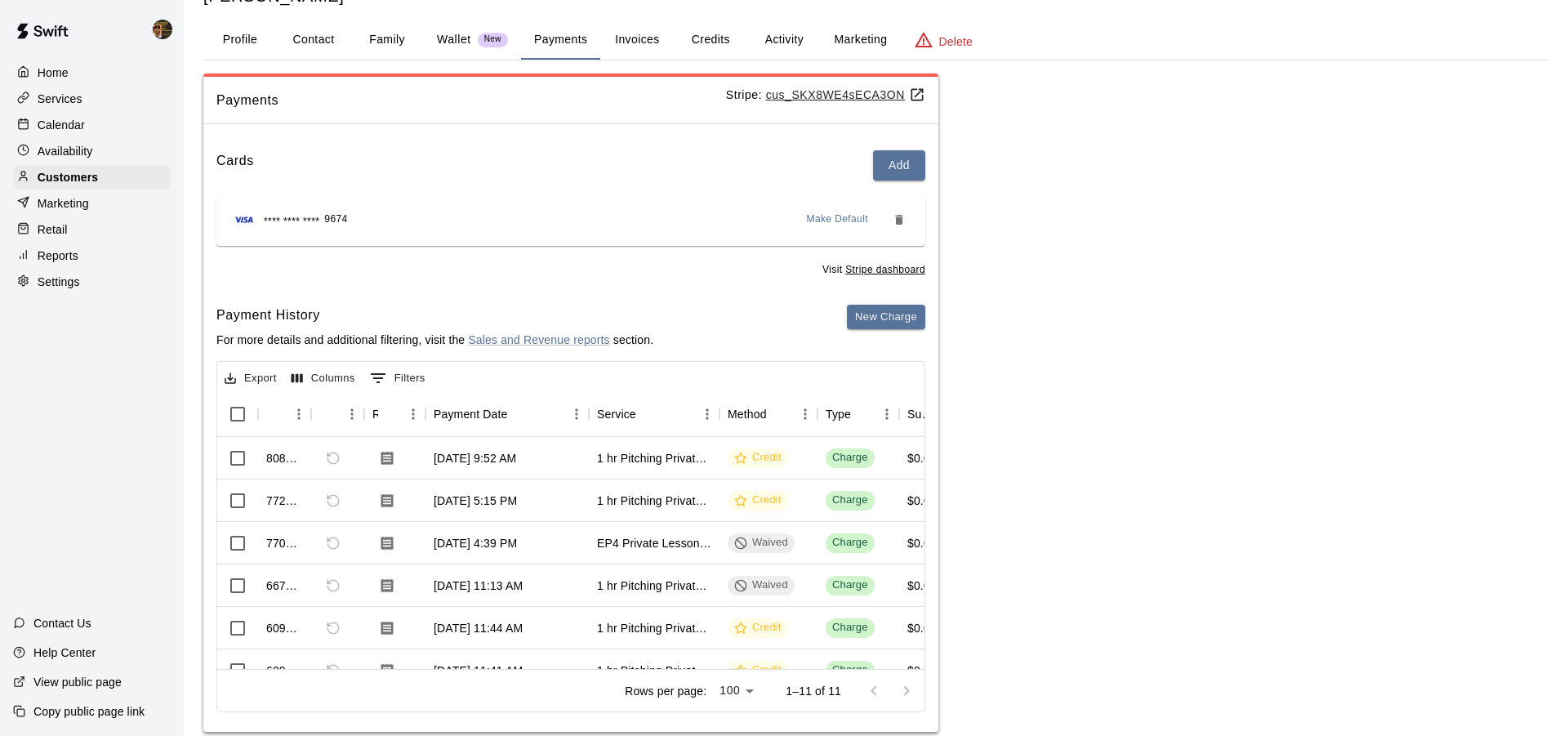
click at [805, 36] on button "Activity" at bounding box center [783, 40] width 73 height 39
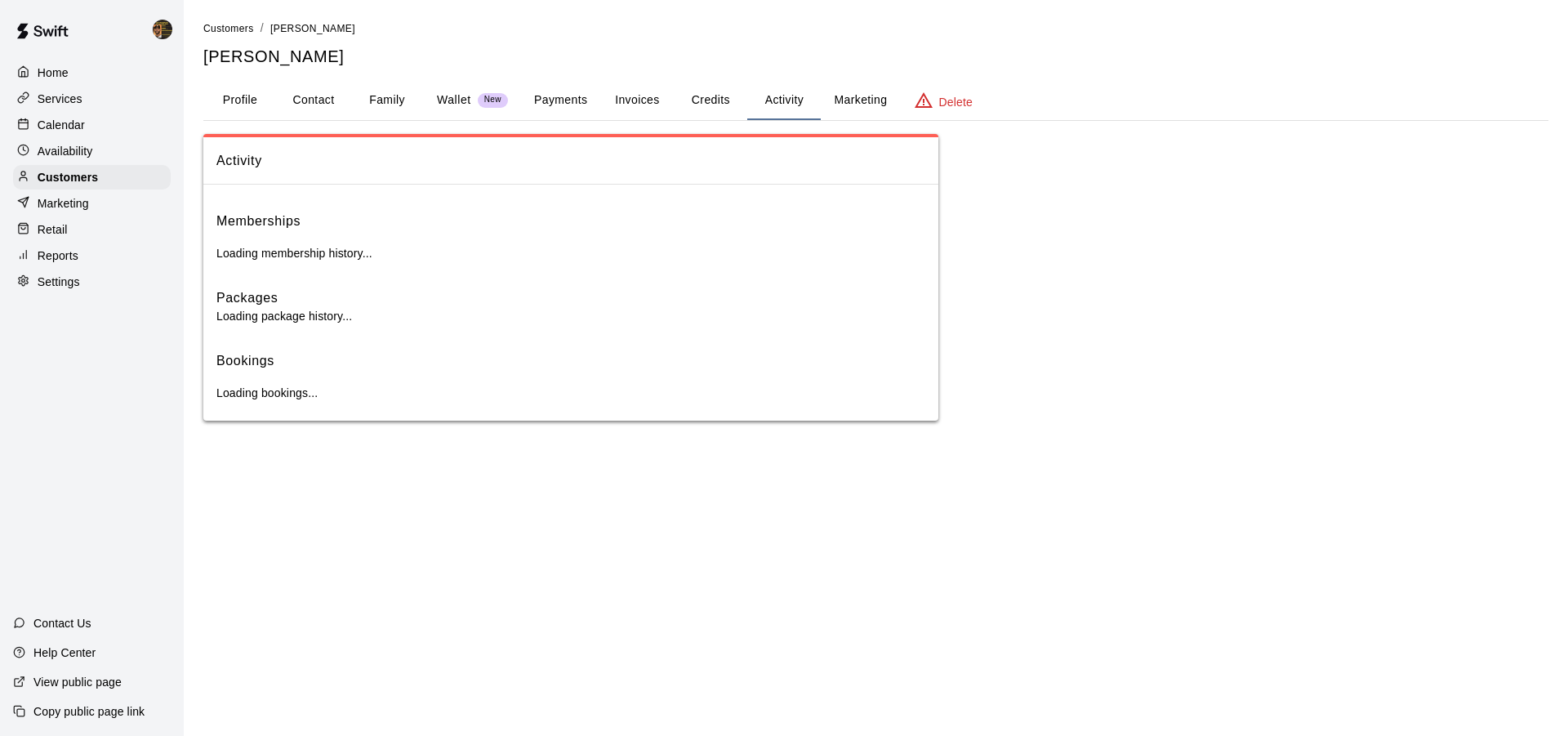
scroll to position [0, 0]
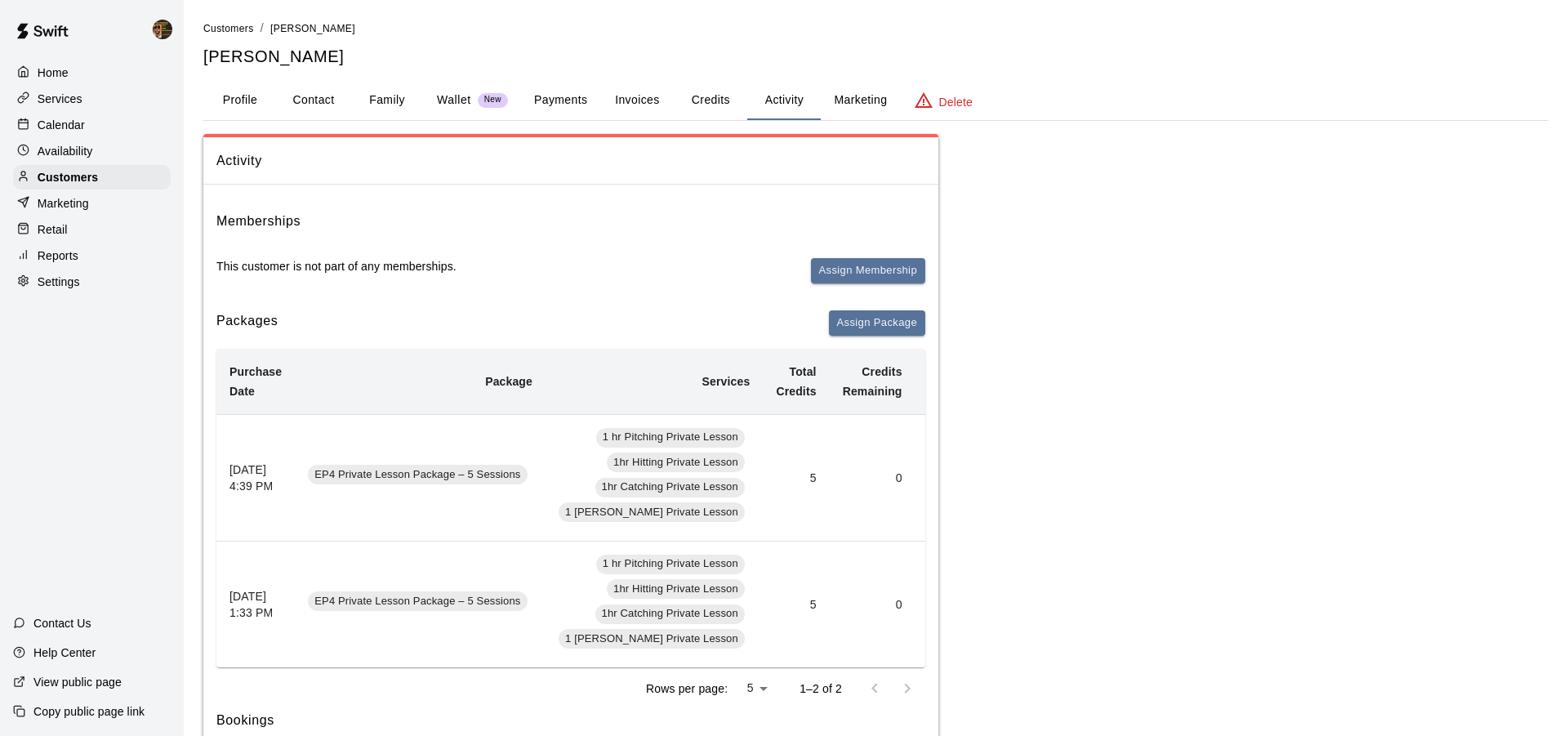
click at [763, 617] on td "5" at bounding box center [796, 604] width 66 height 127
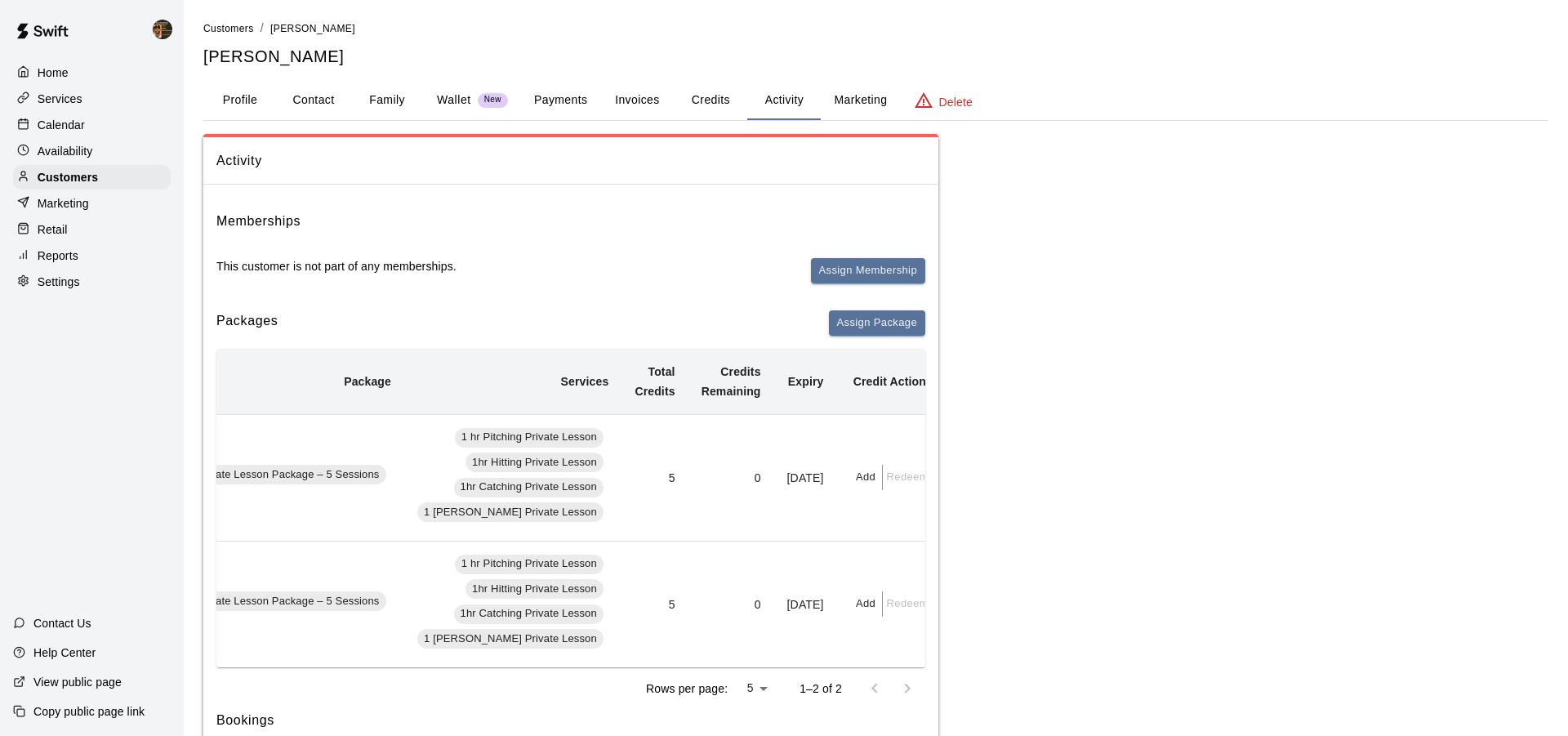
scroll to position [0, 143]
click at [103, 176] on div "Customers" at bounding box center [91, 177] width 157 height 24
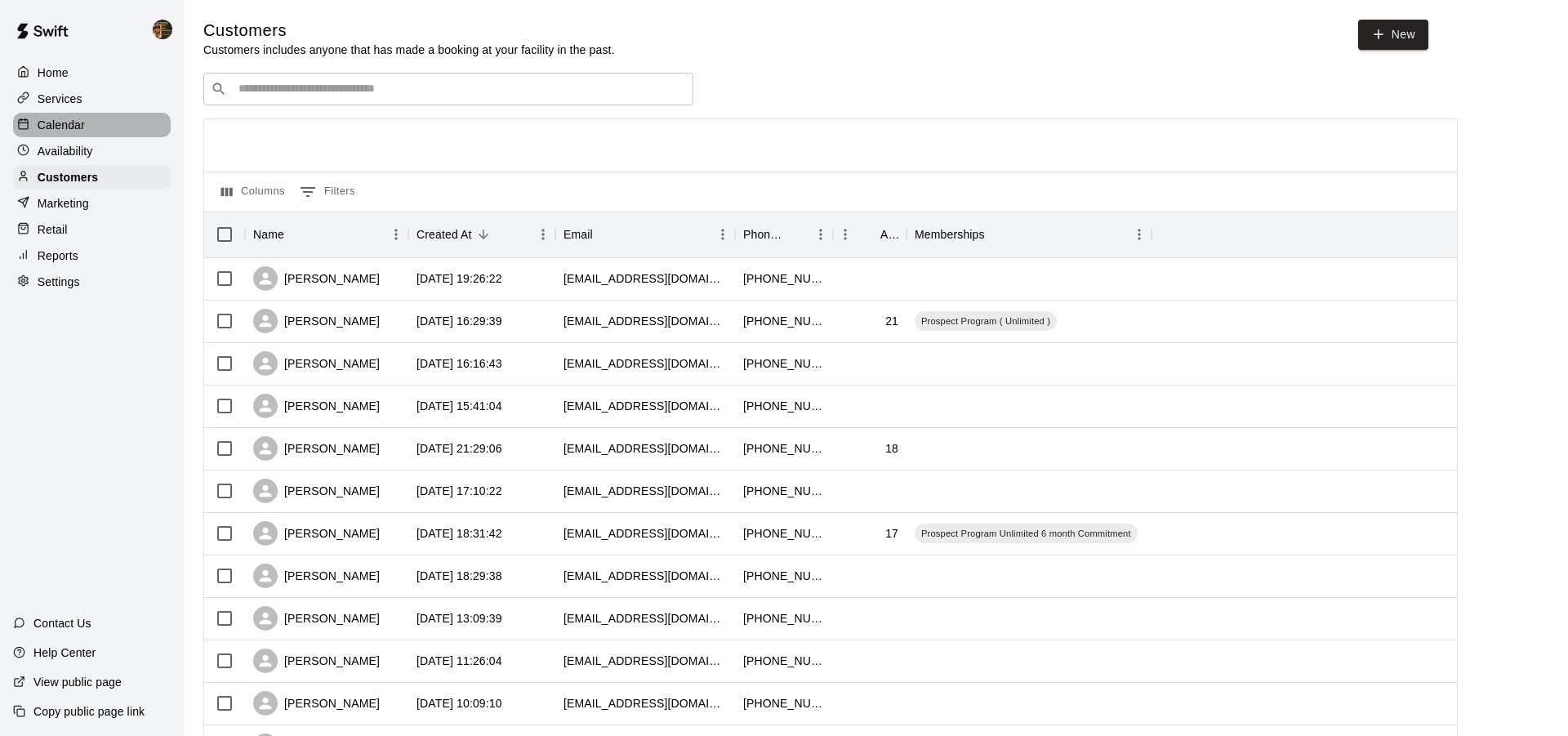
click at [105, 123] on div "Calendar" at bounding box center [91, 124] width 157 height 24
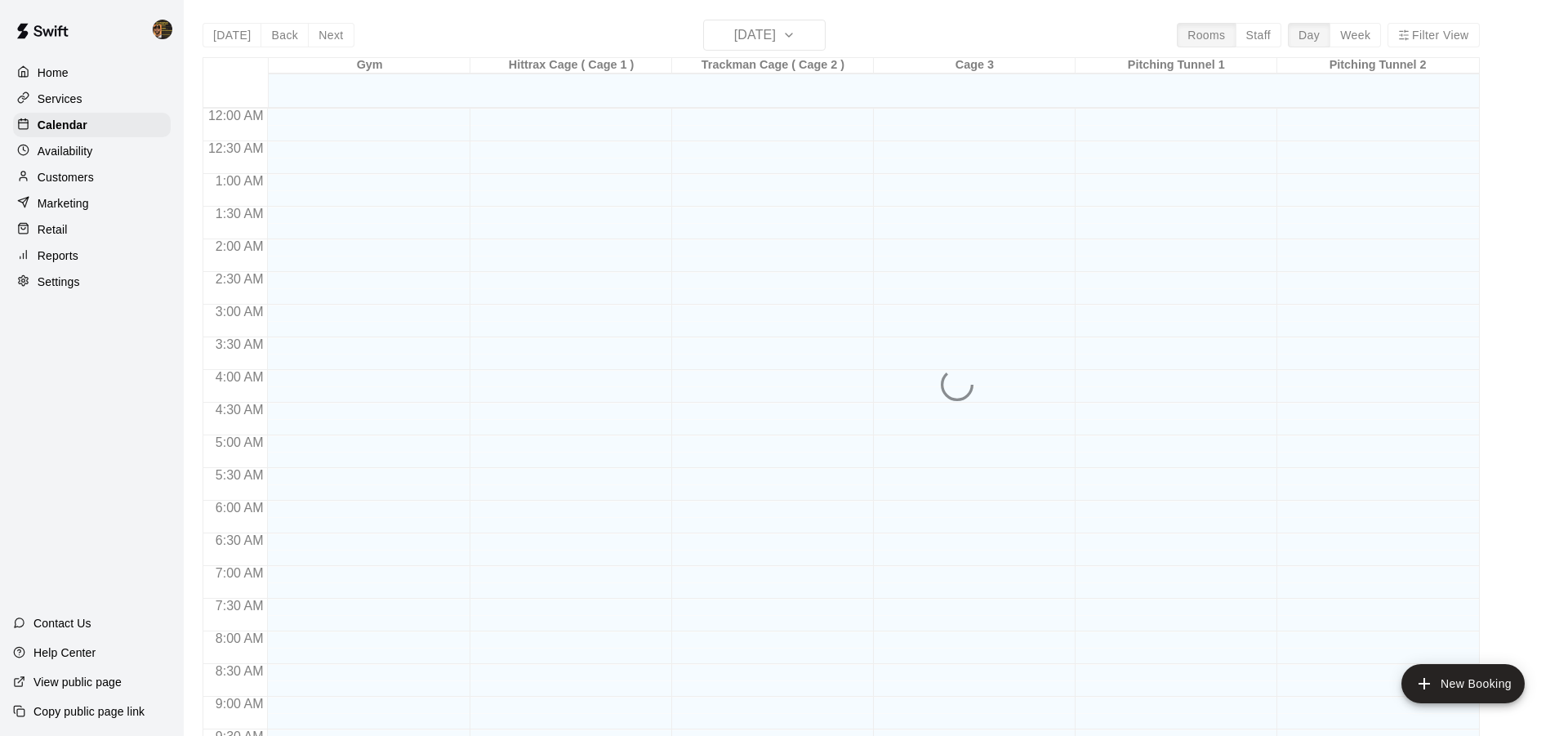
scroll to position [874, 0]
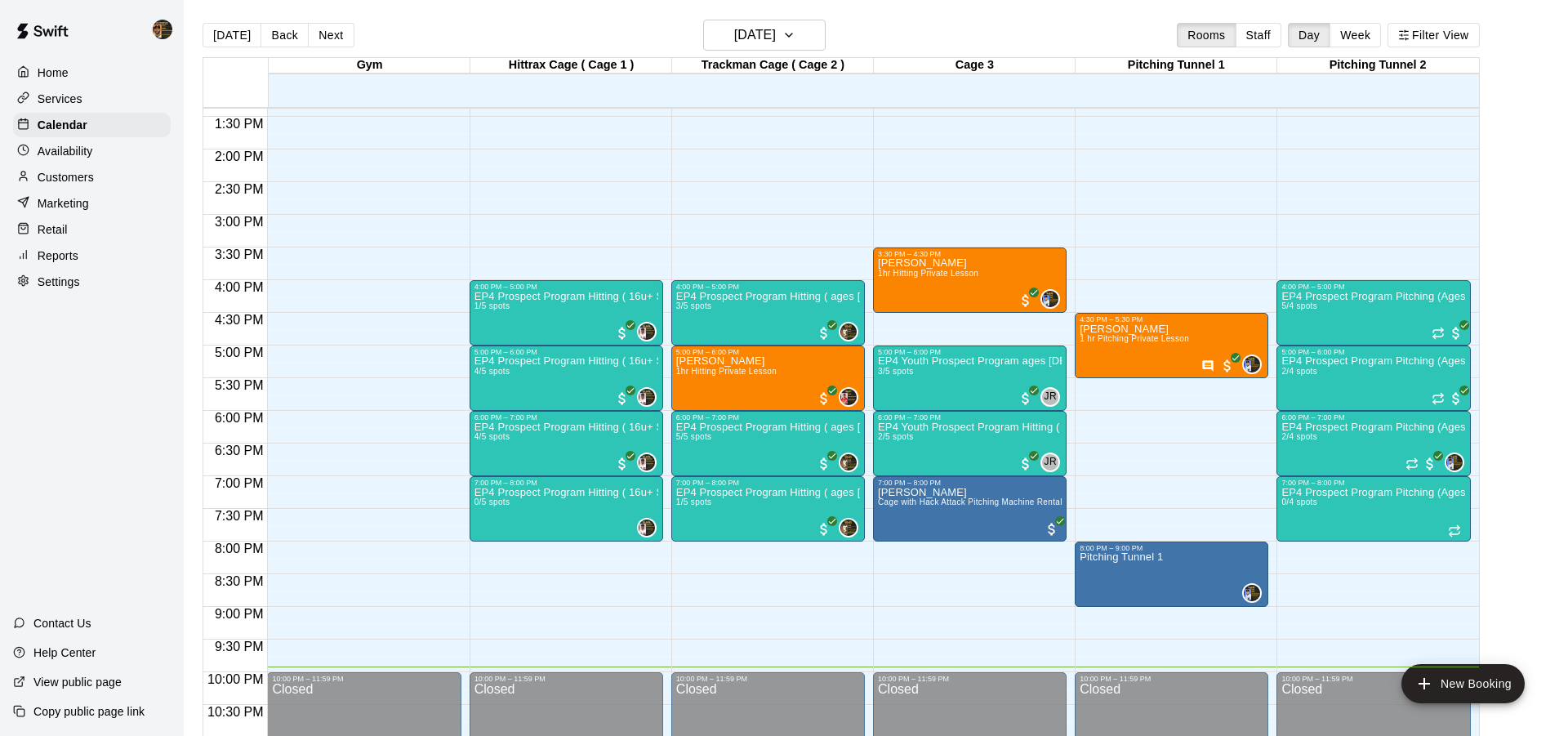
click at [117, 101] on div "Services" at bounding box center [91, 99] width 157 height 24
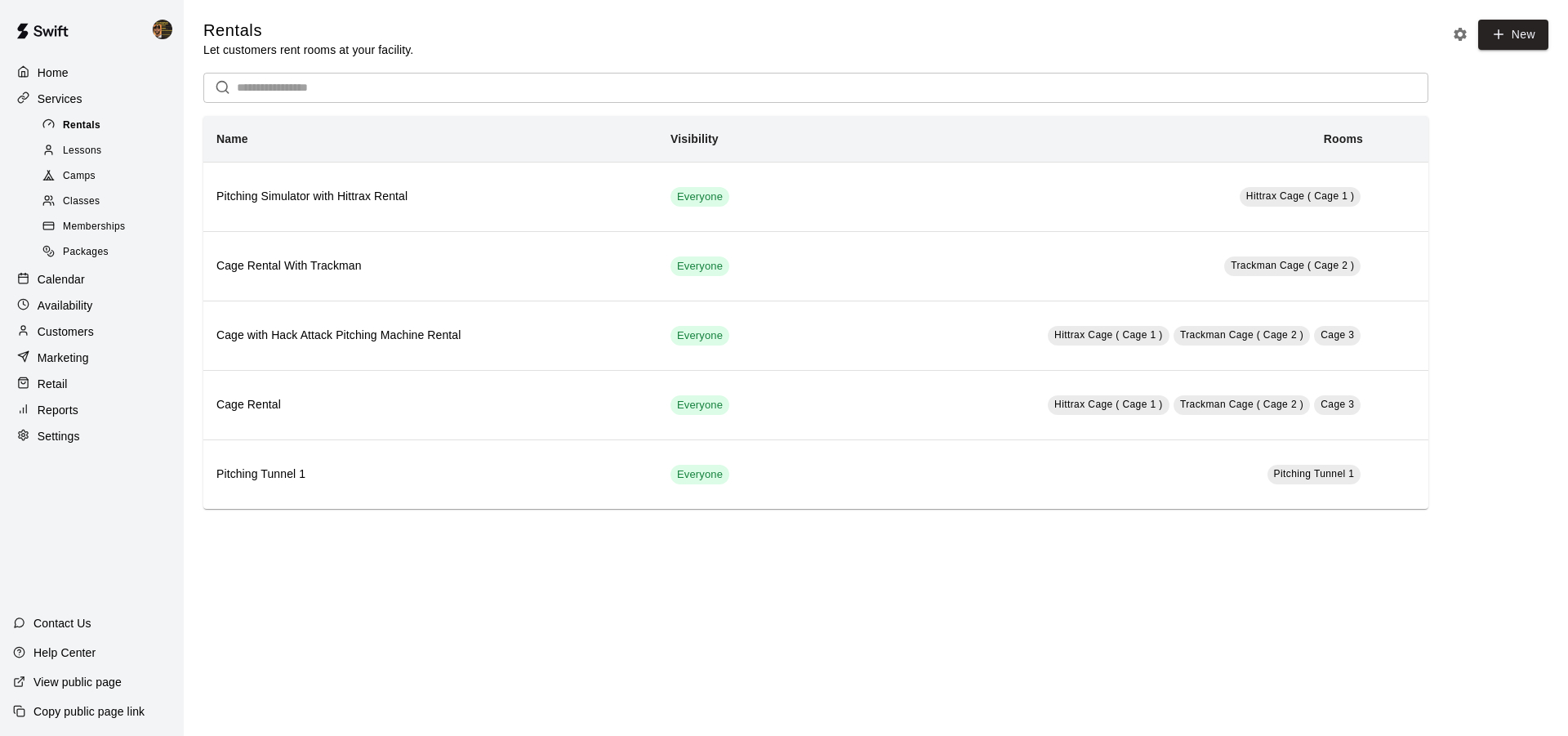
click at [111, 122] on div "Rentals" at bounding box center [107, 125] width 138 height 22
click at [126, 192] on div "Classes" at bounding box center [107, 201] width 138 height 22
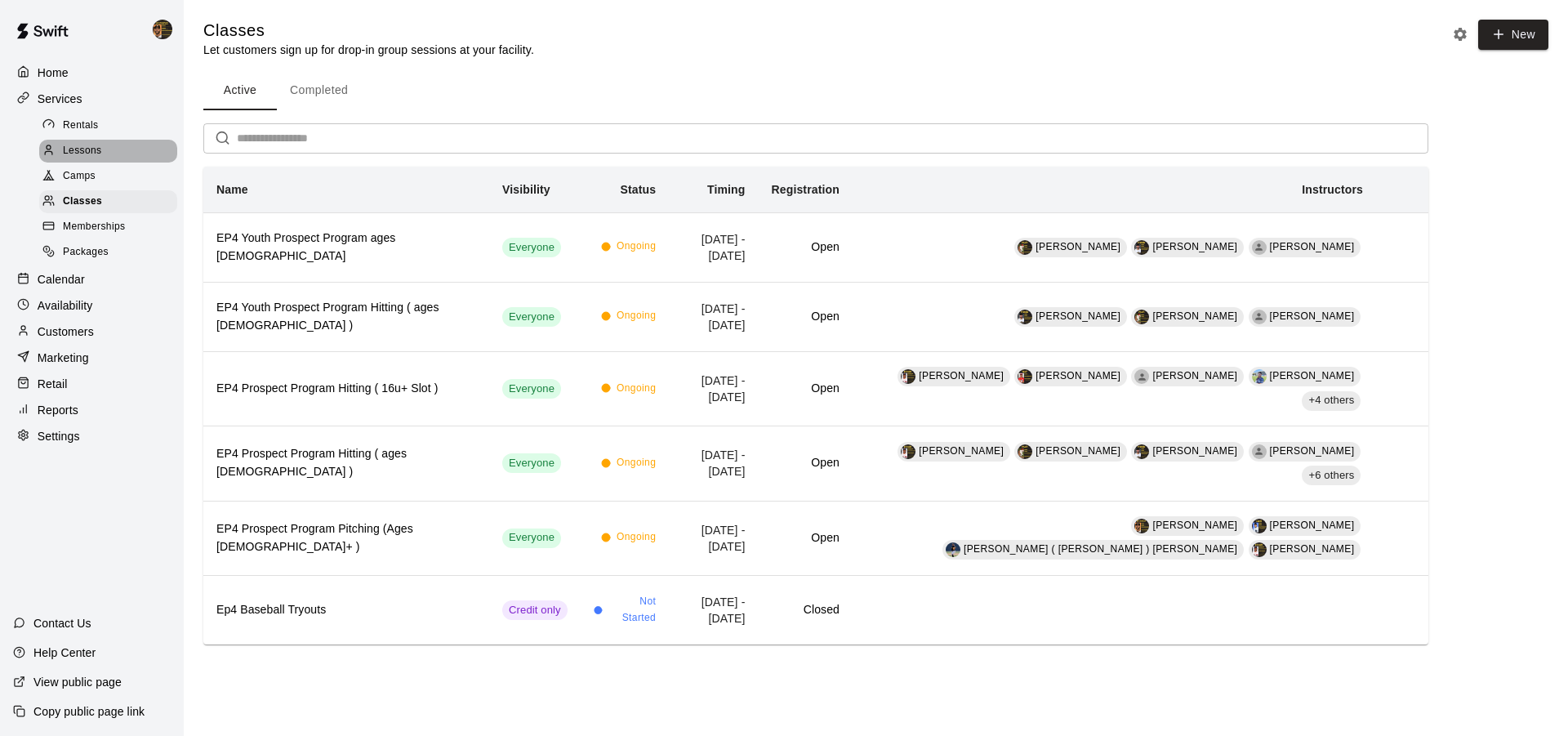
click at [124, 152] on div "Lessons" at bounding box center [107, 150] width 138 height 22
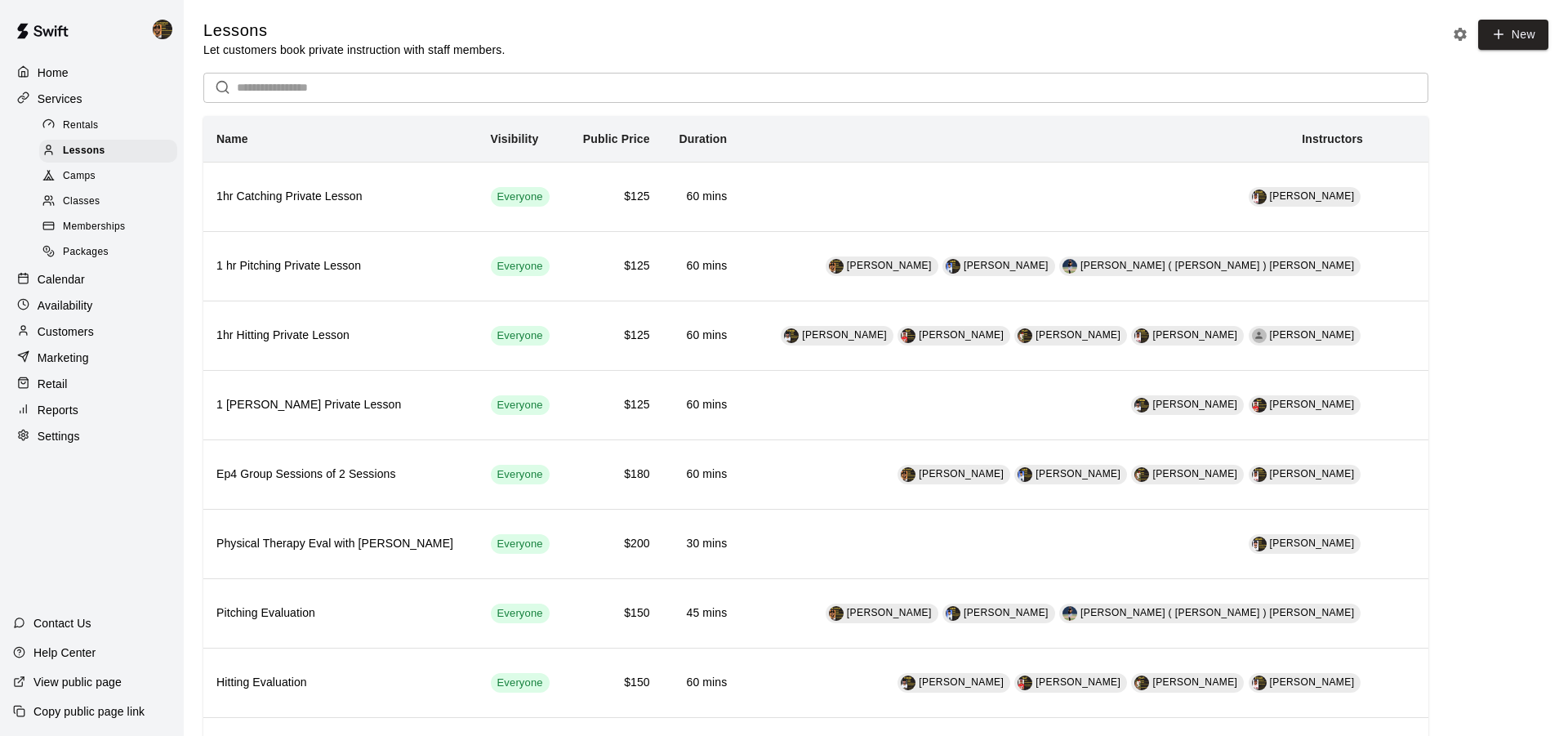
click at [95, 261] on div "Packages" at bounding box center [107, 252] width 138 height 22
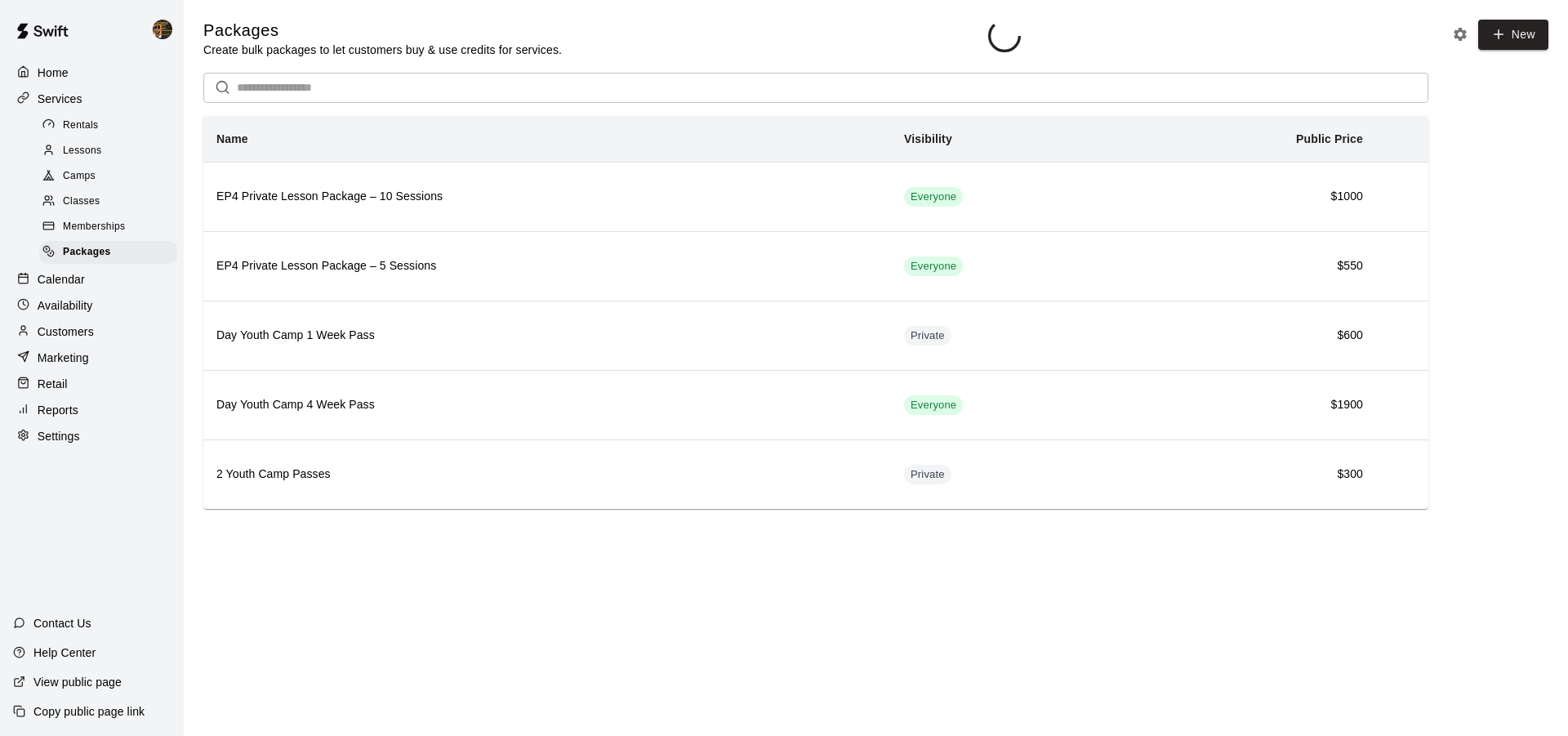
click at [100, 292] on div "Home Services Rentals Lessons Camps Classes Memberships Packages Calendar Avail…" at bounding box center [92, 254] width 184 height 391
click at [103, 283] on div "Calendar" at bounding box center [91, 278] width 157 height 24
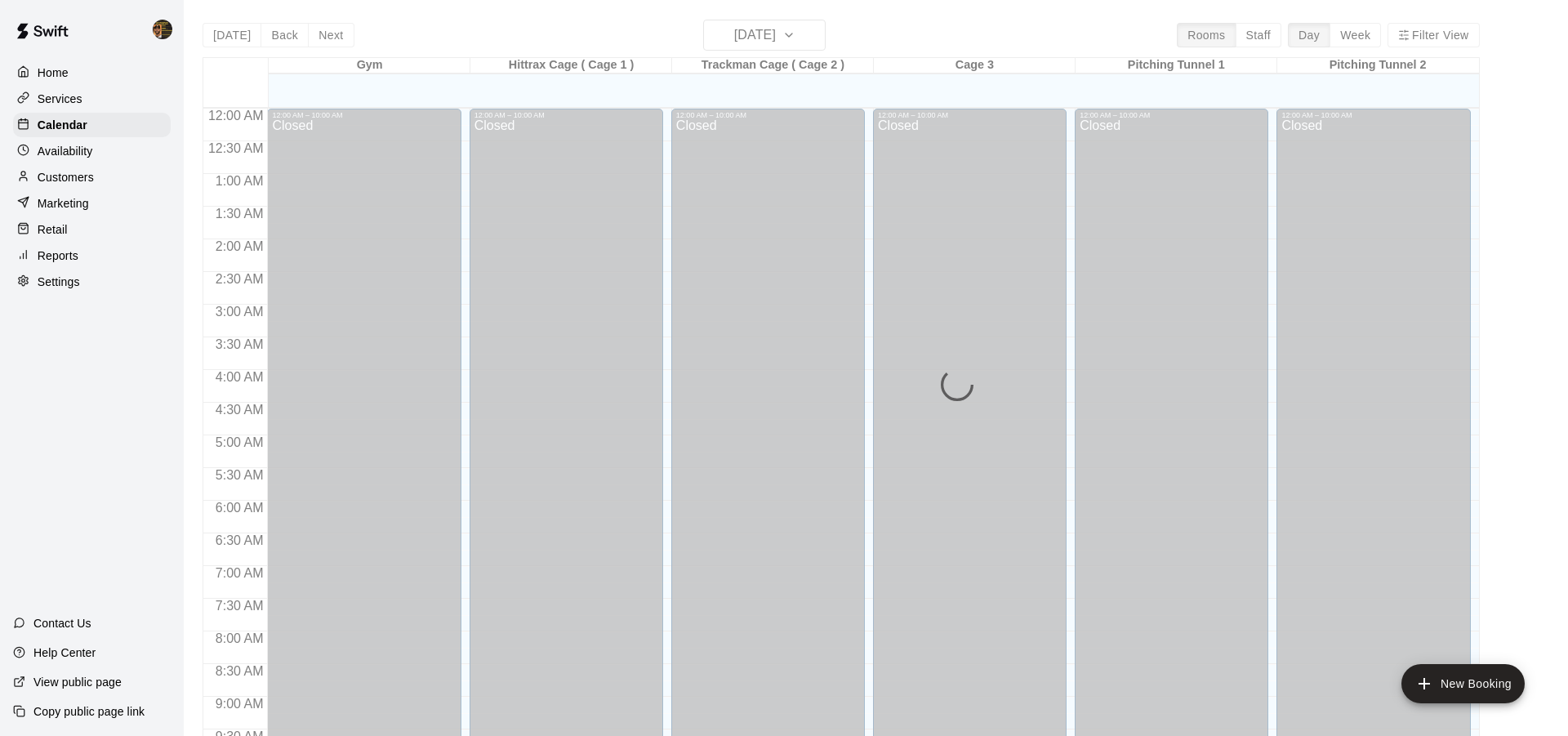
scroll to position [874, 0]
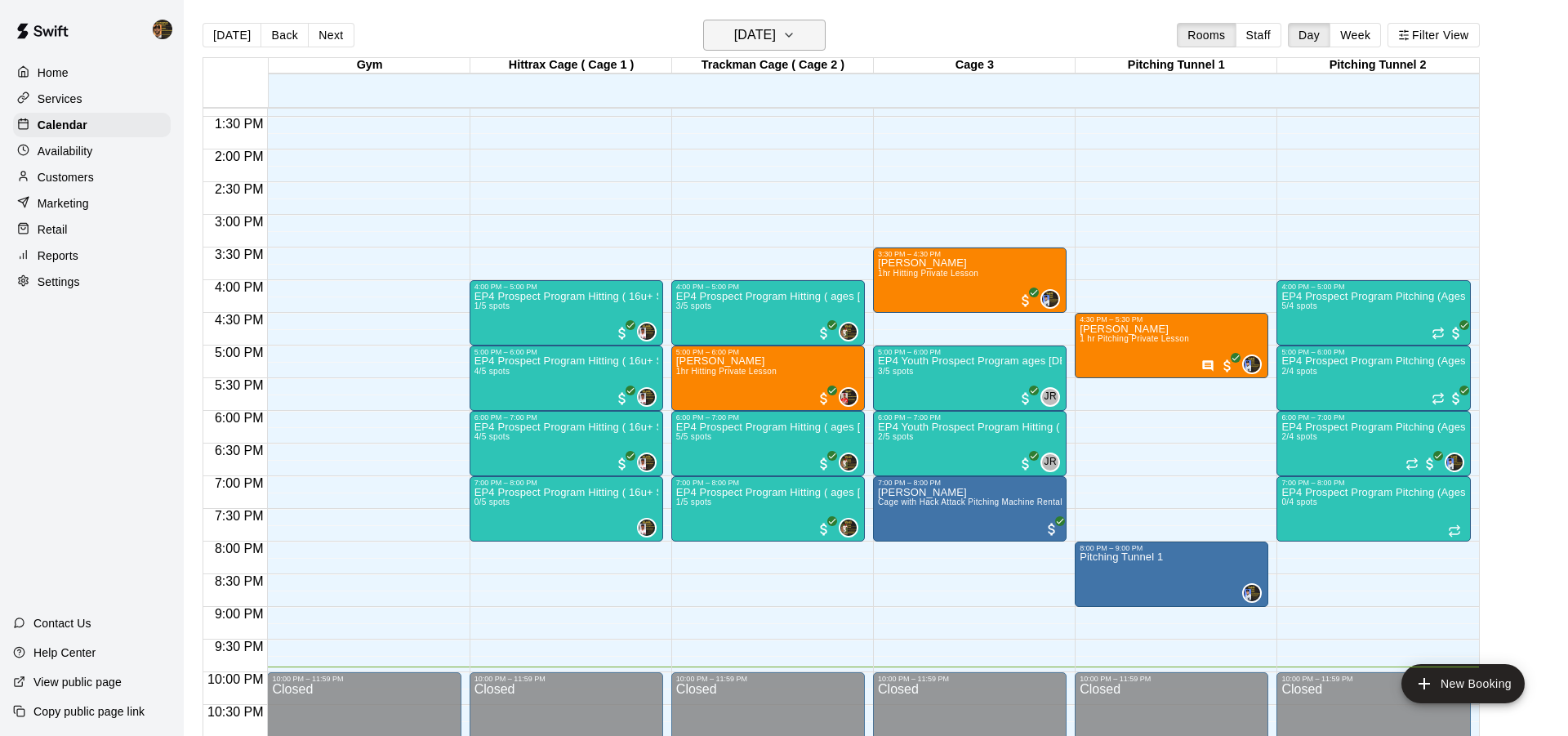
click at [734, 38] on h6 "[DATE]" at bounding box center [755, 34] width 42 height 22
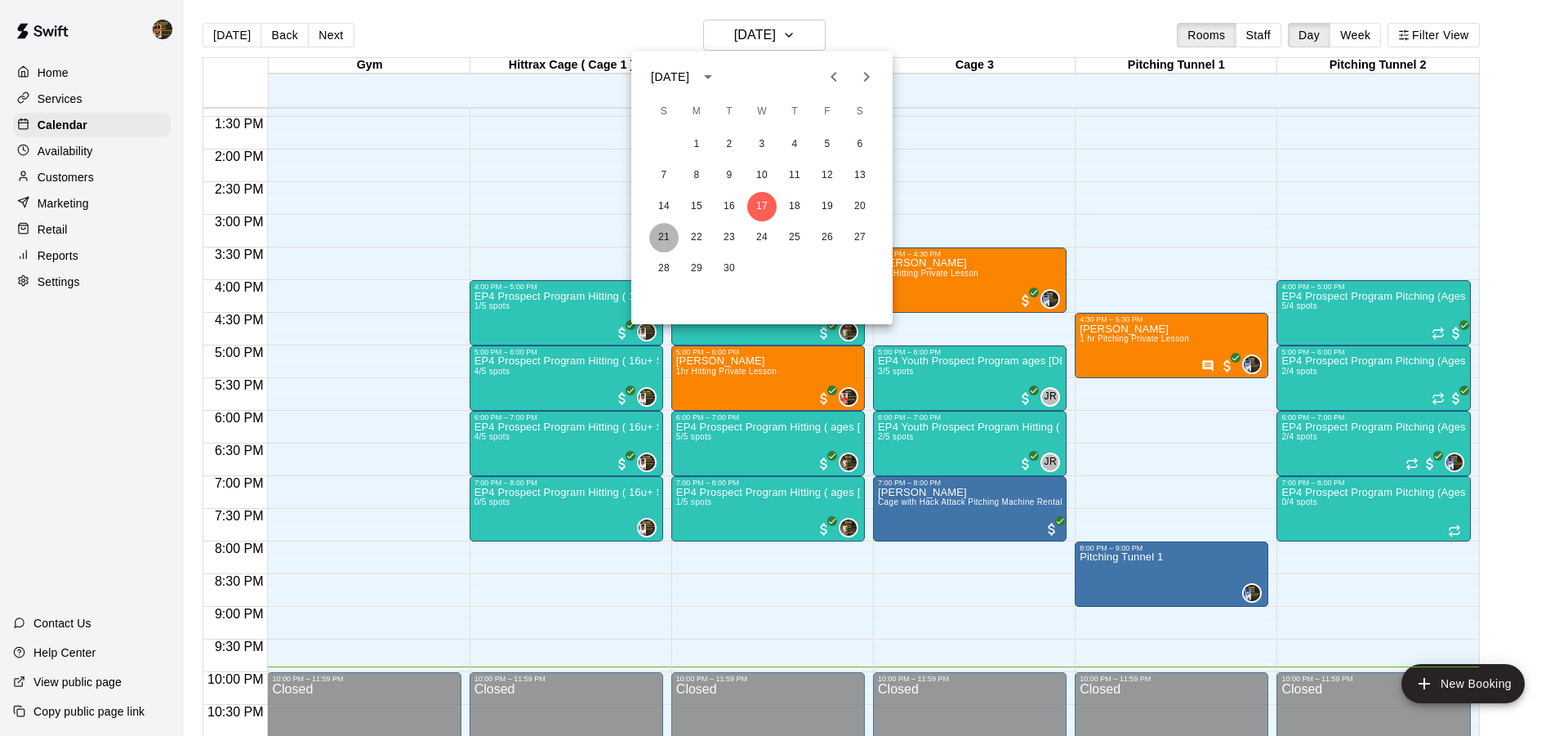
click at [657, 232] on button "21" at bounding box center [664, 237] width 29 height 29
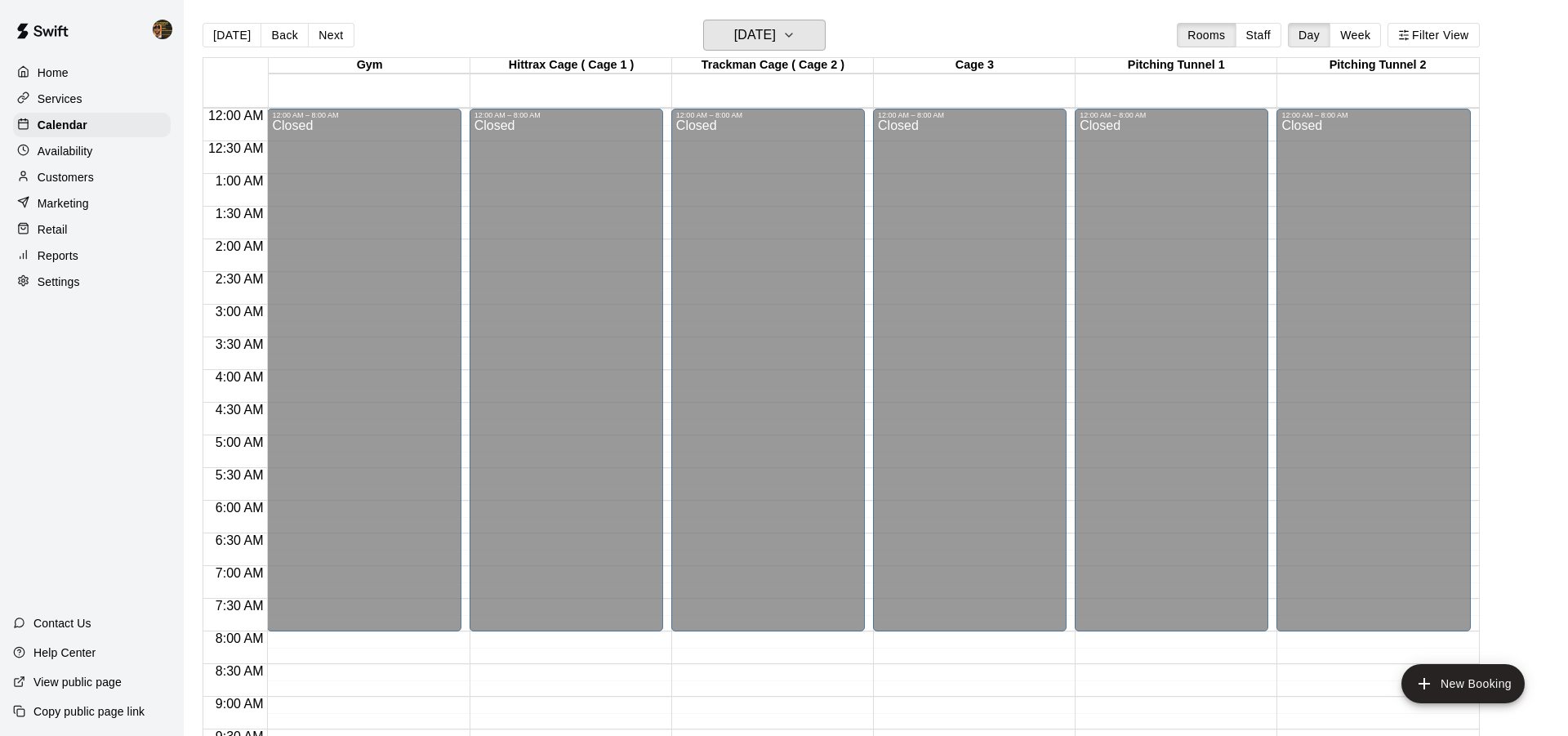
scroll to position [350, 0]
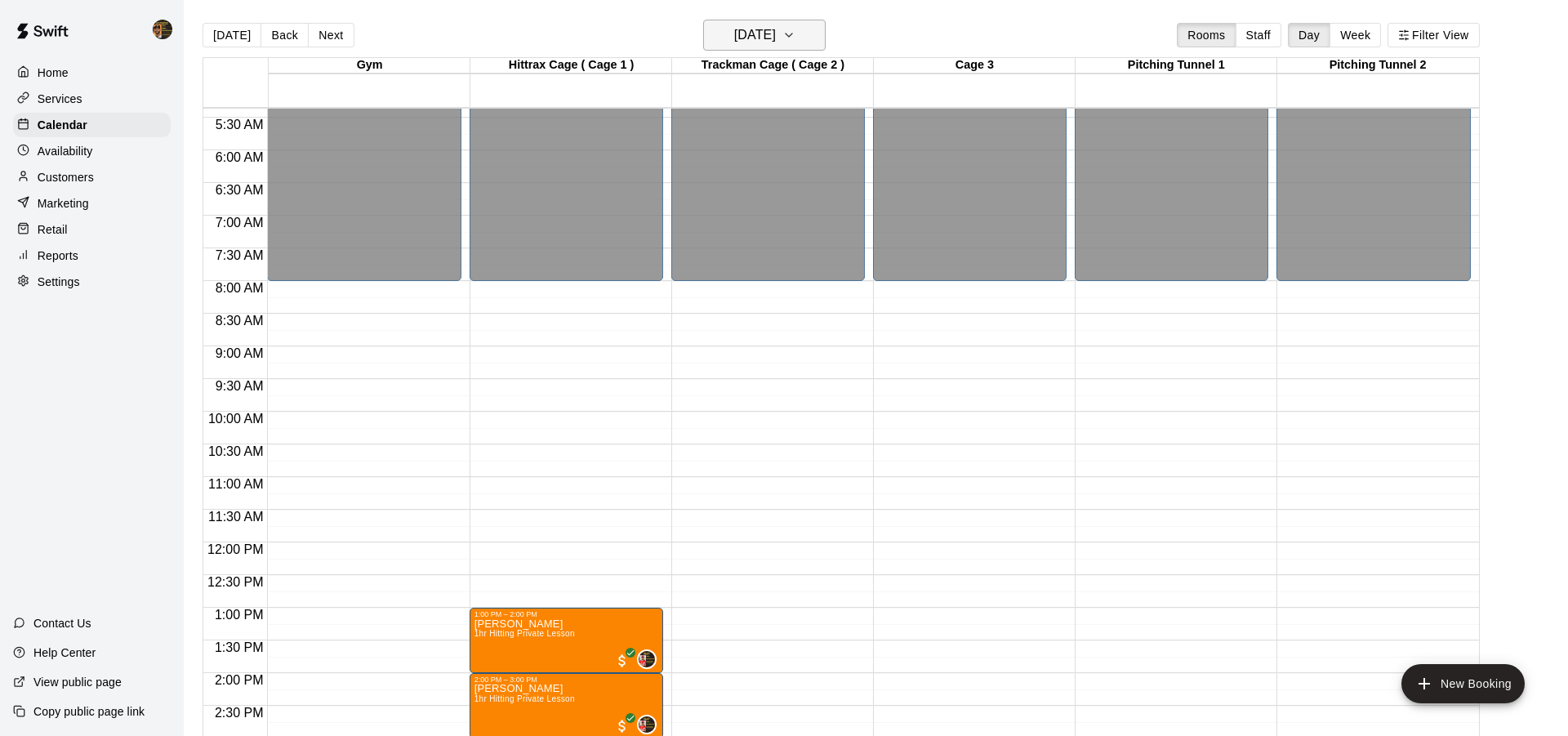
click at [734, 27] on h6 "[DATE]" at bounding box center [755, 34] width 42 height 22
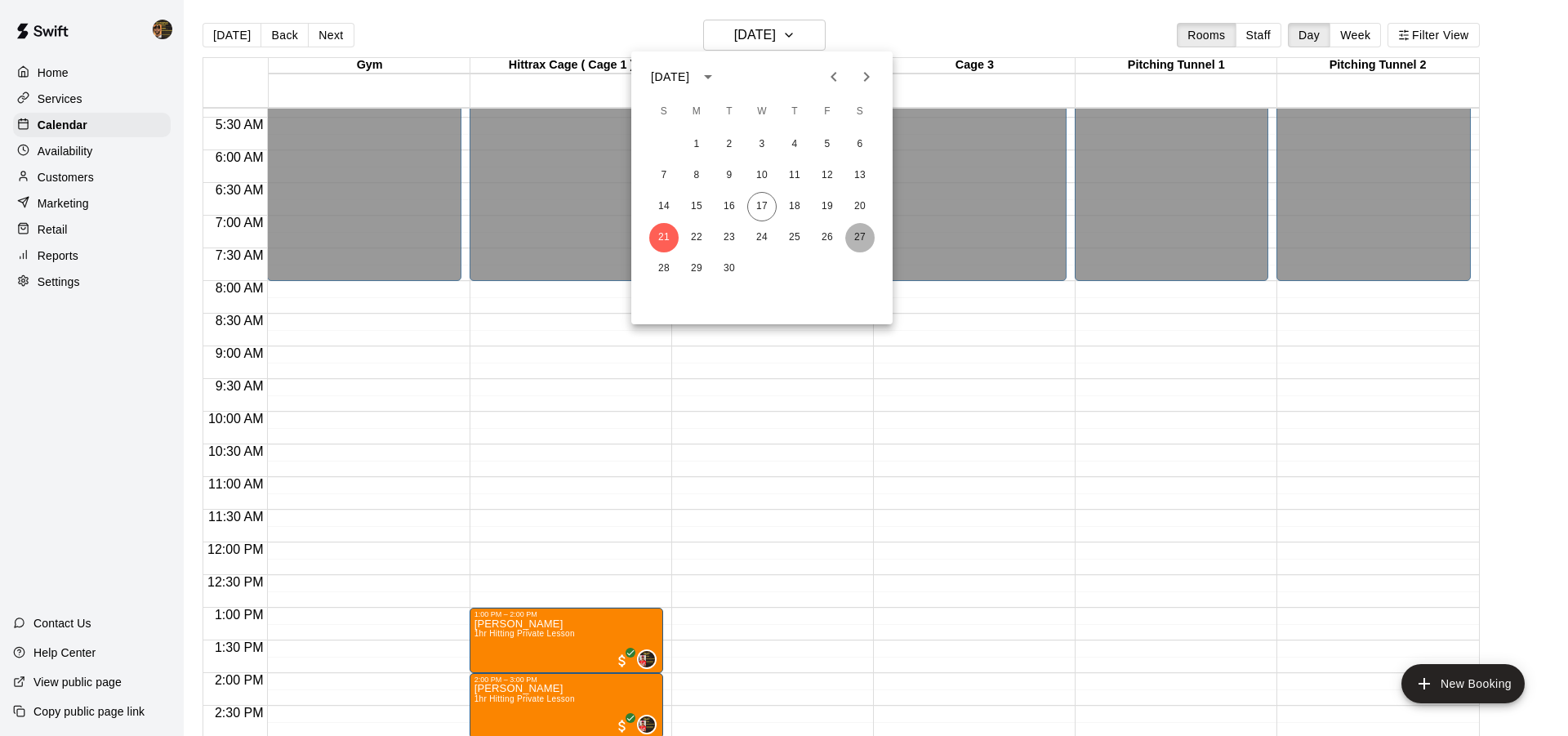
click at [861, 232] on button "27" at bounding box center [860, 237] width 29 height 29
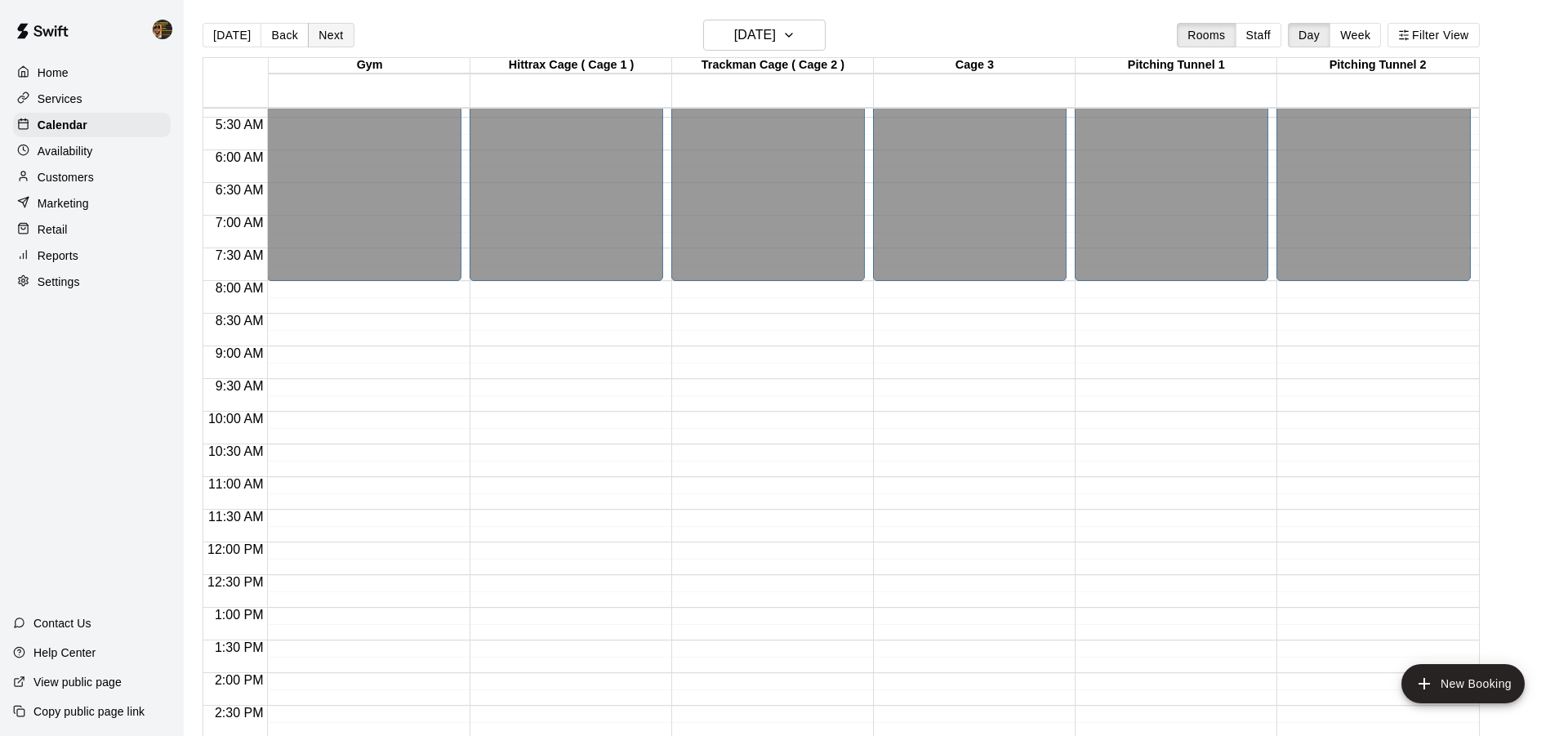
click at [331, 28] on button "Next" at bounding box center [330, 34] width 46 height 24
click at [734, 34] on h6 "[DATE]" at bounding box center [755, 34] width 42 height 22
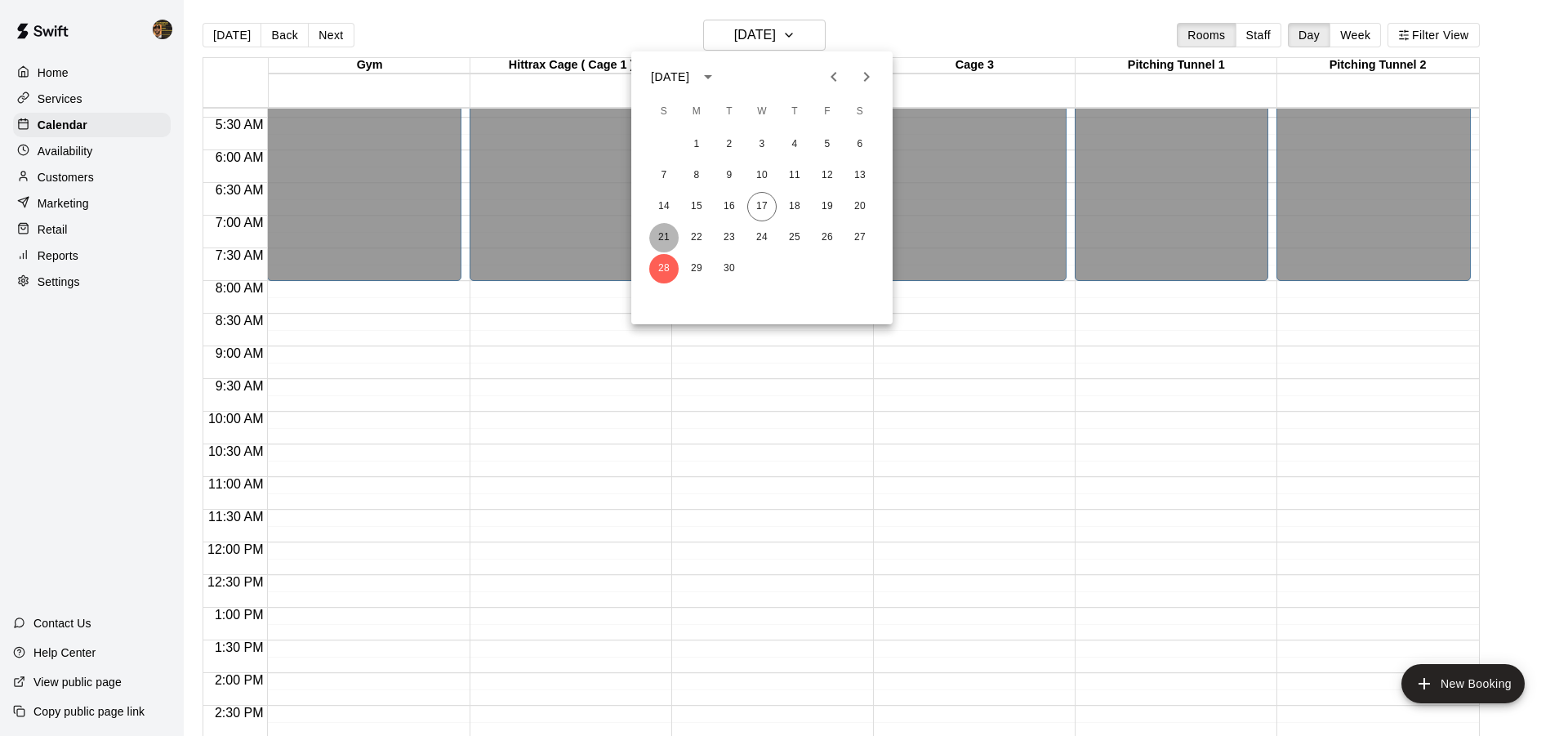
click at [655, 236] on button "21" at bounding box center [664, 237] width 29 height 29
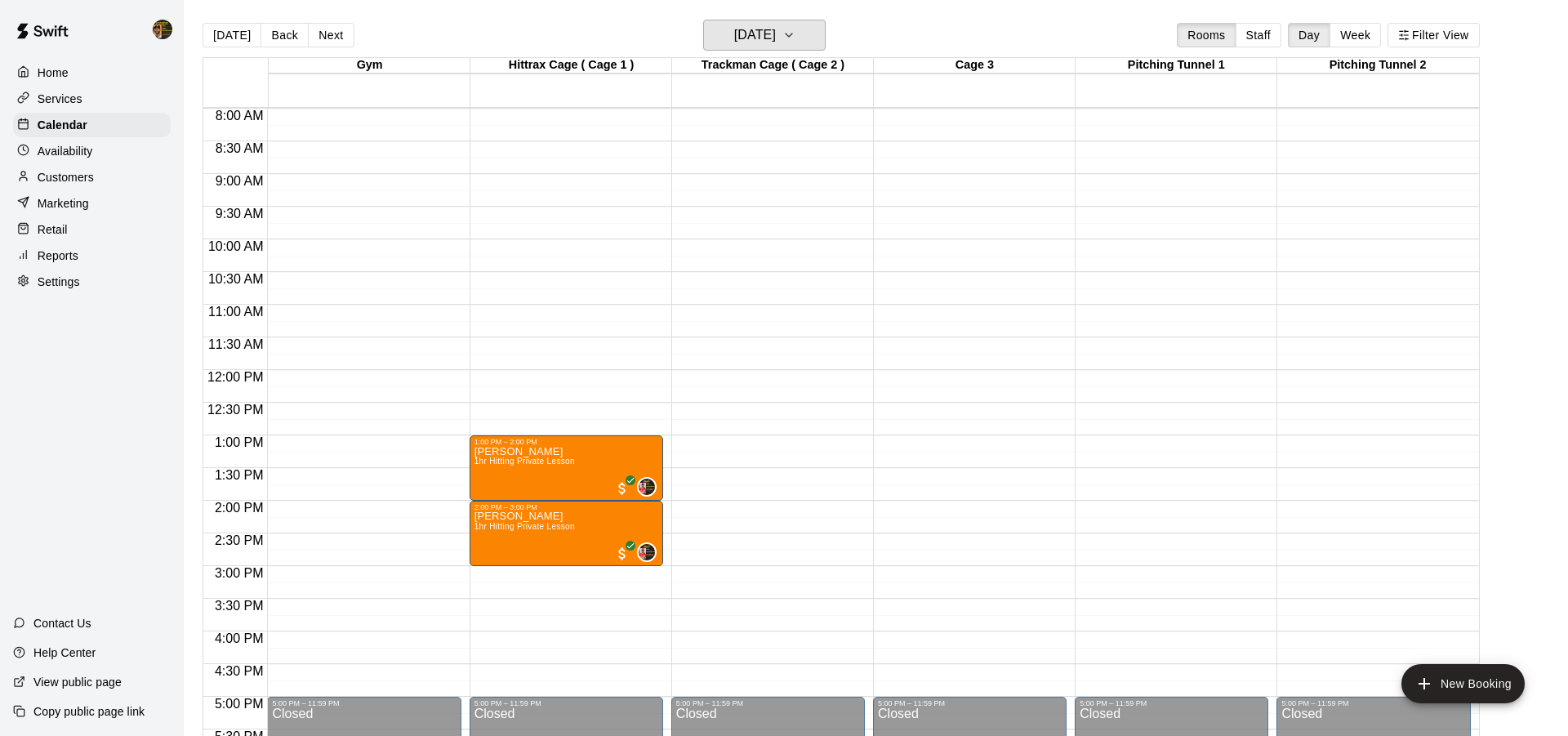
scroll to position [525, 0]
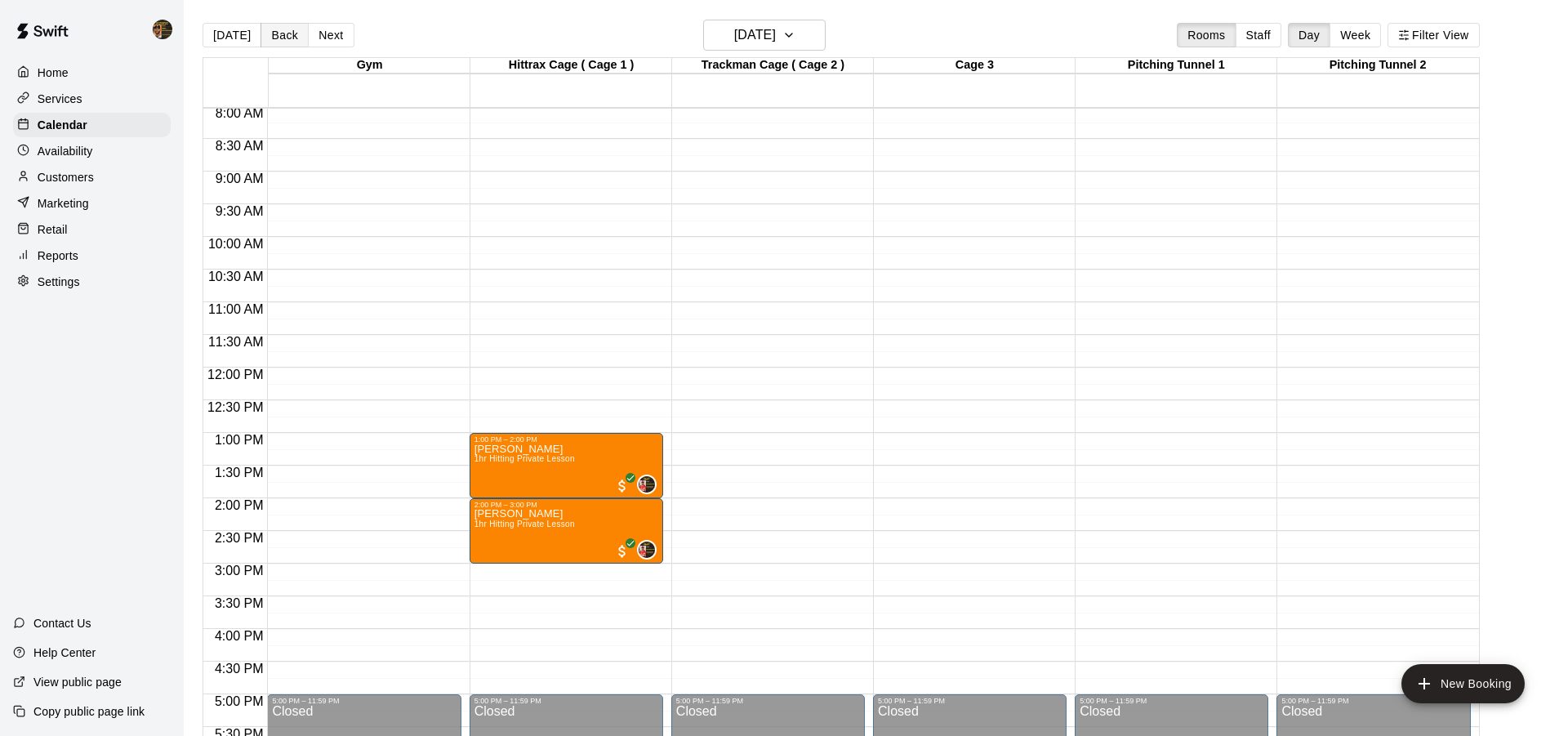
click at [266, 29] on button "Back" at bounding box center [284, 34] width 48 height 24
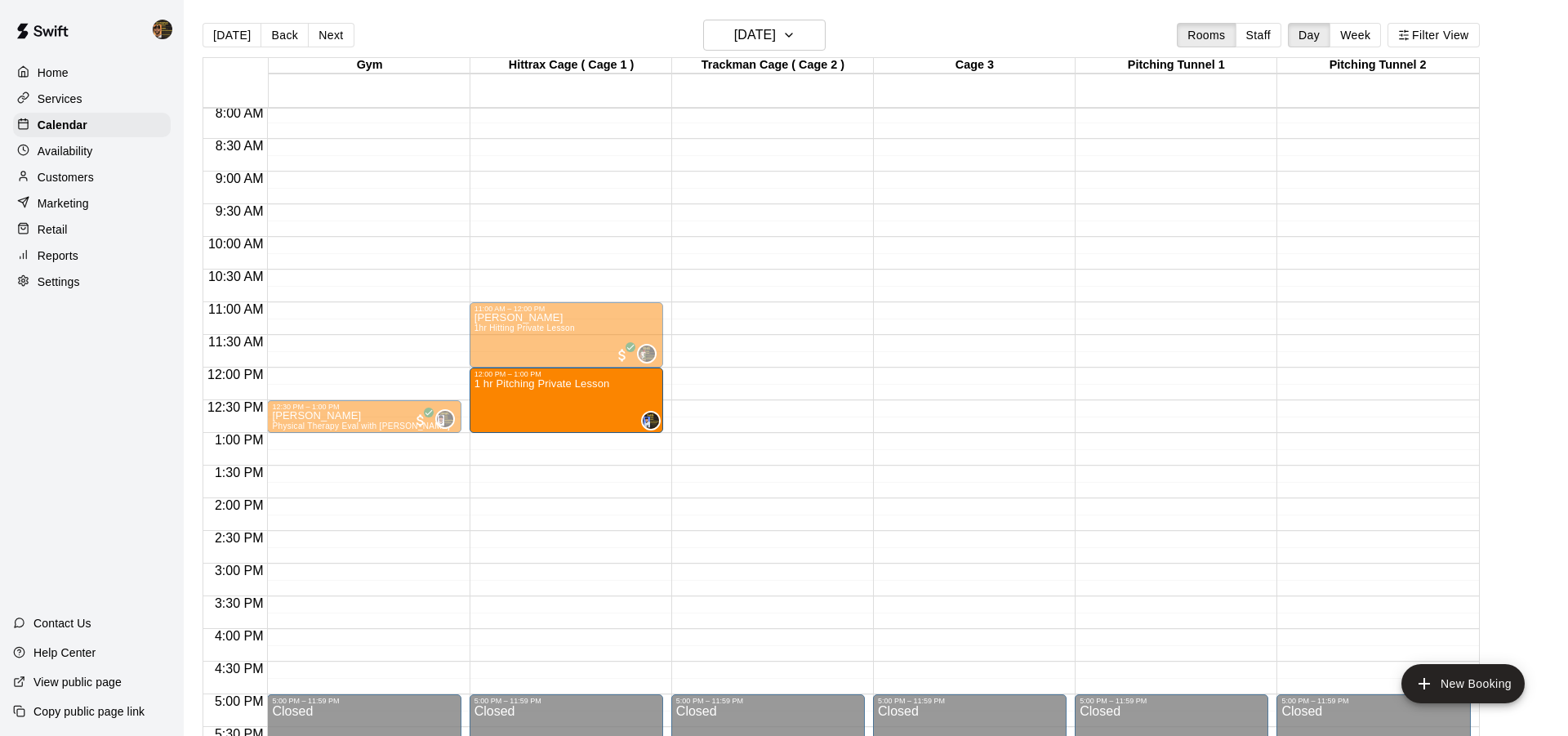
drag, startPoint x: 547, startPoint y: 463, endPoint x: 542, endPoint y: 408, distance: 55.2
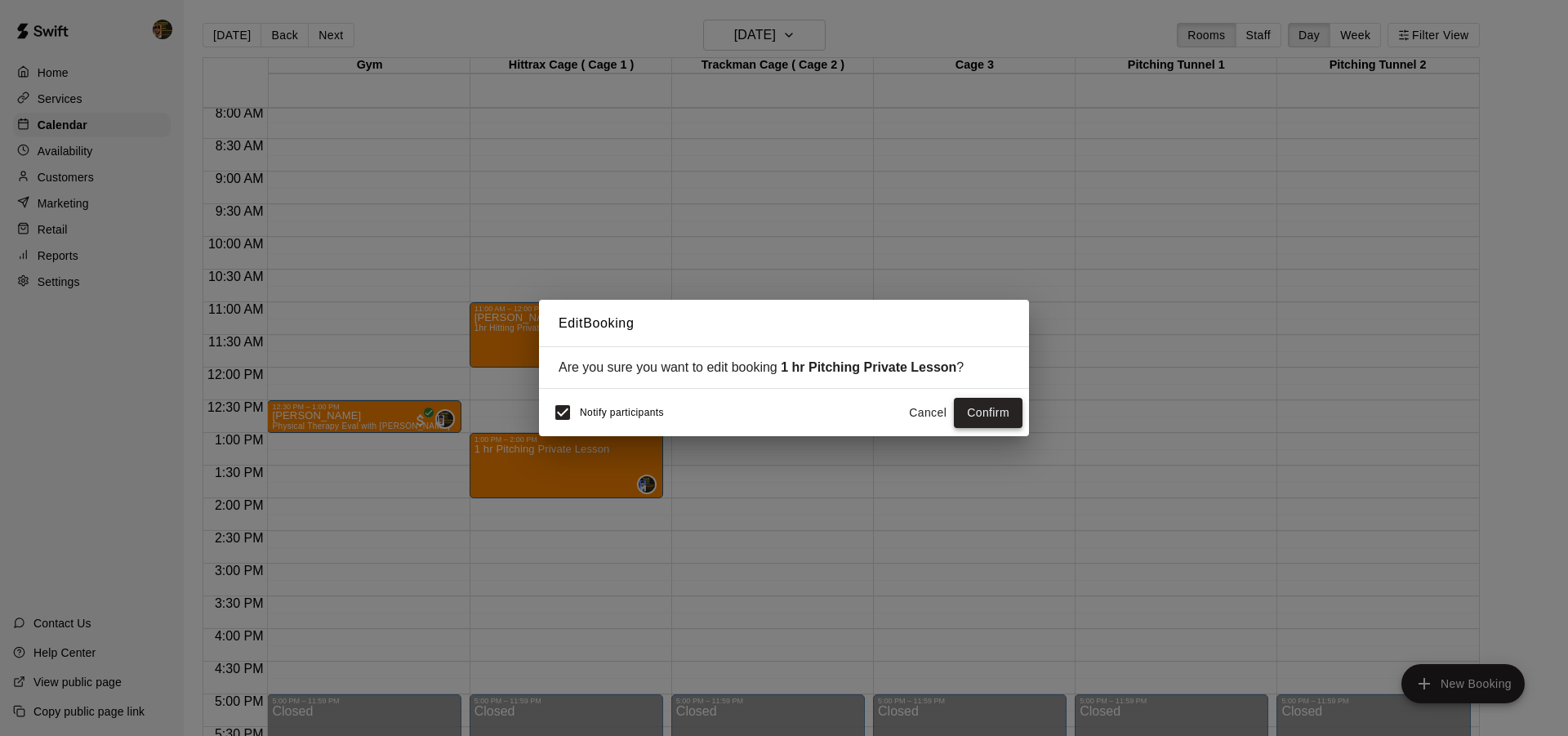
click at [973, 401] on button "Confirm" at bounding box center [988, 412] width 68 height 30
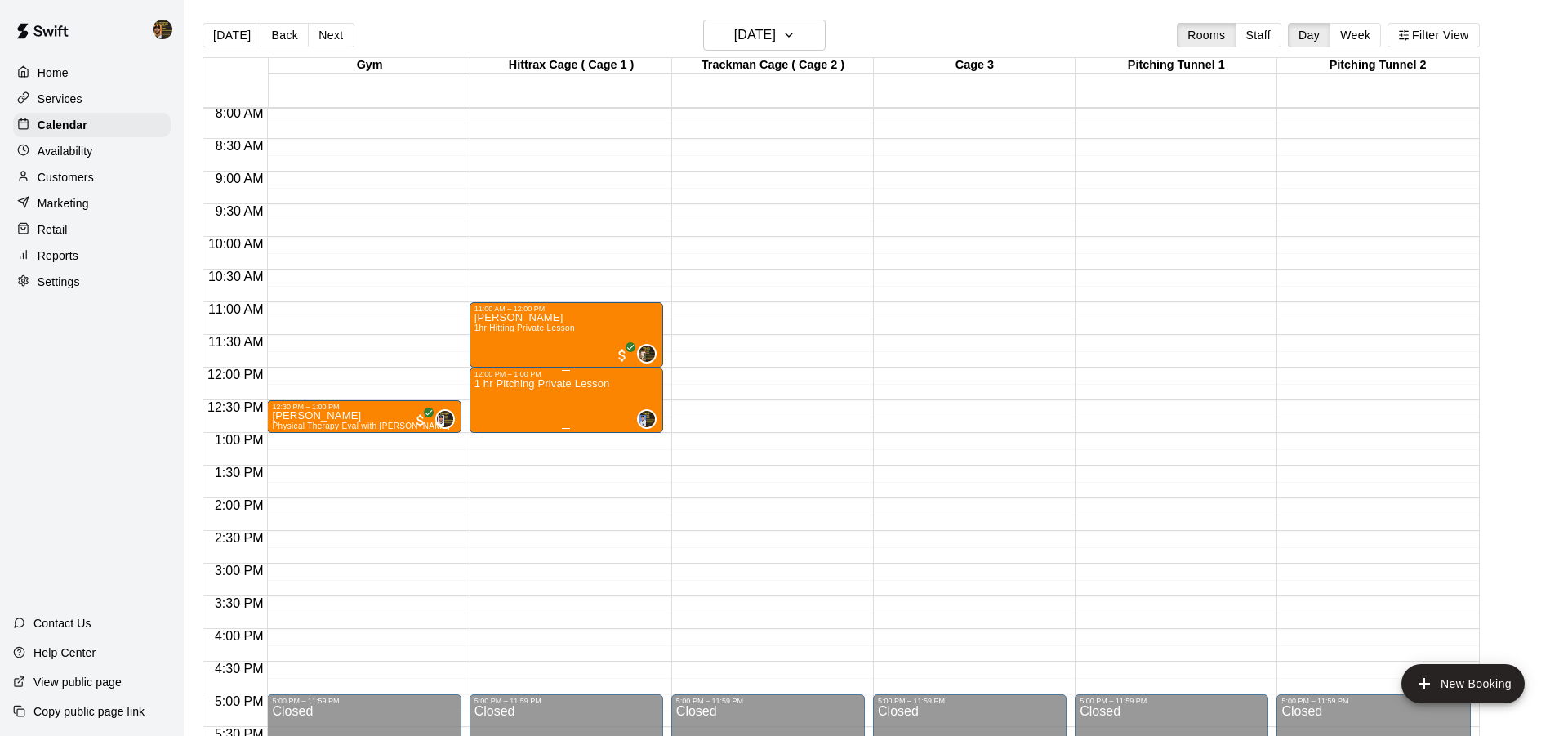
click at [580, 410] on div "1 hr Pitching Private Lesson" at bounding box center [542, 746] width 136 height 736
click at [499, 439] on img "edit" at bounding box center [490, 433] width 19 height 19
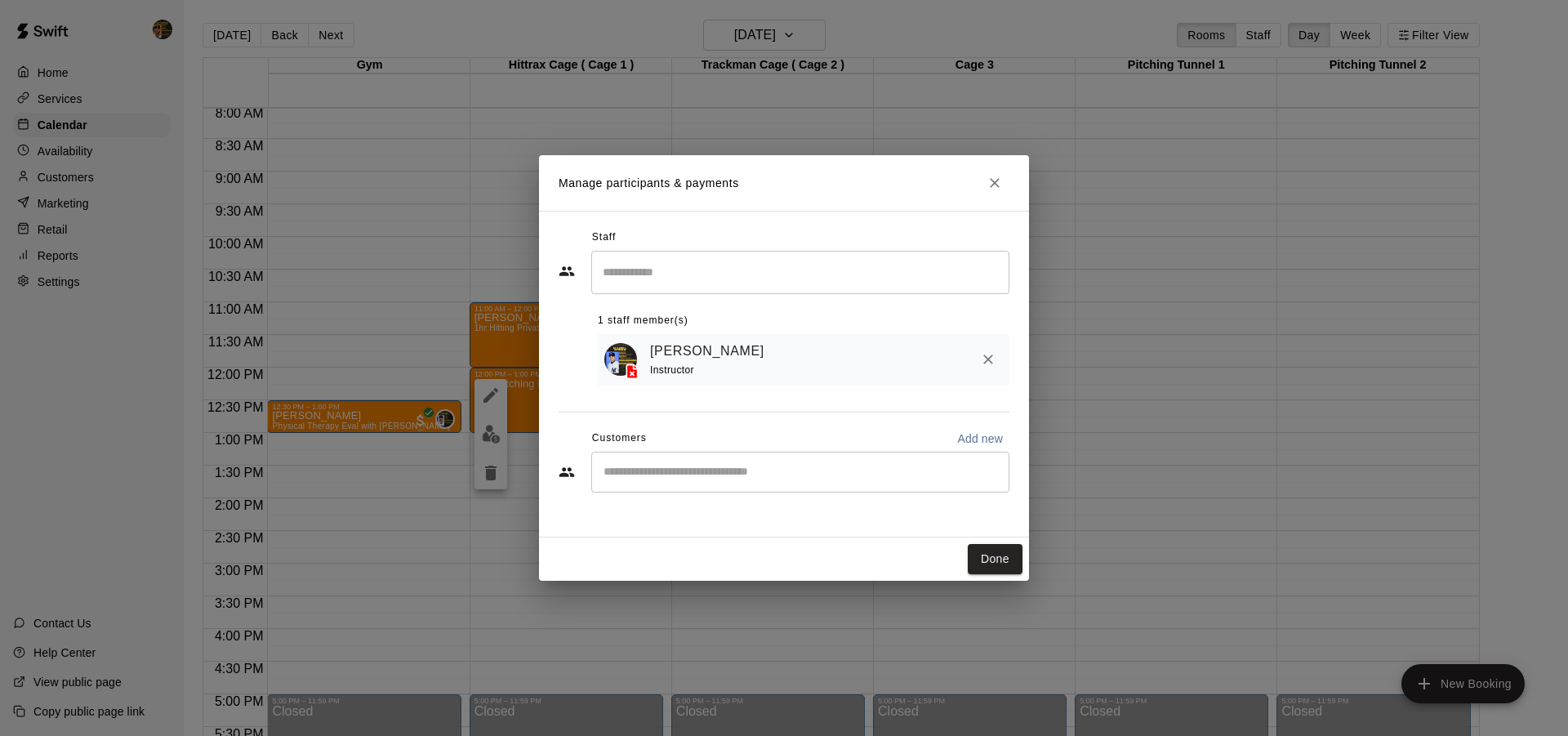
click at [648, 475] on input "Start typing to search customers..." at bounding box center [800, 471] width 403 height 17
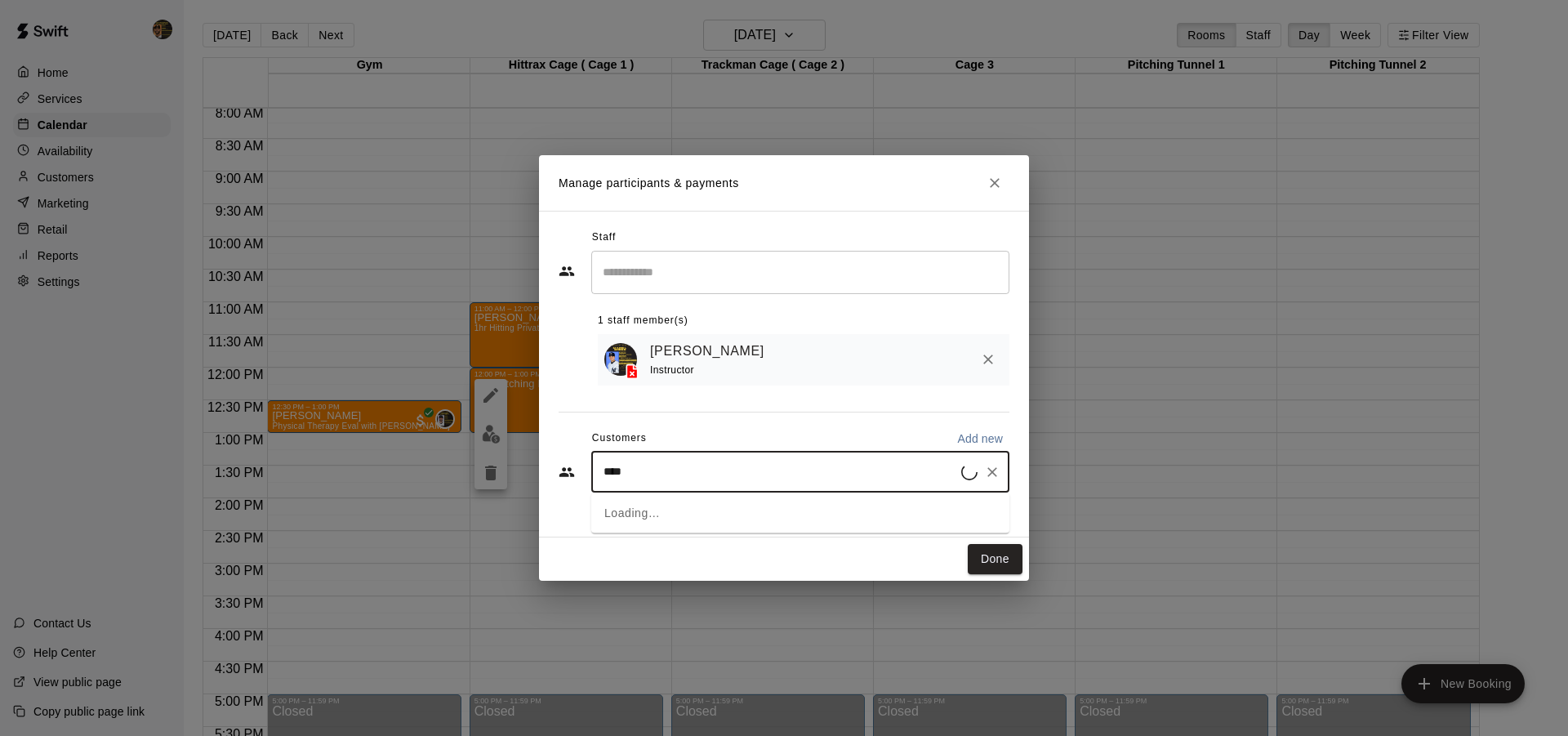
type input "*****"
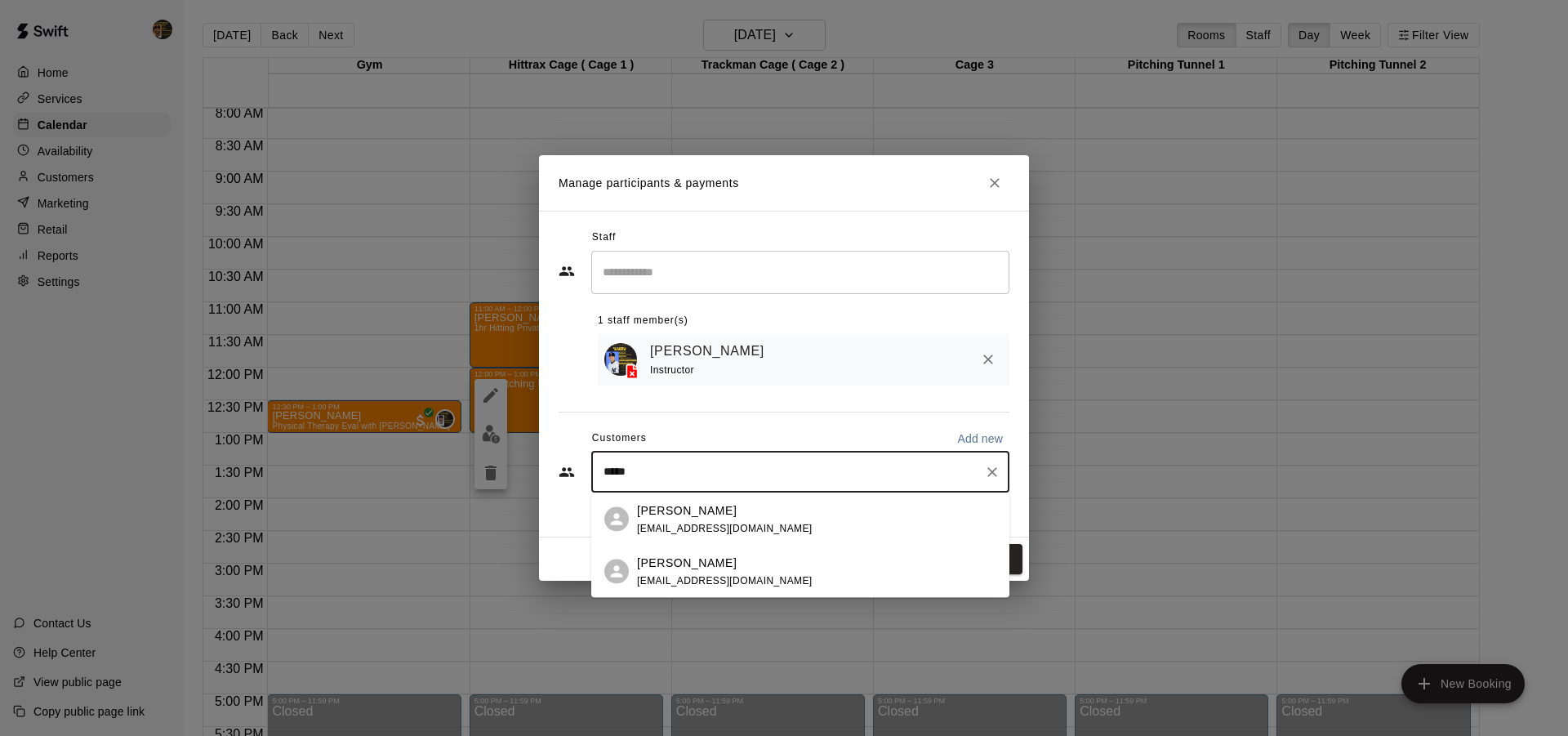
click at [686, 579] on span "[EMAIL_ADDRESS][DOMAIN_NAME]" at bounding box center [724, 580] width 176 height 12
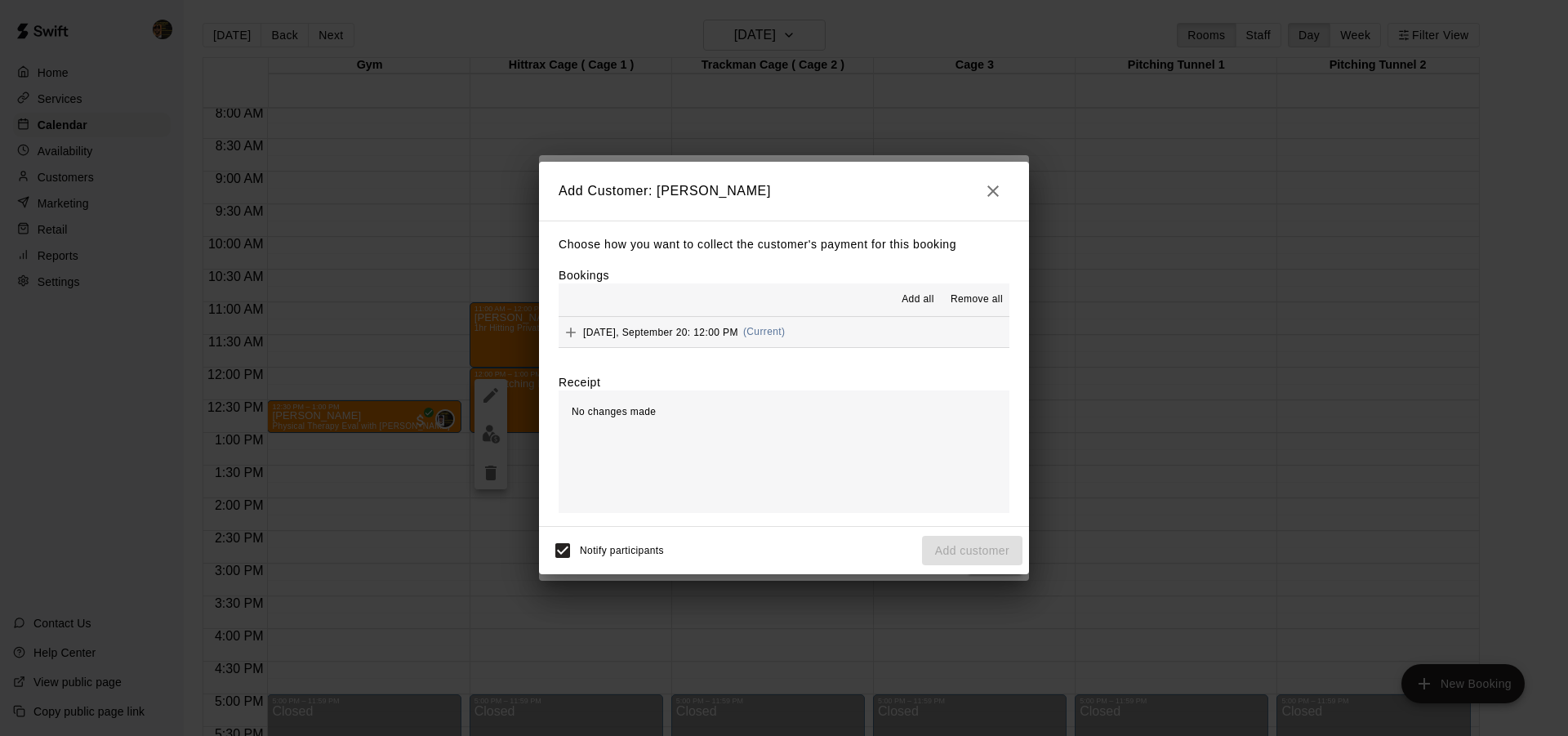
click at [680, 339] on div "[DATE], September 20: 12:00 PM (Current)" at bounding box center [672, 332] width 227 height 24
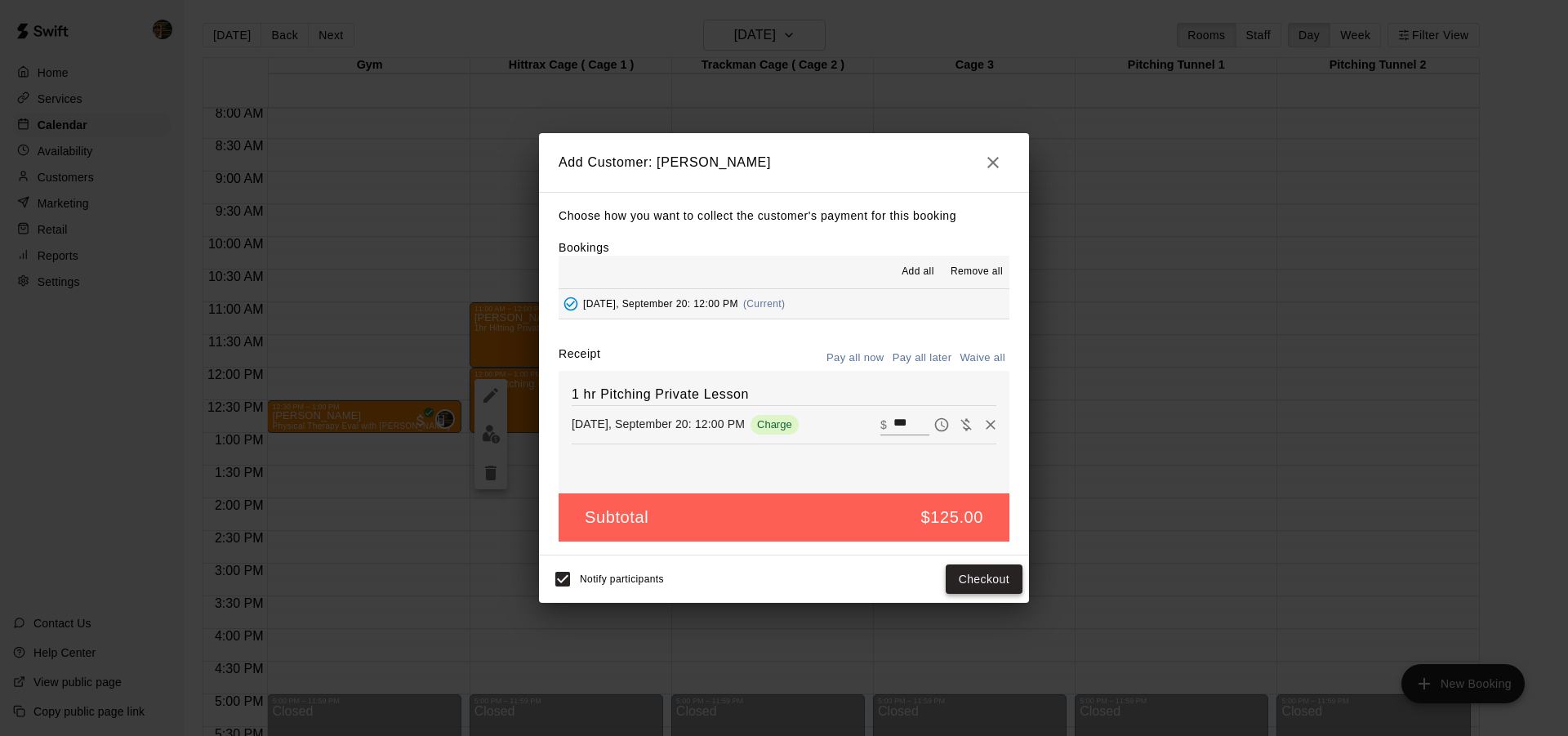
click at [981, 586] on button "Checkout" at bounding box center [983, 579] width 77 height 30
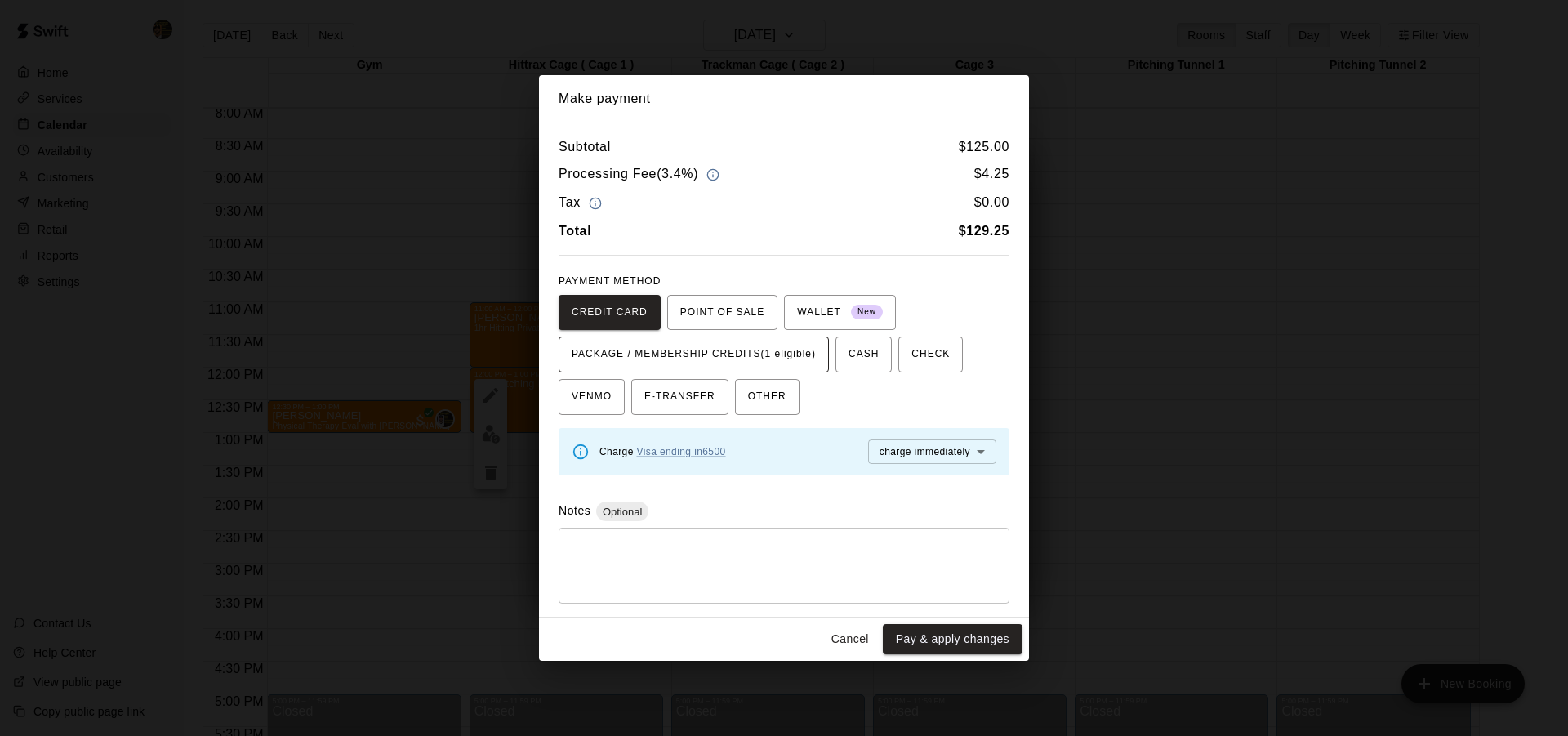
click at [649, 363] on span "PACKAGE / MEMBERSHIP CREDITS (1 eligible)" at bounding box center [693, 354] width 244 height 26
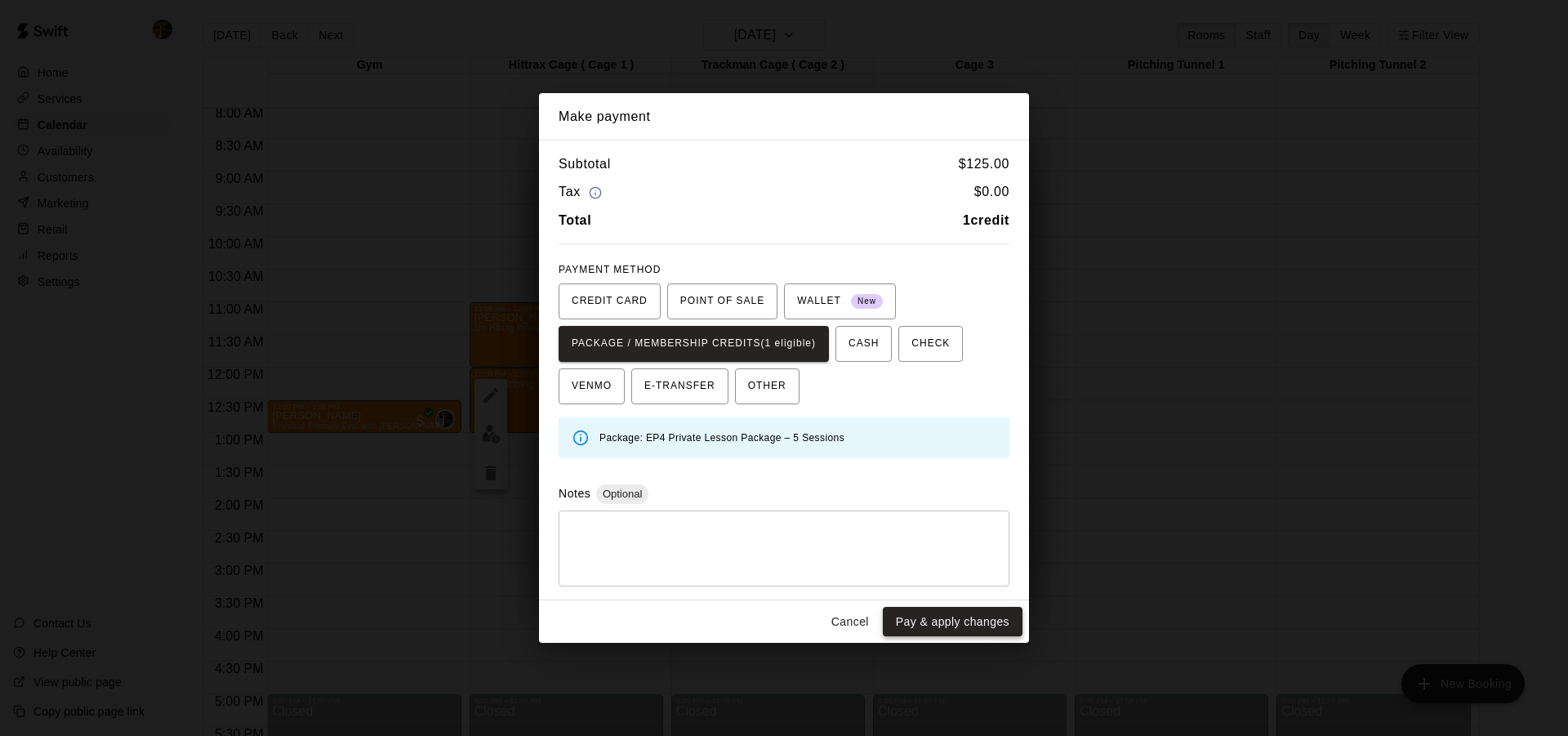
click at [940, 617] on button "Pay & apply changes" at bounding box center [952, 621] width 140 height 30
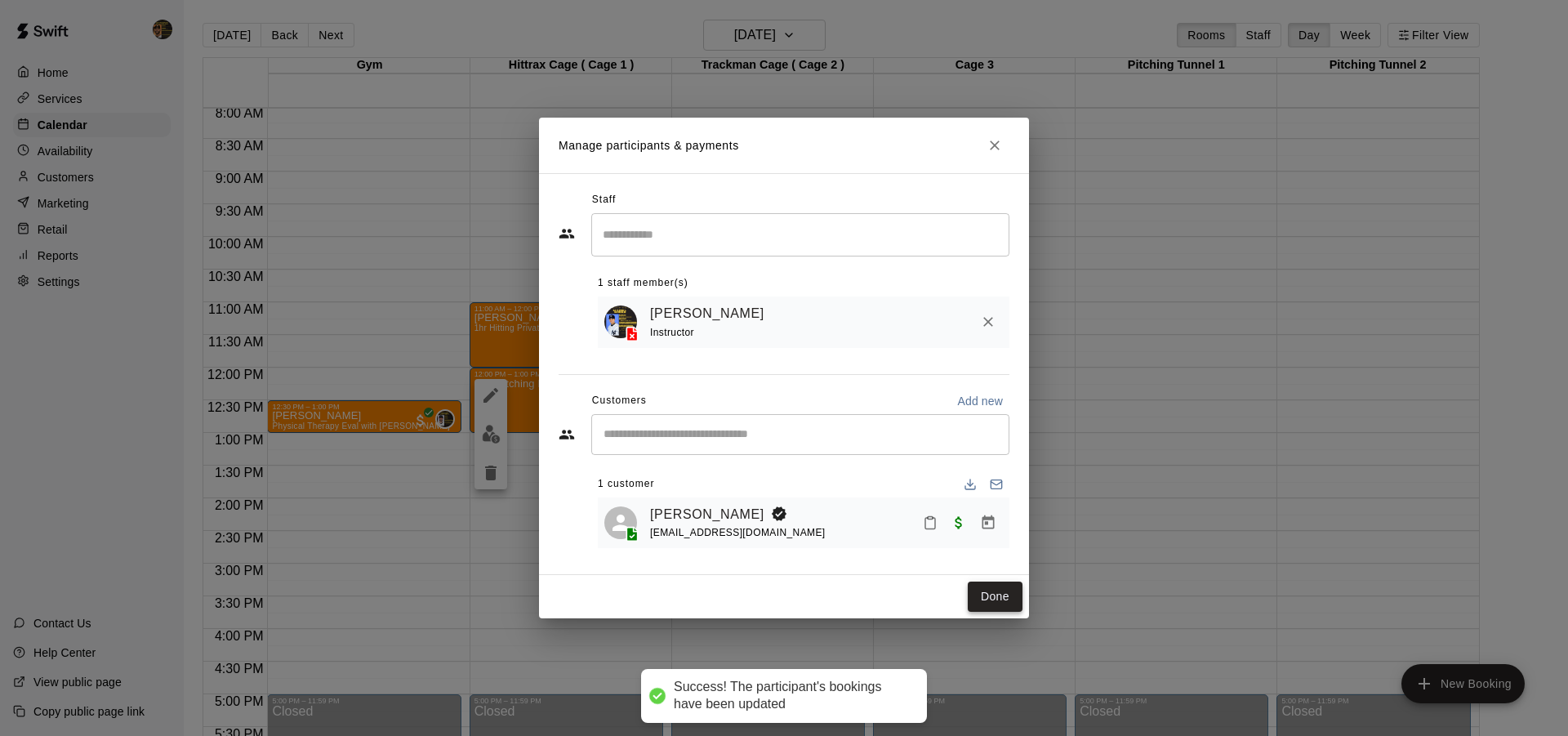
click at [1010, 597] on button "Done" at bounding box center [995, 595] width 55 height 30
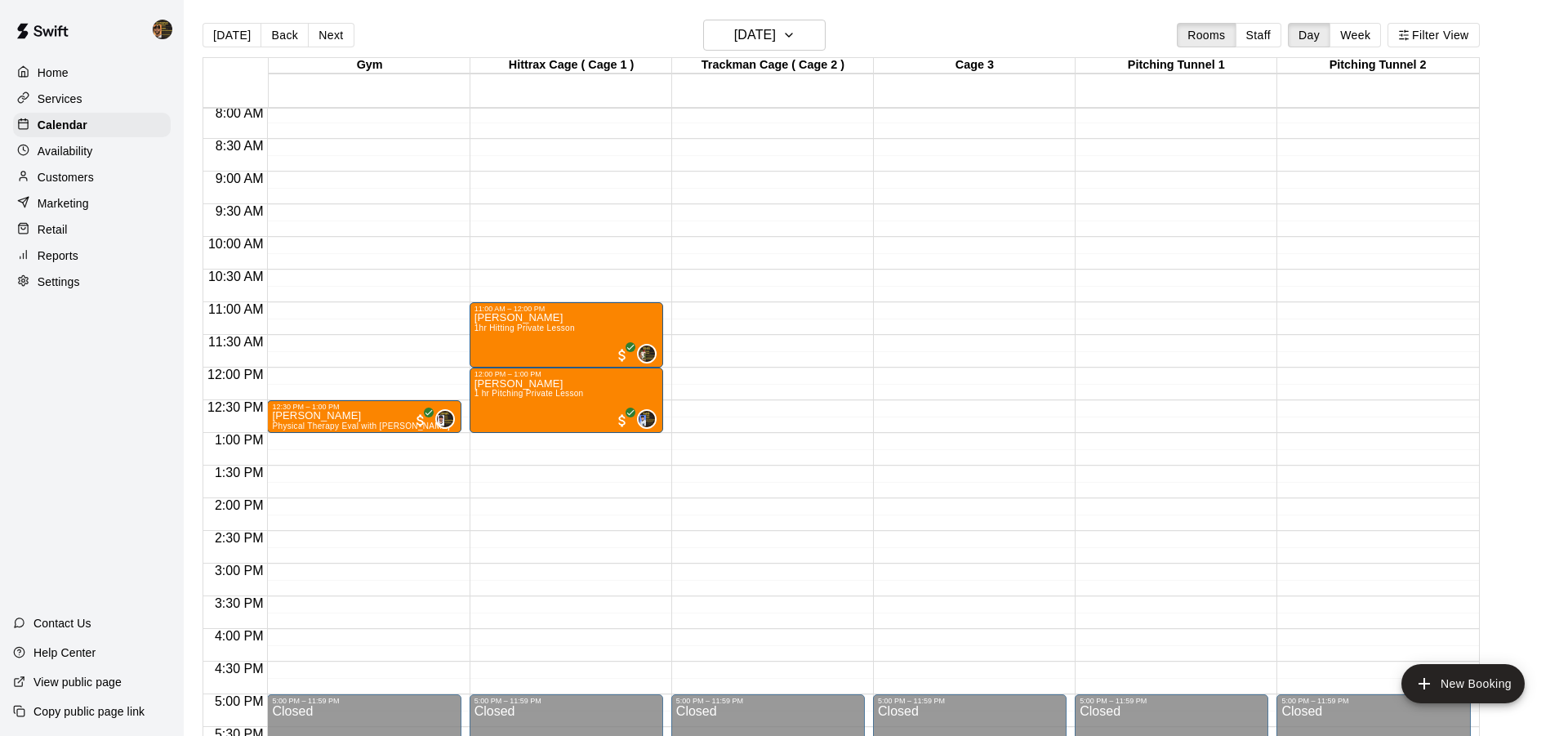
click at [487, 443] on div "12:00 AM – 8:00 AM Closed 11:00 AM – 12:00 PM [PERSON_NAME] 1hr Hitting Private…" at bounding box center [566, 367] width 193 height 1568
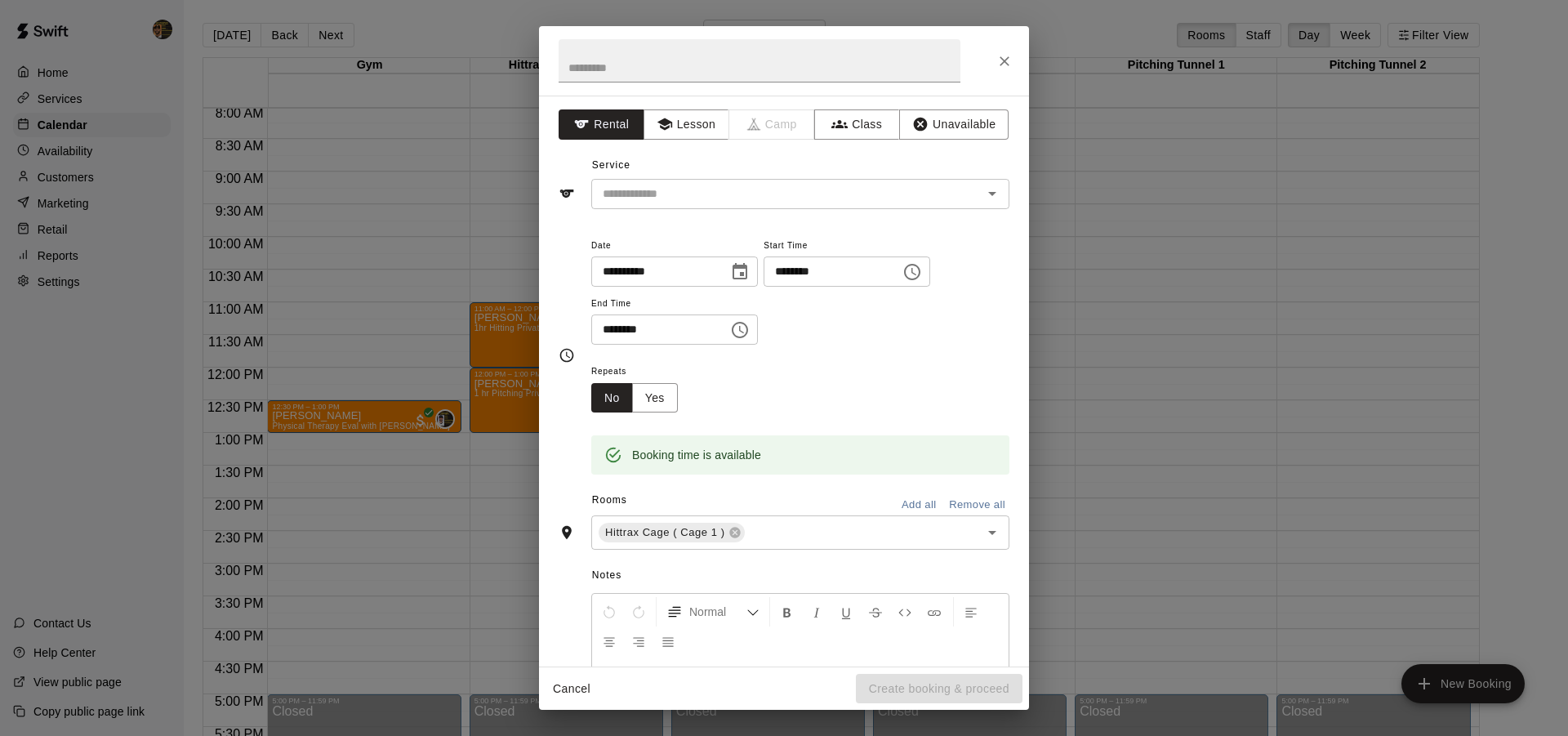
click at [677, 140] on div "**********" at bounding box center [784, 381] width 490 height 571
click at [678, 133] on button "Lesson" at bounding box center [686, 124] width 86 height 30
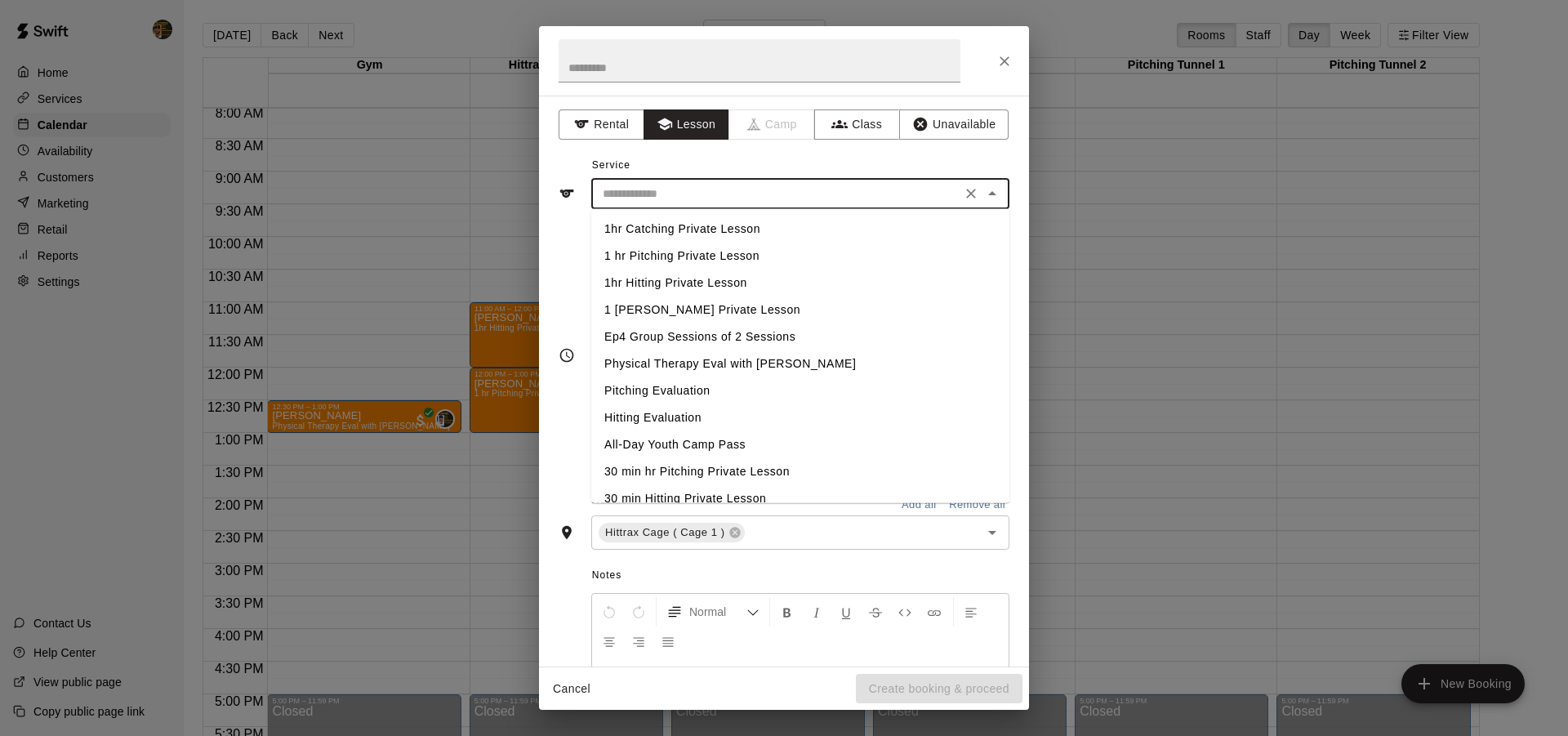
click at [664, 189] on input "text" at bounding box center [776, 193] width 360 height 20
click at [686, 257] on li "1 hr Pitching Private Lesson" at bounding box center [800, 256] width 418 height 27
type input "**********"
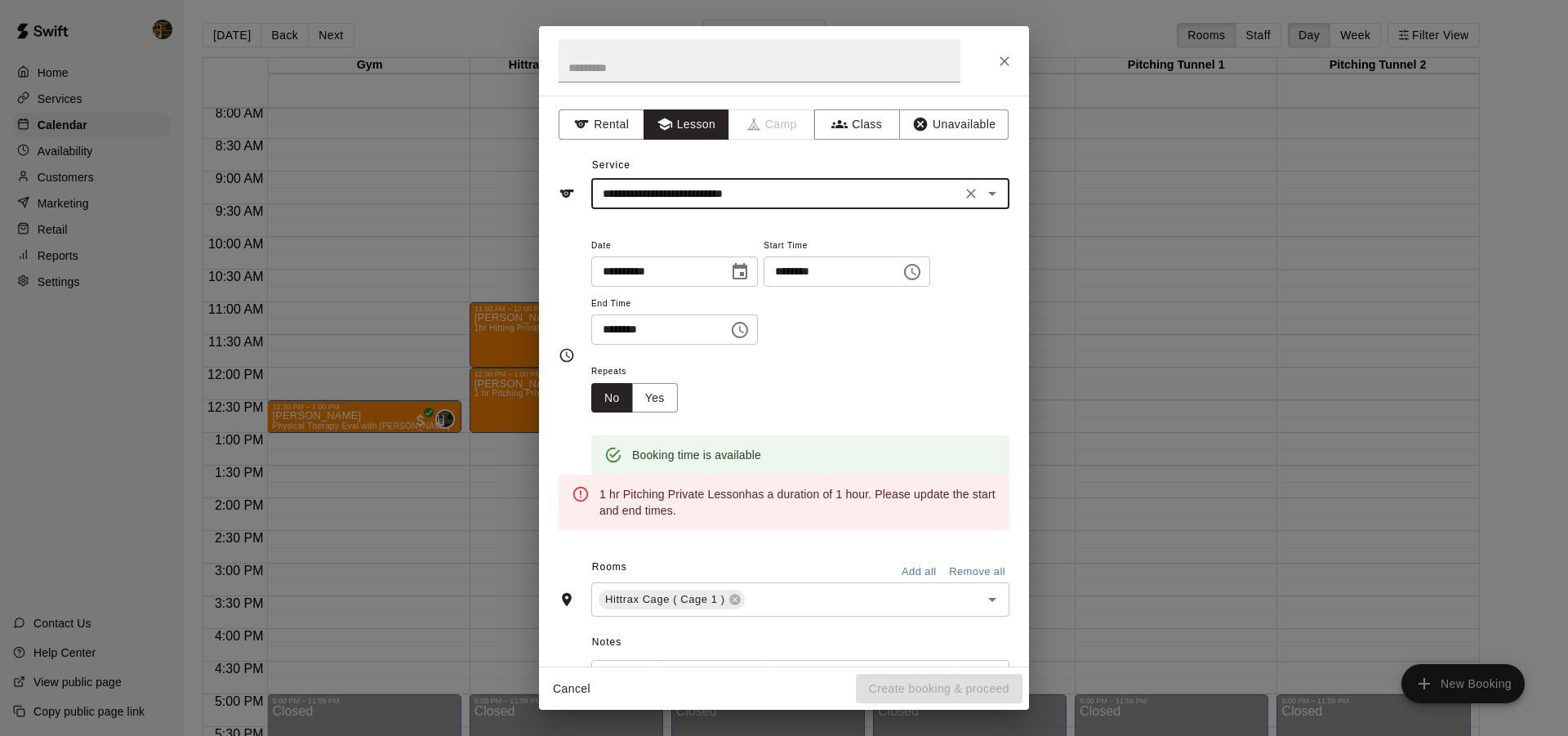
click at [606, 331] on input "********" at bounding box center [653, 329] width 126 height 30
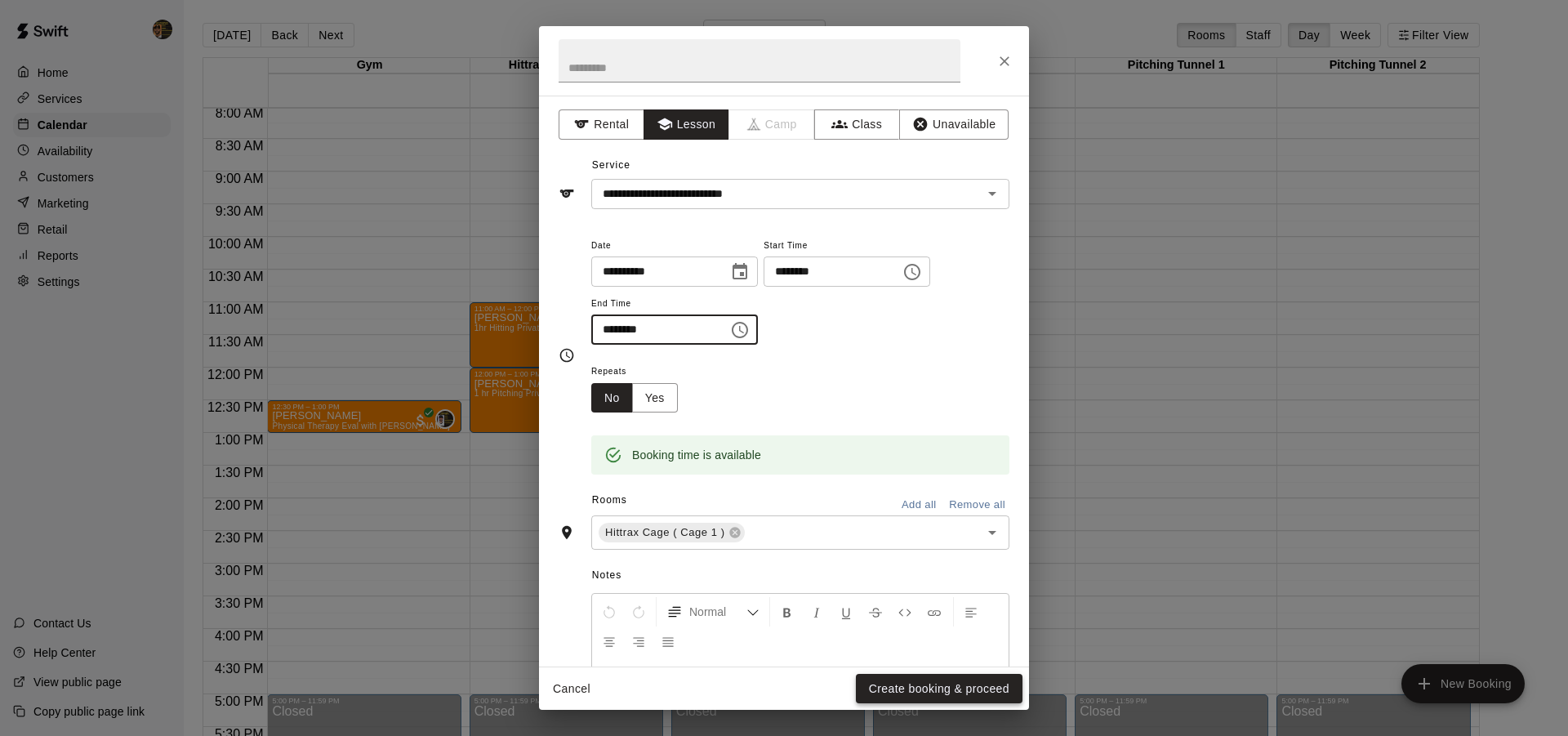
type input "********"
click at [881, 680] on button "Create booking & proceed" at bounding box center [938, 688] width 167 height 30
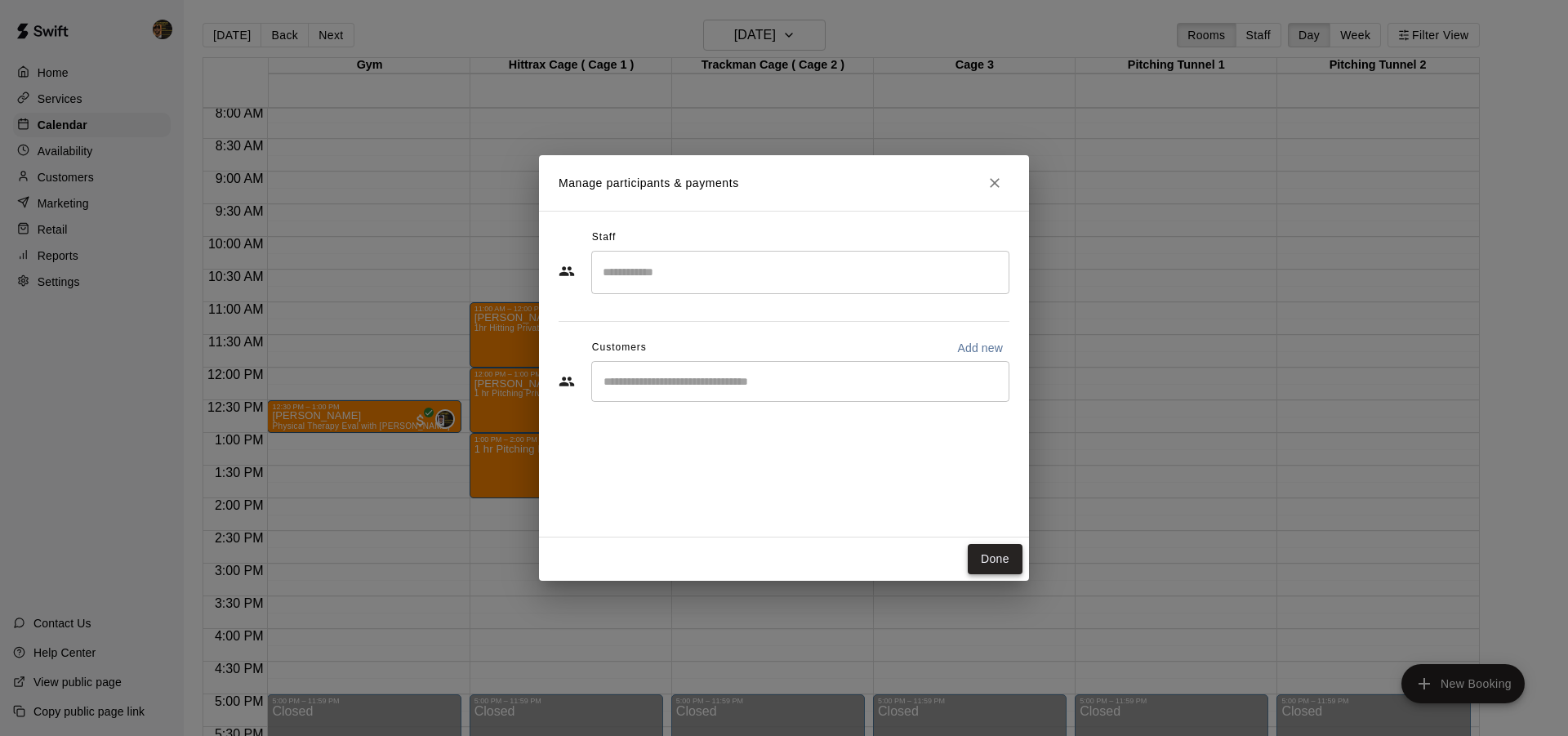
click at [978, 555] on button "Done" at bounding box center [995, 558] width 55 height 30
